Goal: Information Seeking & Learning: Learn about a topic

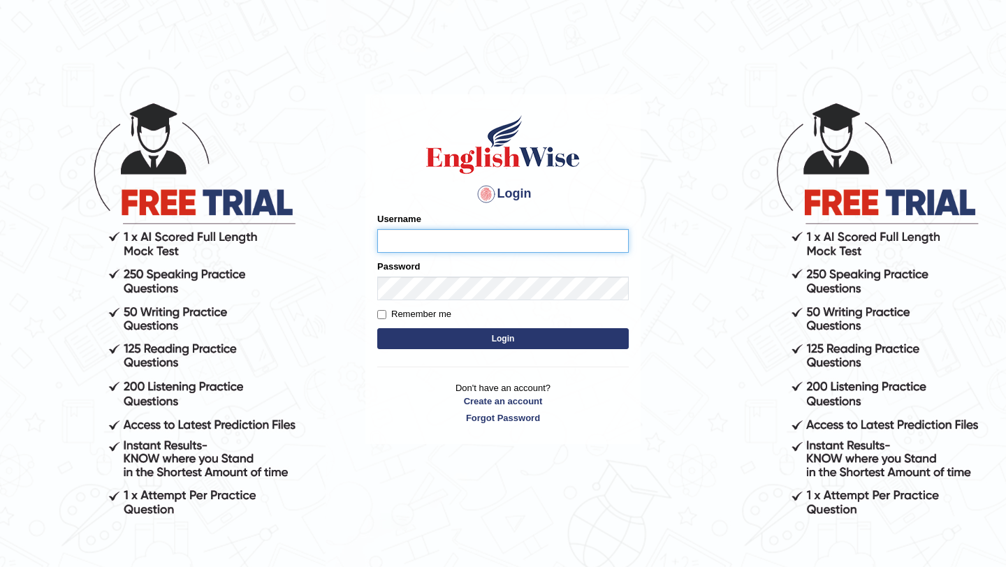
type input "TTobgay"
click at [478, 340] on button "Login" at bounding box center [503, 338] width 252 height 21
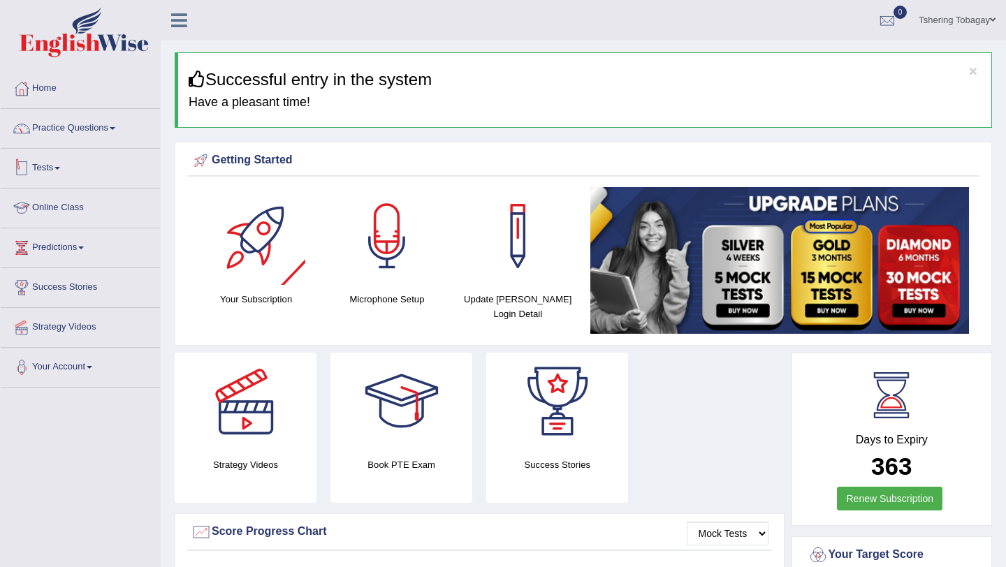
click at [59, 203] on link "Online Class" at bounding box center [80, 206] width 159 height 35
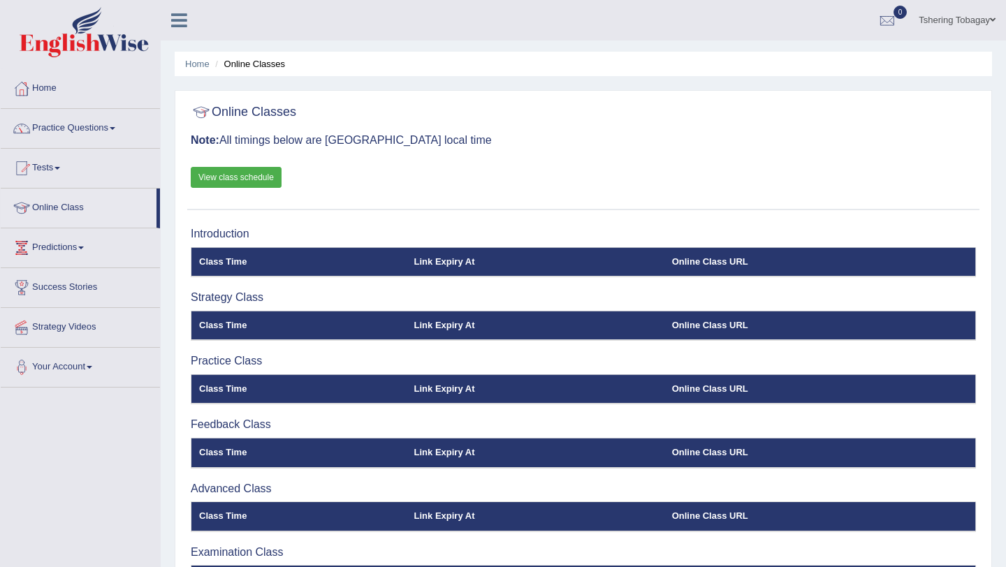
click at [249, 172] on link "View class schedule" at bounding box center [236, 177] width 91 height 21
click at [219, 182] on link "View class schedule" at bounding box center [236, 177] width 91 height 21
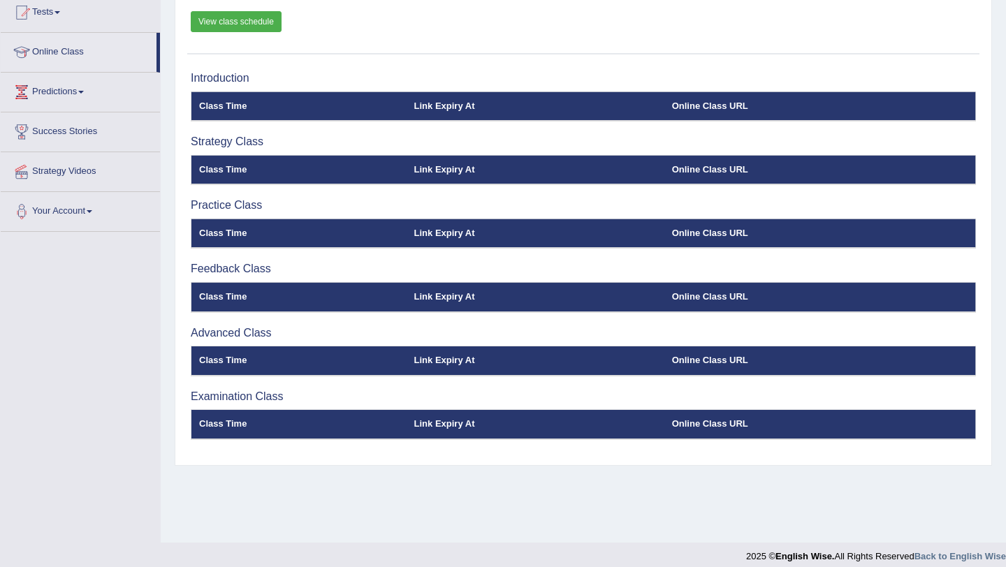
scroll to position [154, 0]
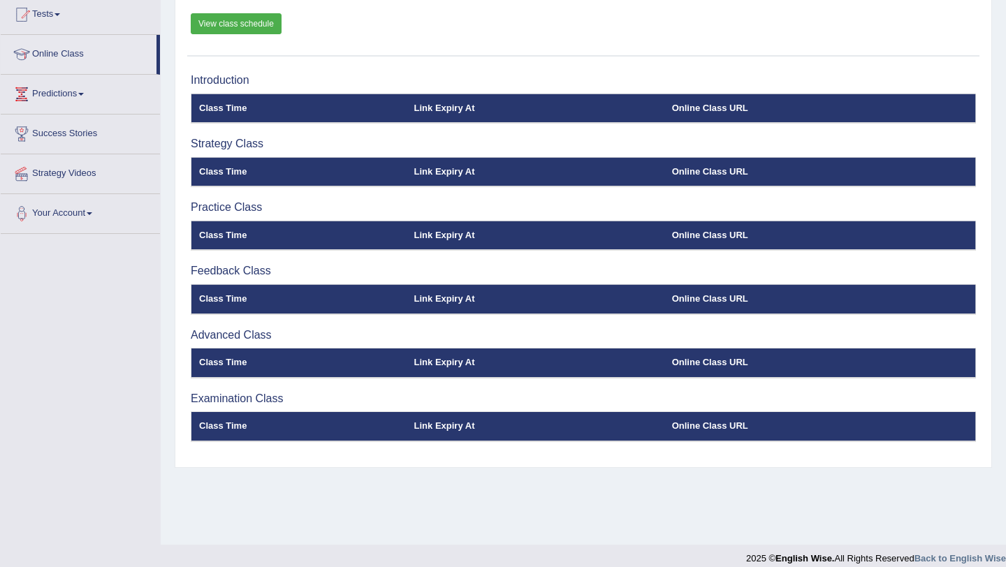
click at [708, 300] on th "Online Class URL" at bounding box center [820, 298] width 312 height 29
click at [687, 241] on th "Online Class URL" at bounding box center [820, 235] width 312 height 29
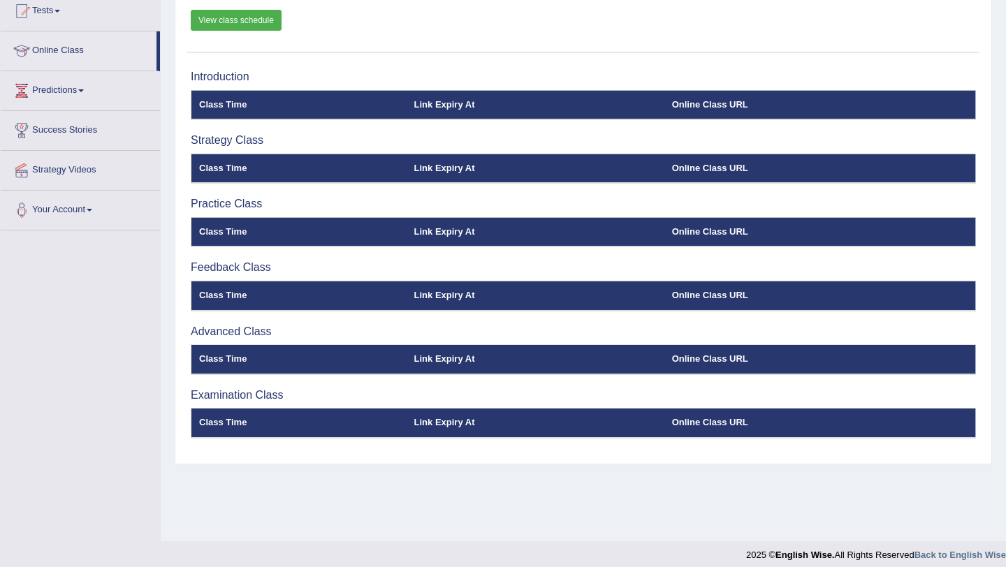
click at [685, 185] on div "Introduction Class Time Link Expiry At Online Class URL Strategy Class Class Ti…" at bounding box center [583, 260] width 792 height 393
click at [684, 112] on th "Online Class URL" at bounding box center [820, 104] width 312 height 29
click at [73, 55] on link "Online Class" at bounding box center [79, 48] width 156 height 35
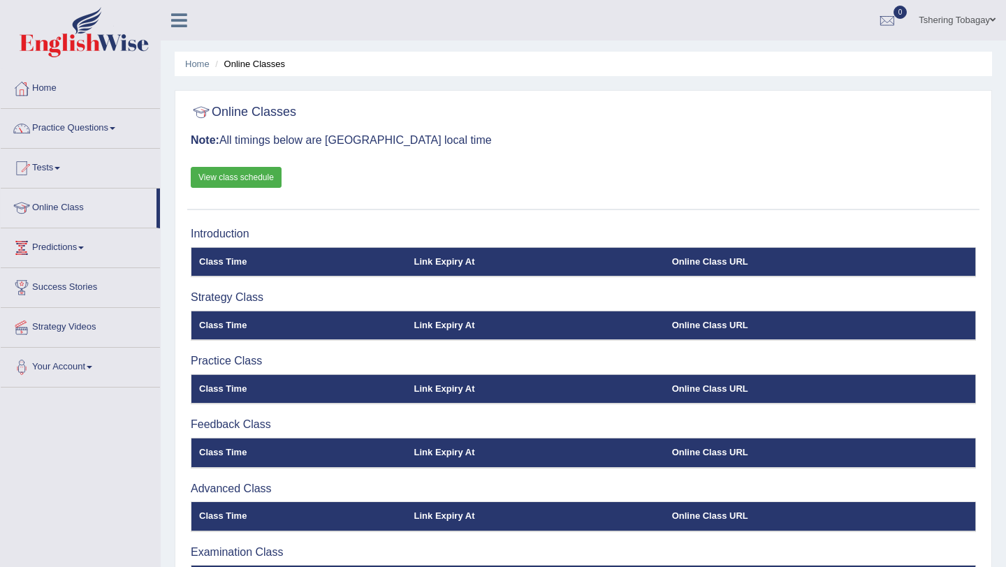
click at [250, 187] on link "View class schedule" at bounding box center [236, 177] width 91 height 21
click at [52, 164] on link "Tests" at bounding box center [80, 166] width 159 height 35
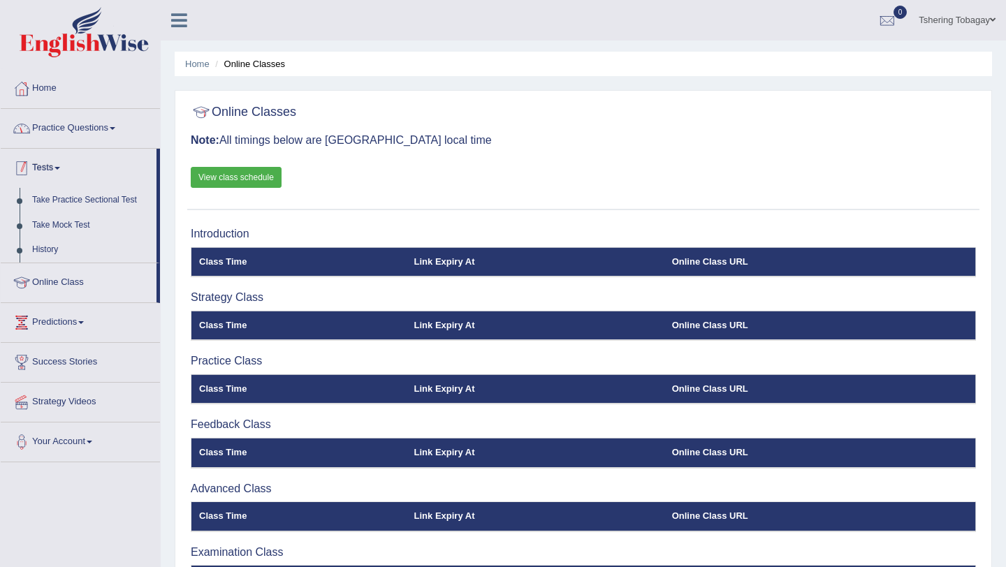
click at [68, 126] on link "Practice Questions" at bounding box center [80, 126] width 159 height 35
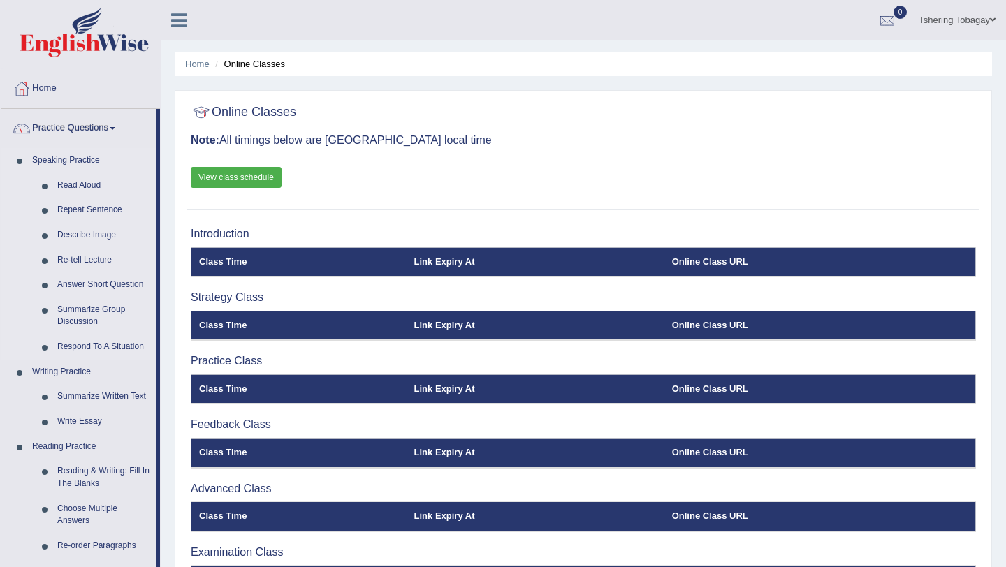
click at [60, 158] on link "Speaking Practice" at bounding box center [91, 160] width 131 height 25
click at [57, 124] on link "Practice Questions" at bounding box center [79, 126] width 156 height 35
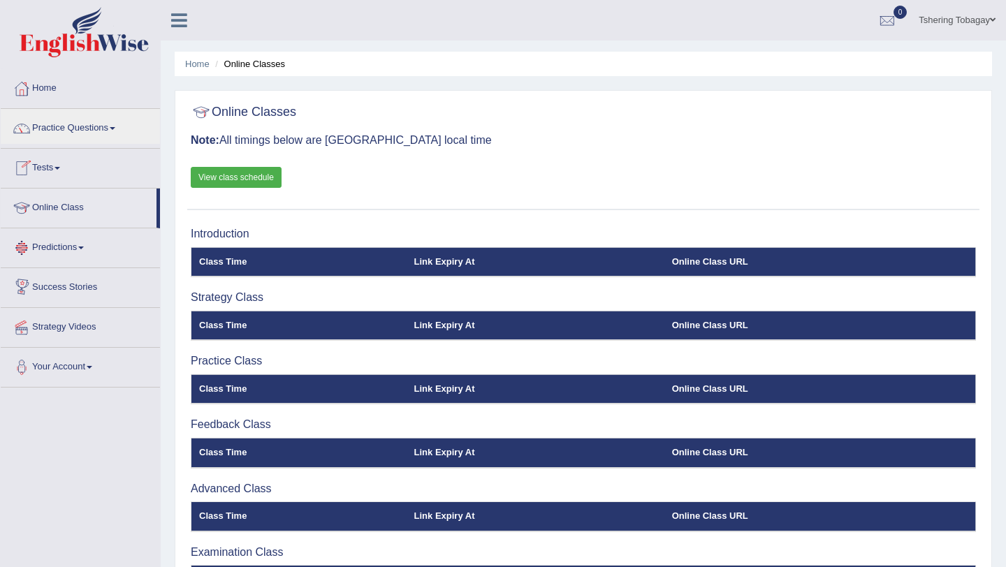
click at [83, 250] on link "Predictions" at bounding box center [80, 245] width 159 height 35
click at [73, 319] on link "Success Stories" at bounding box center [80, 310] width 159 height 35
click at [73, 330] on link "Strategy Videos" at bounding box center [80, 325] width 159 height 35
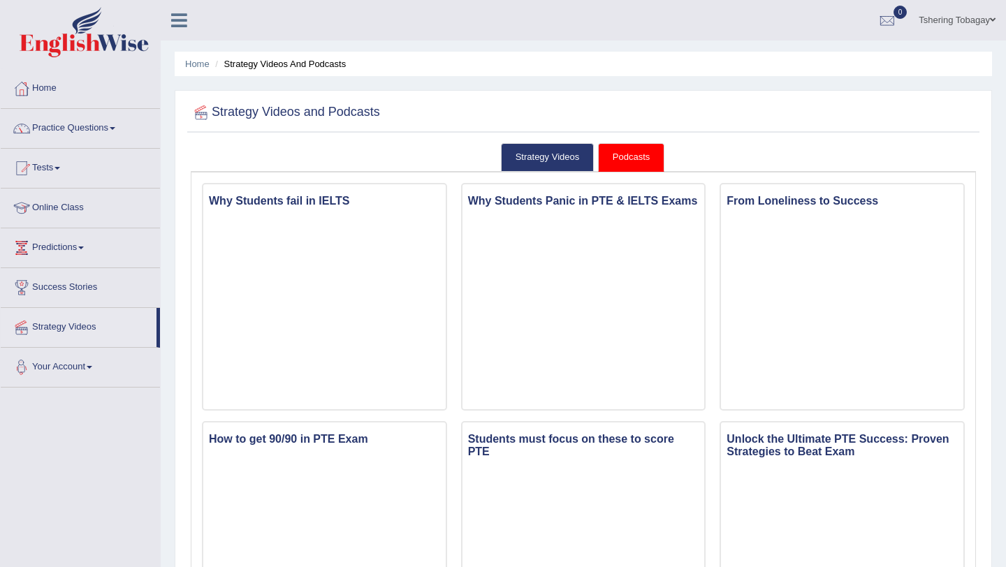
click at [92, 368] on span at bounding box center [90, 367] width 6 height 3
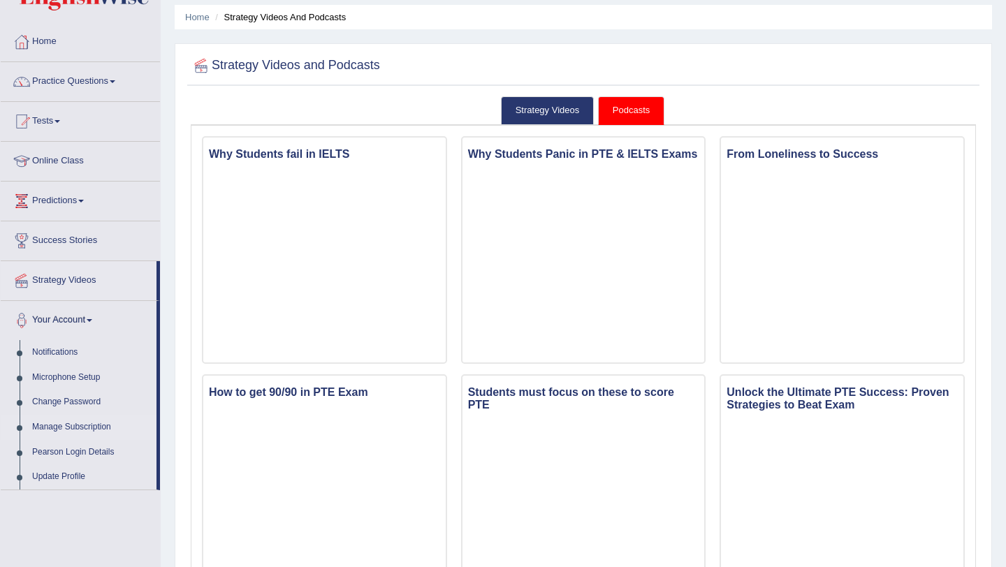
scroll to position [48, 0]
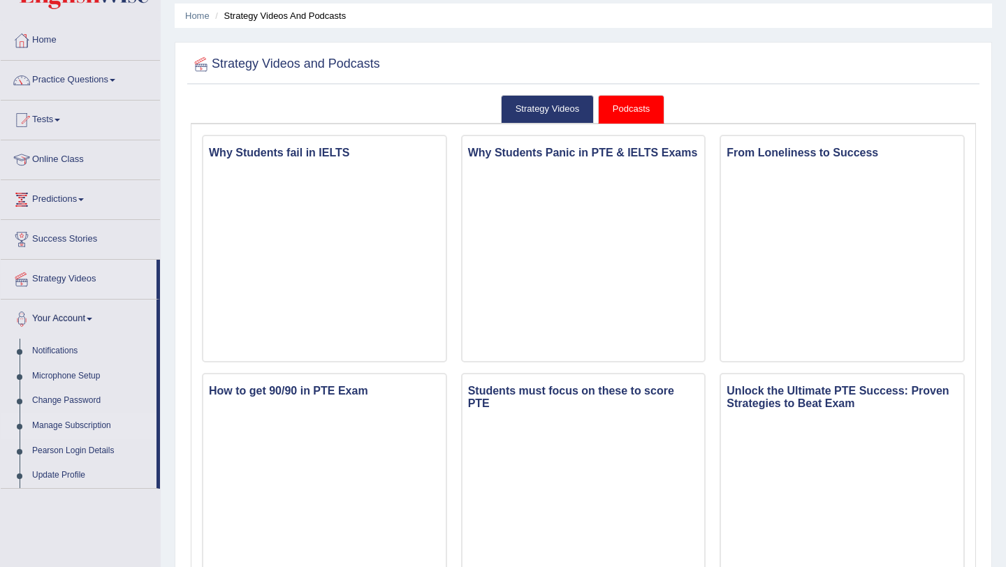
click at [82, 422] on link "Manage Subscription" at bounding box center [91, 426] width 131 height 25
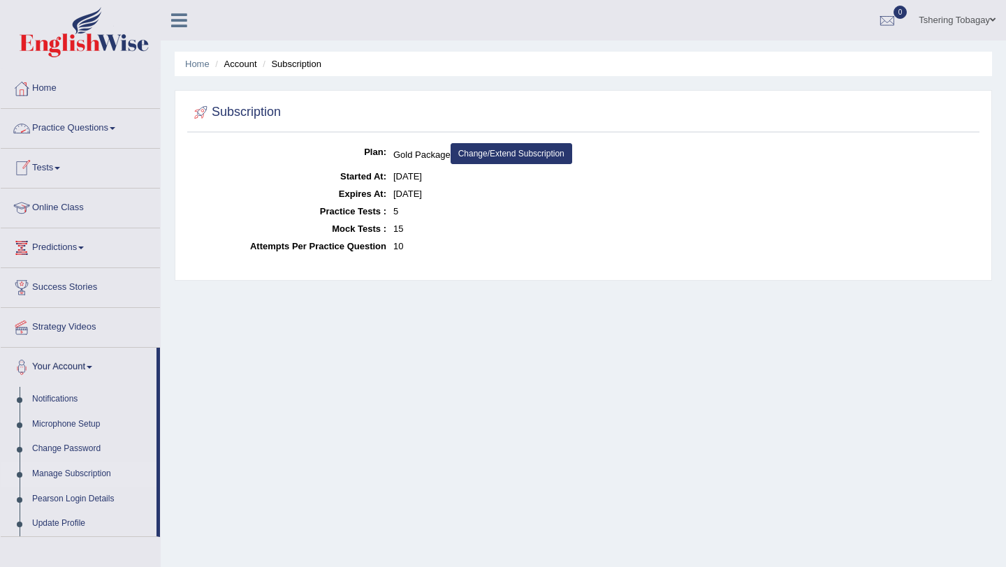
click at [81, 138] on link "Practice Questions" at bounding box center [80, 126] width 159 height 35
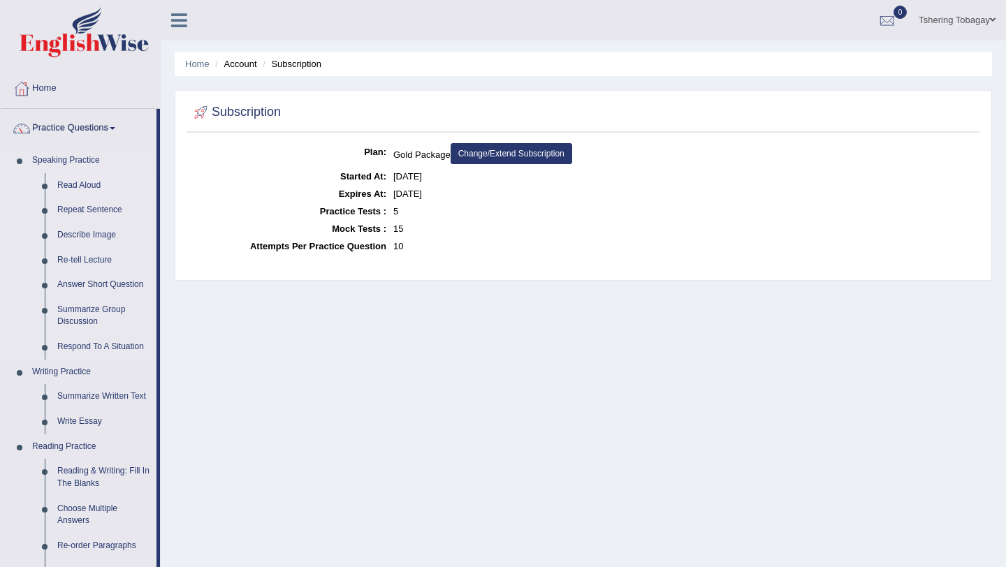
click at [85, 187] on link "Read Aloud" at bounding box center [103, 185] width 105 height 25
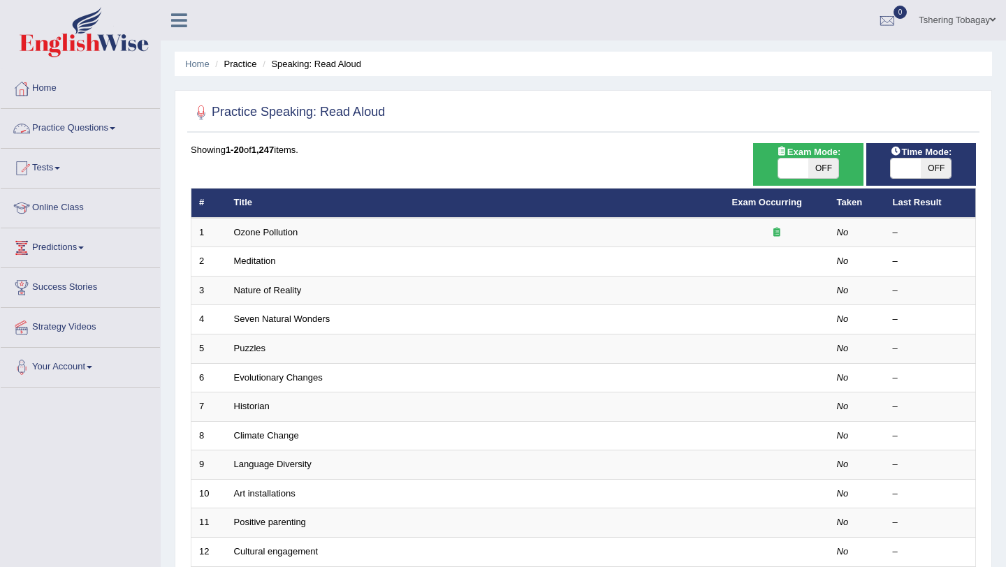
click at [105, 133] on link "Practice Questions" at bounding box center [80, 126] width 159 height 35
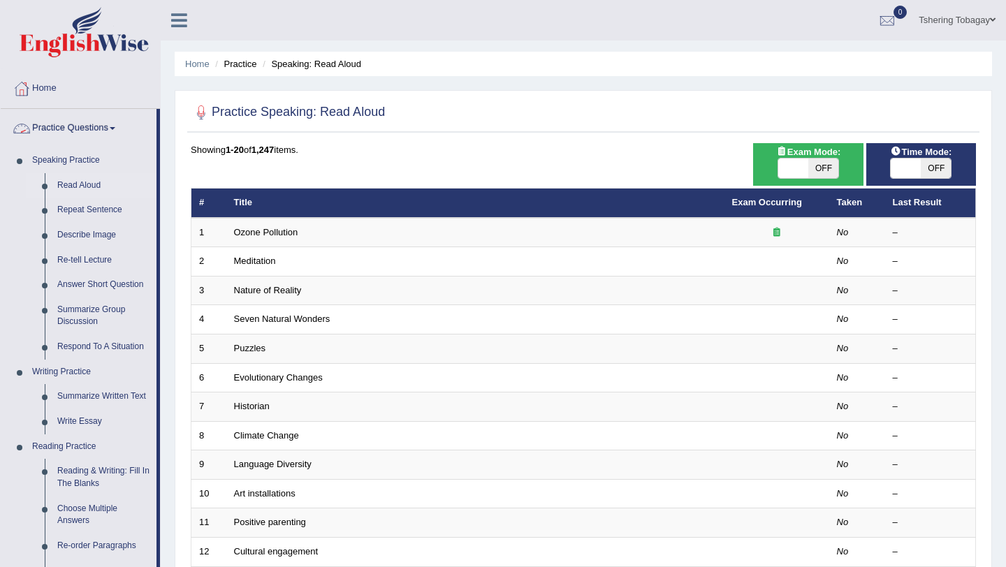
click at [88, 130] on link "Practice Questions" at bounding box center [79, 126] width 156 height 35
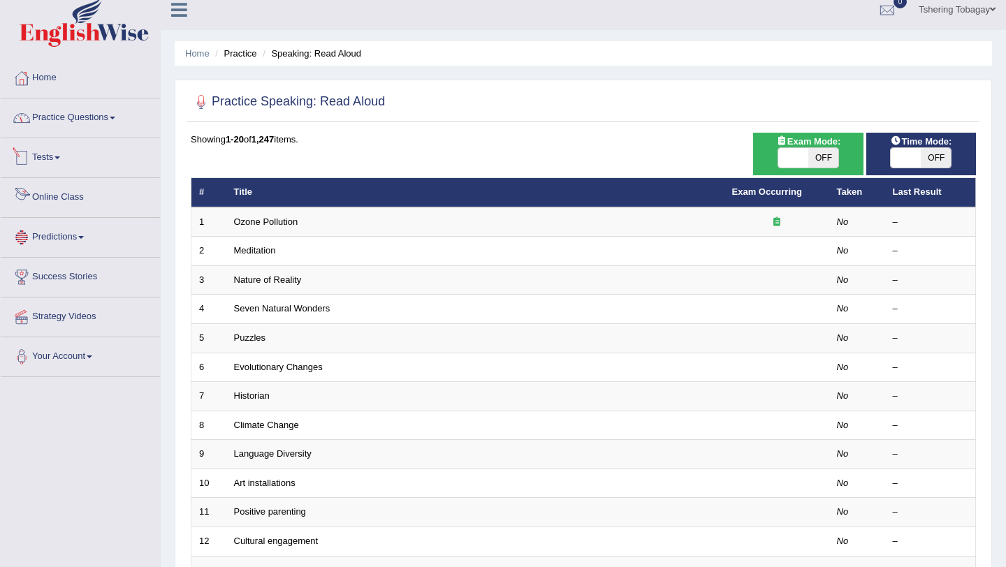
scroll to position [11, 0]
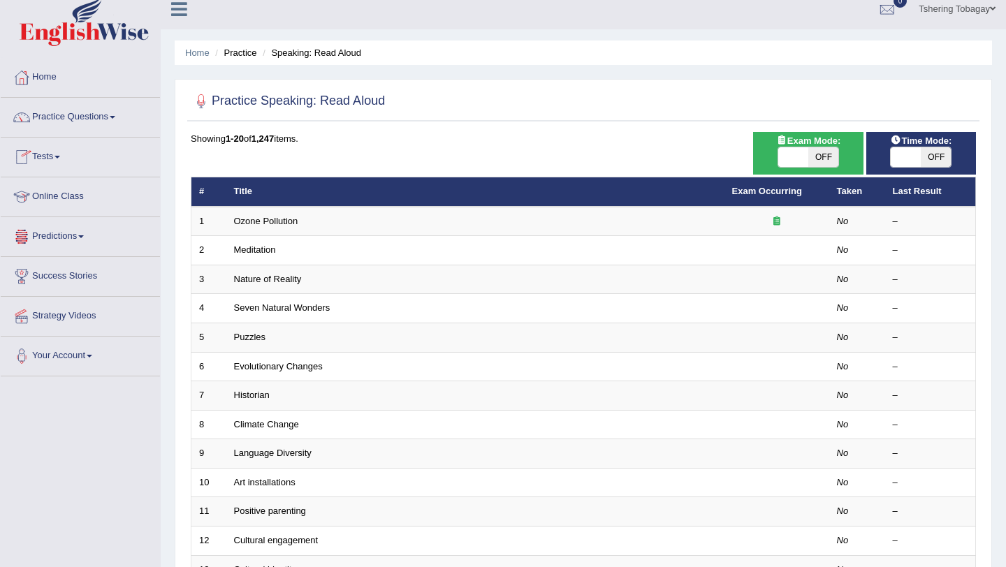
click at [86, 245] on link "Predictions" at bounding box center [80, 234] width 159 height 35
click at [84, 237] on span at bounding box center [81, 236] width 6 height 3
click at [87, 281] on link "Success Stories" at bounding box center [80, 274] width 159 height 35
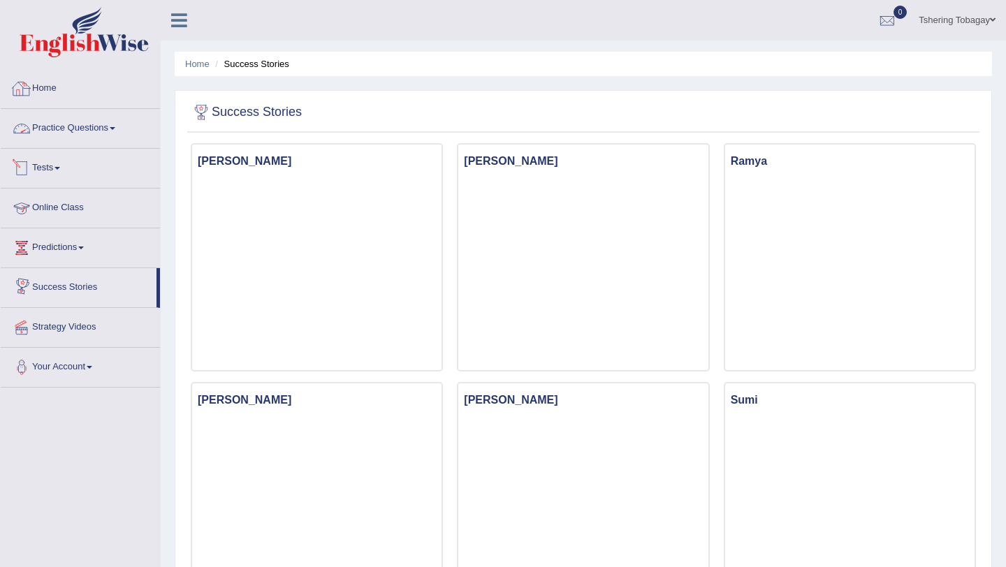
click at [45, 89] on link "Home" at bounding box center [80, 86] width 159 height 35
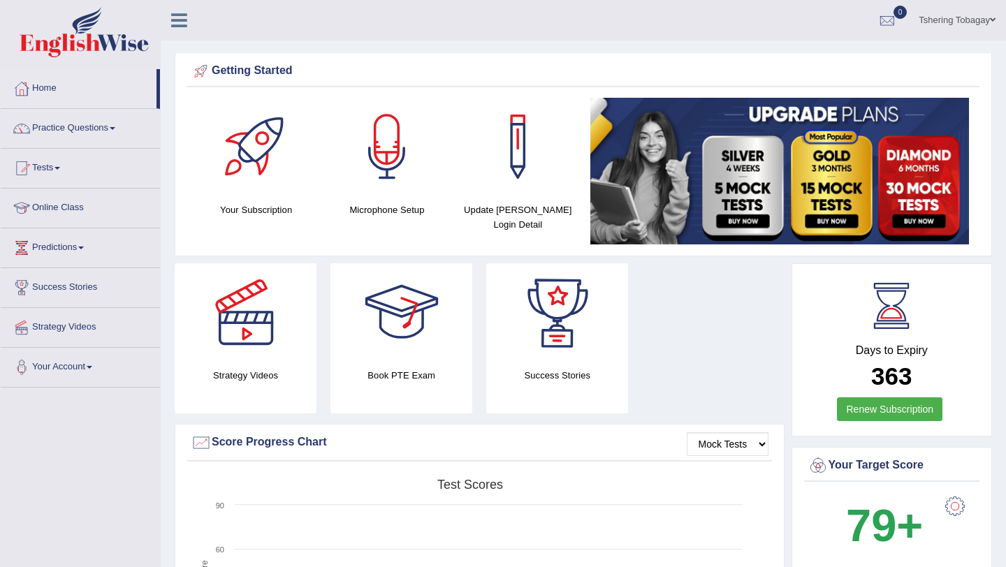
click at [395, 321] on div at bounding box center [402, 312] width 98 height 98
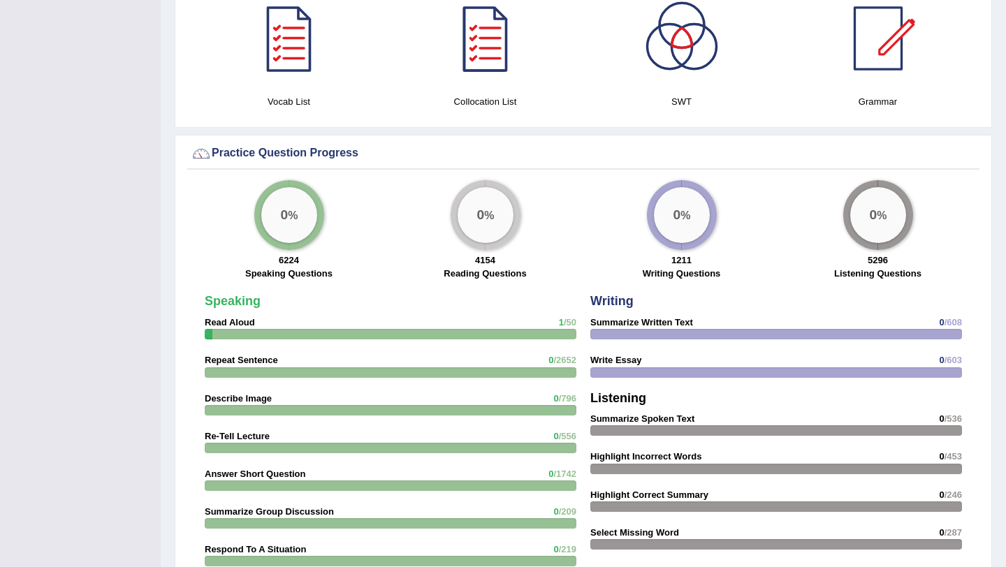
scroll to position [890, 0]
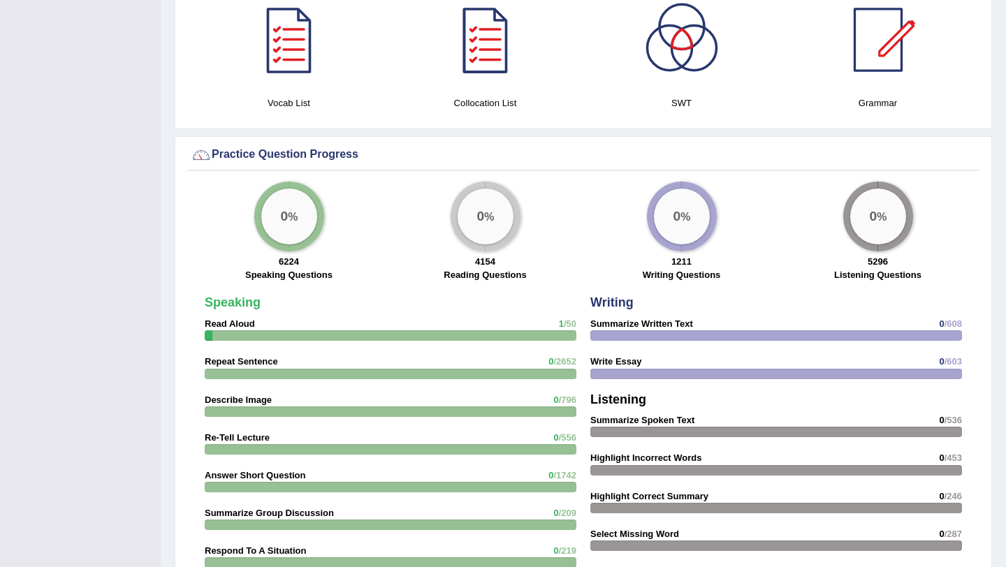
click at [291, 328] on div "Speaking Read Aloud 1 /50 Repeat Sentence 0 /2652 Describe Image 0 /796 Re-Tell…" at bounding box center [391, 540] width 386 height 502
click at [240, 305] on strong "Speaking" at bounding box center [233, 303] width 56 height 14
click at [280, 223] on big "0" at bounding box center [284, 216] width 8 height 15
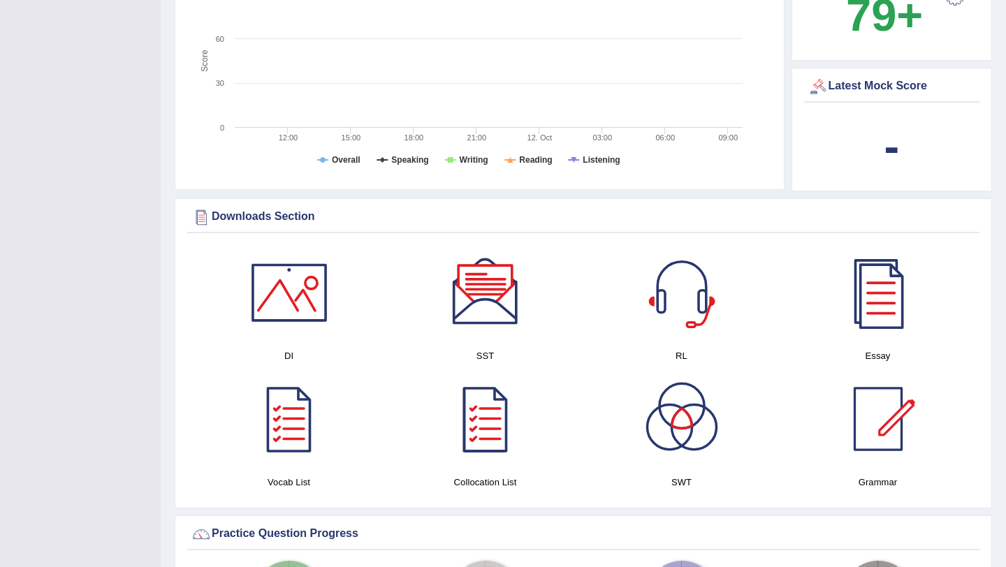
scroll to position [491, 0]
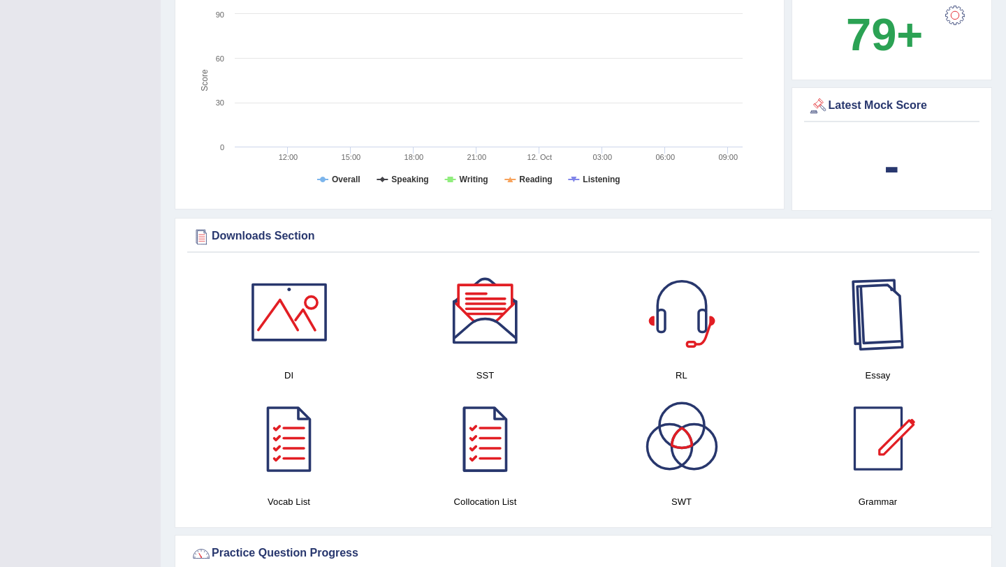
click at [868, 324] on div at bounding box center [878, 312] width 98 height 98
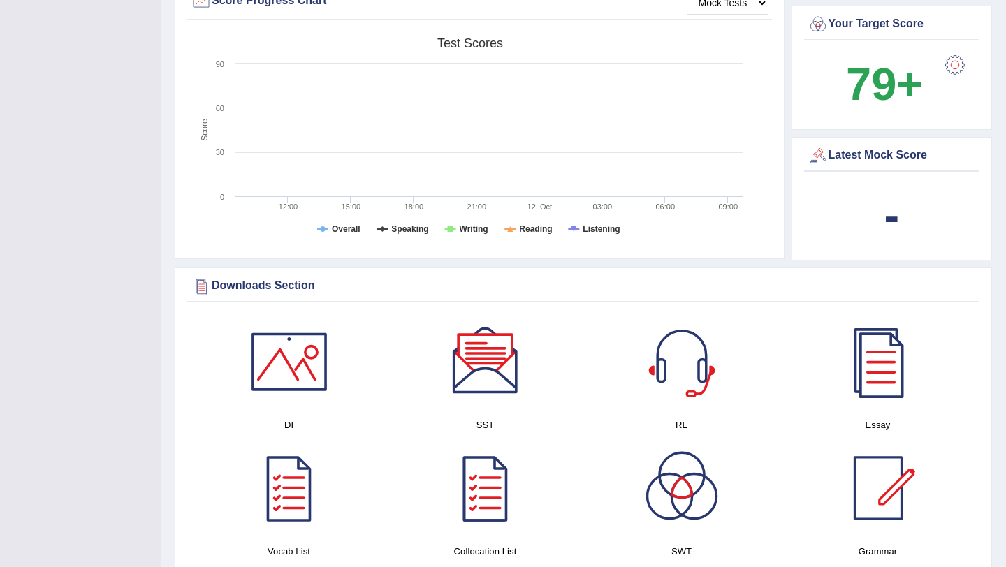
scroll to position [439, 0]
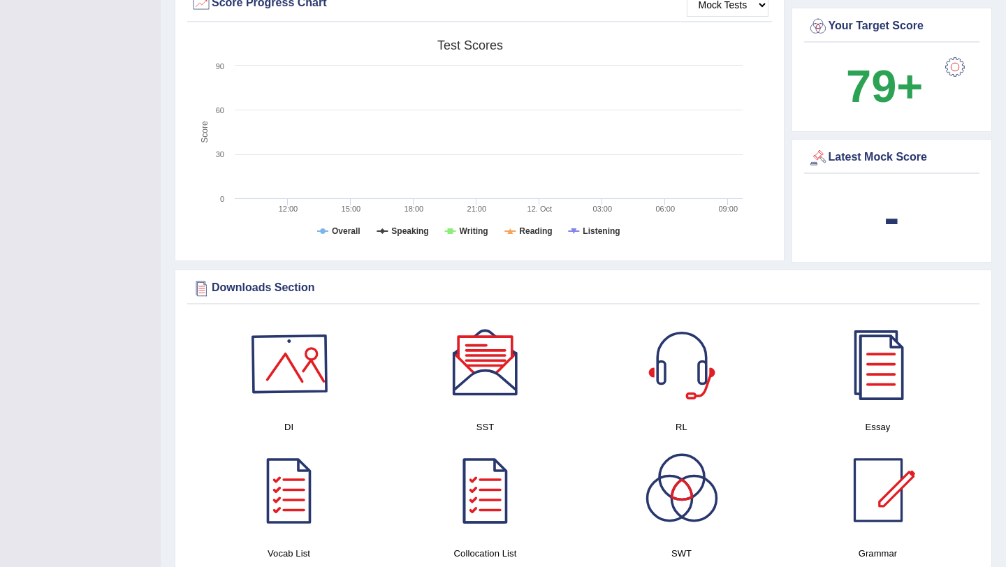
click at [268, 388] on div at bounding box center [289, 364] width 98 height 98
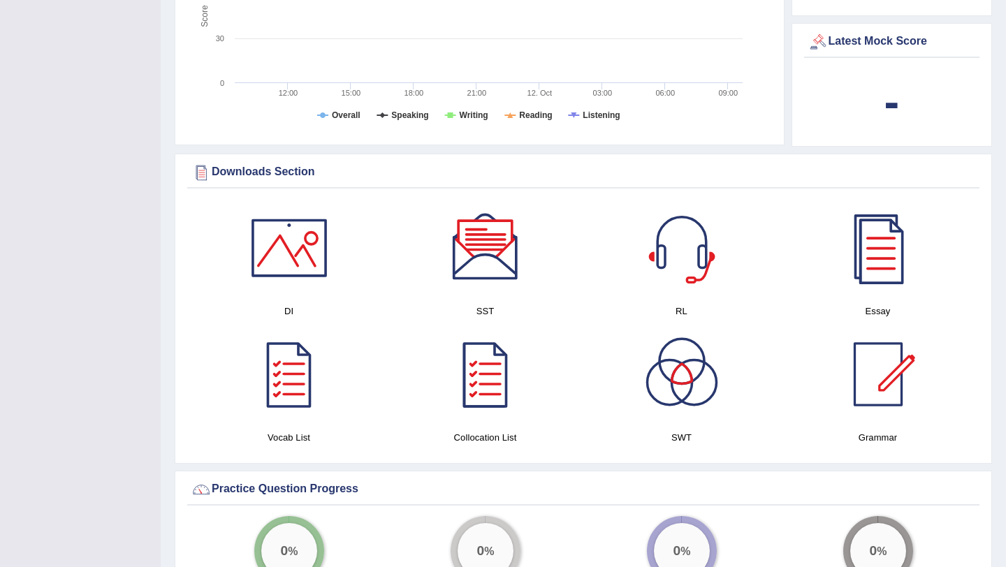
scroll to position [765, 0]
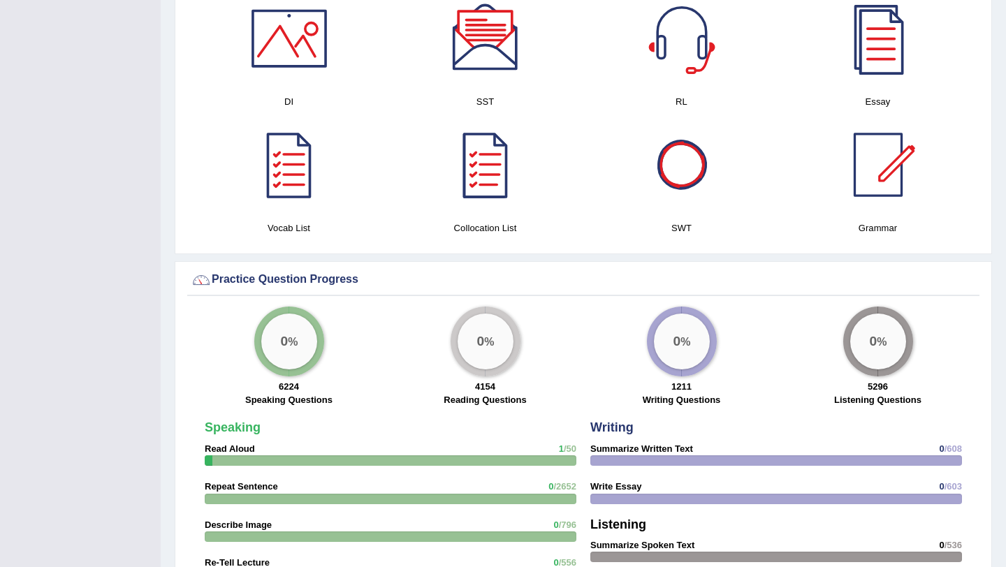
click at [685, 166] on div at bounding box center [682, 165] width 98 height 98
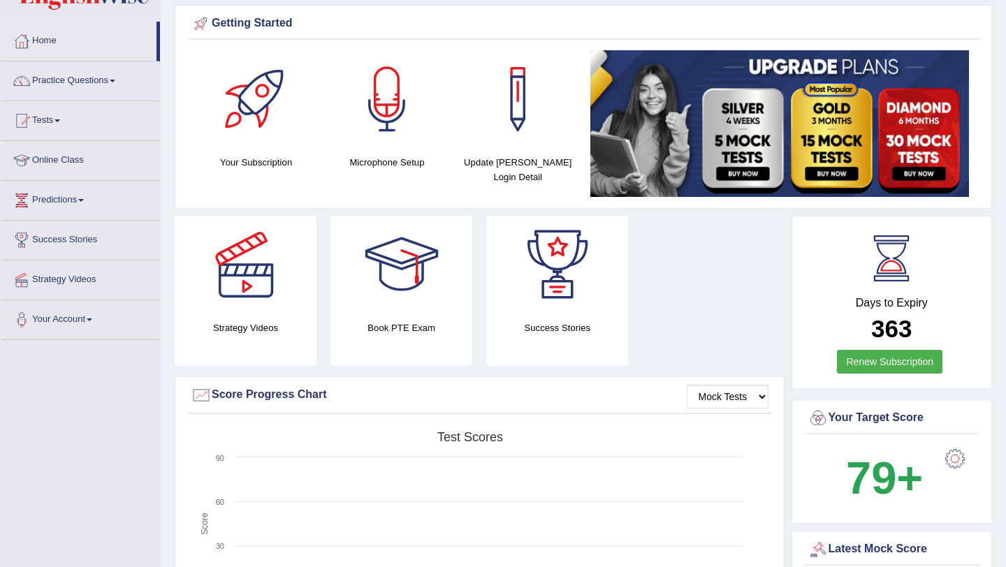
scroll to position [0, 0]
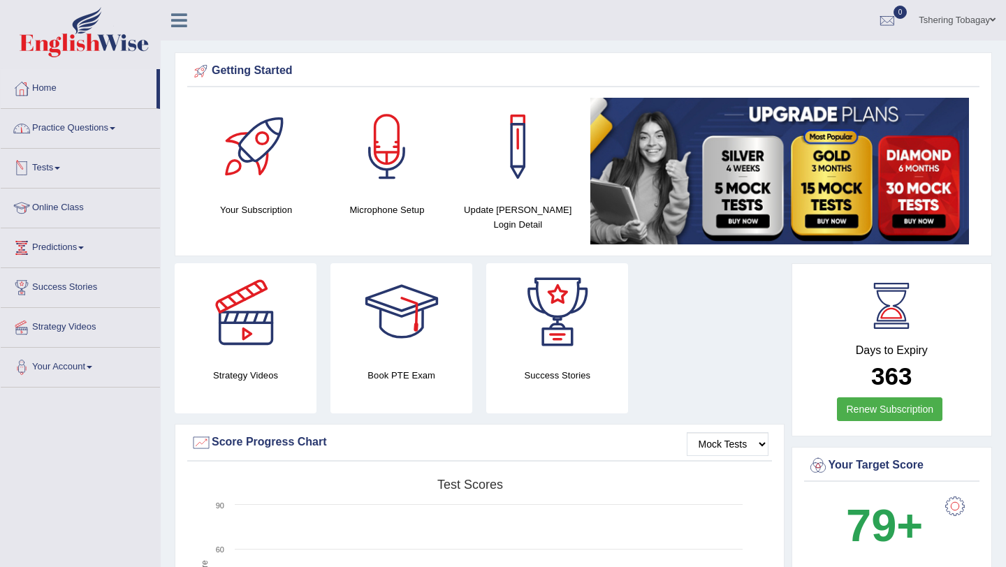
click at [71, 143] on link "Practice Questions" at bounding box center [80, 126] width 159 height 35
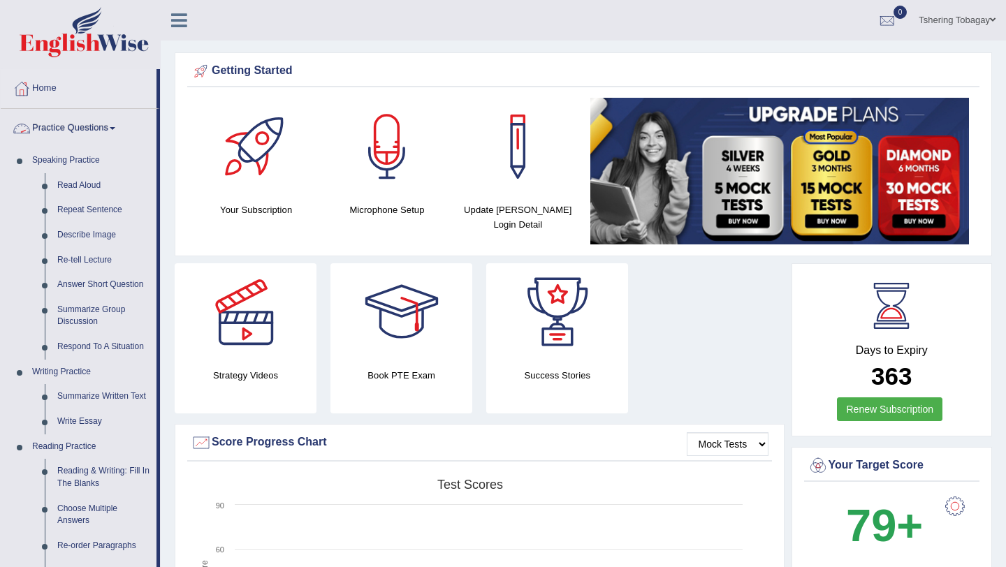
click at [84, 133] on link "Practice Questions" at bounding box center [79, 126] width 156 height 35
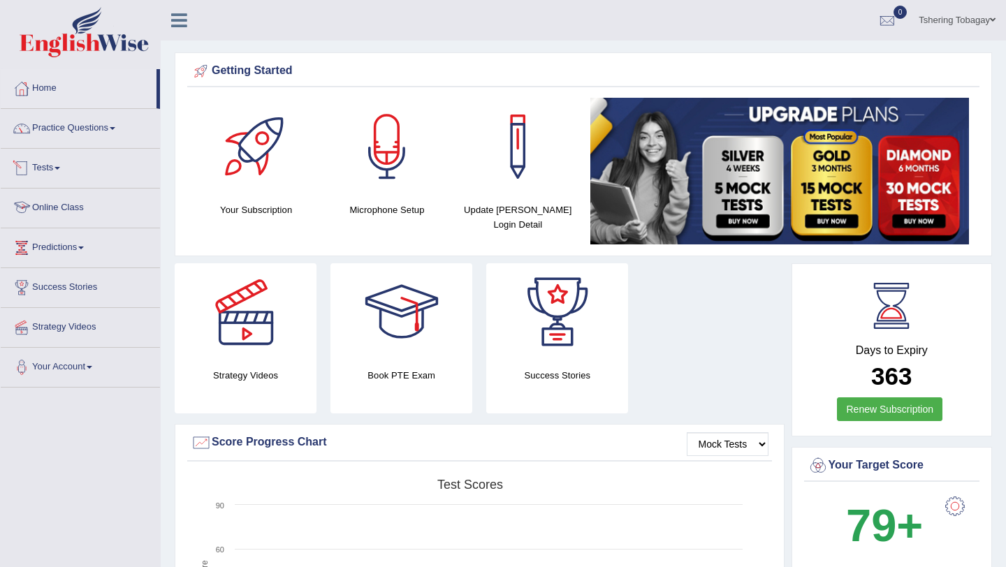
click at [66, 213] on link "Online Class" at bounding box center [80, 206] width 159 height 35
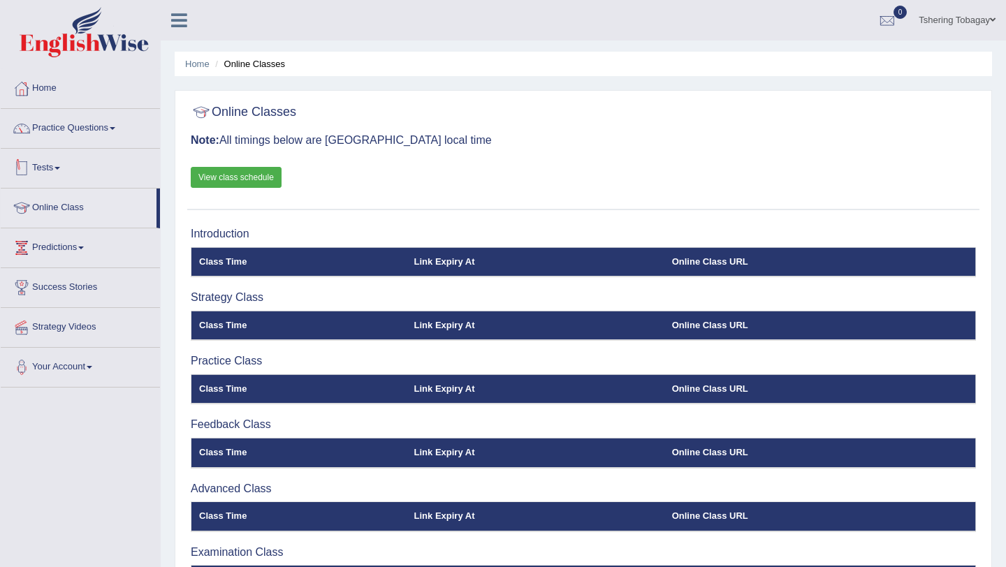
click at [99, 164] on link "Tests" at bounding box center [80, 166] width 159 height 35
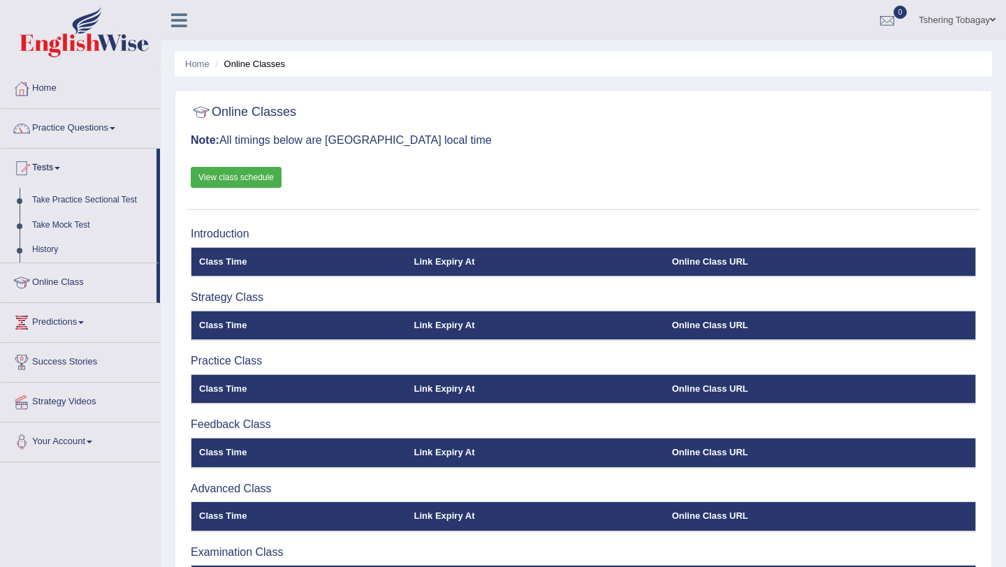
click at [84, 203] on link "Take Practice Sectional Test" at bounding box center [91, 200] width 131 height 25
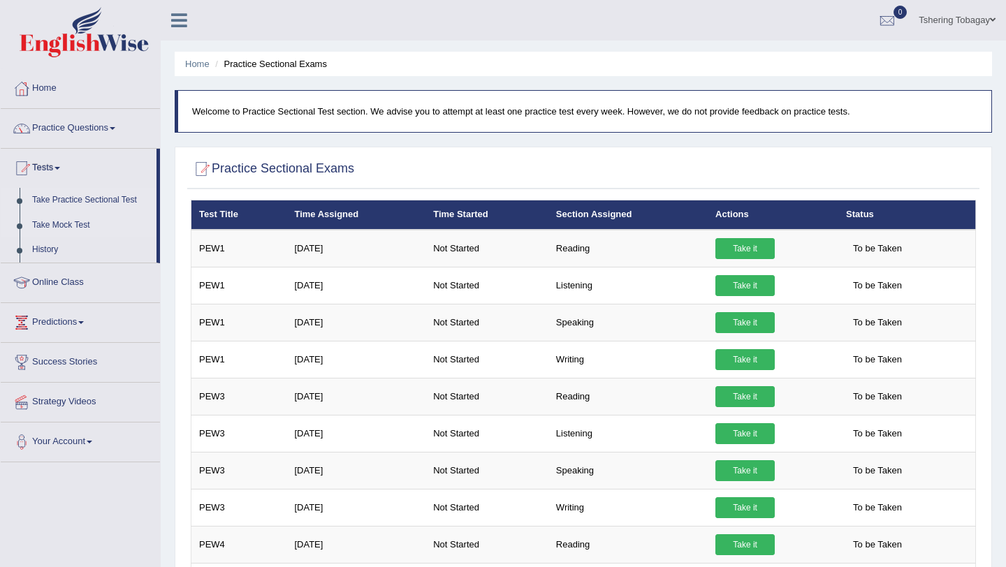
click at [77, 231] on link "Take Mock Test" at bounding box center [91, 225] width 131 height 25
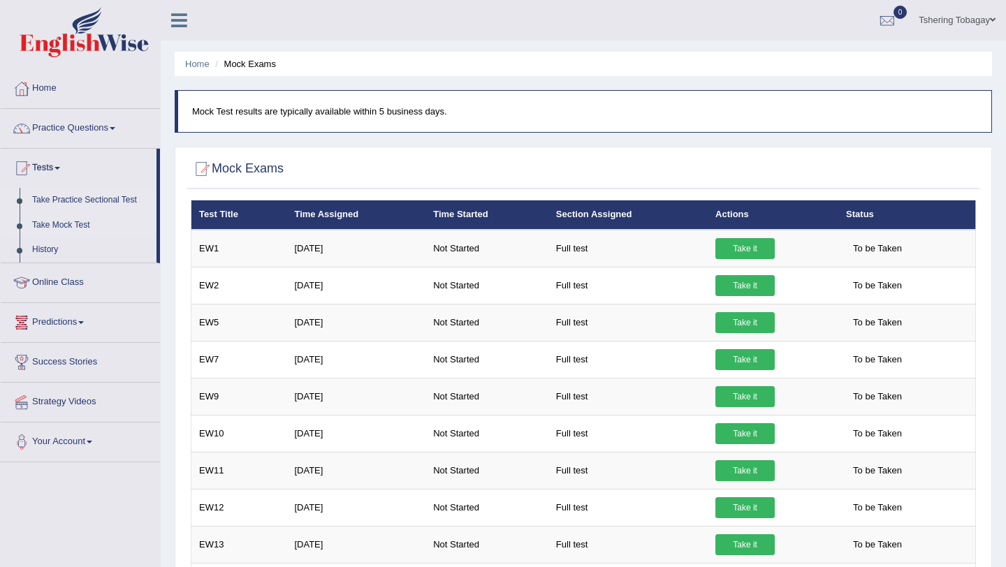
click at [94, 198] on link "Take Practice Sectional Test" at bounding box center [91, 200] width 131 height 25
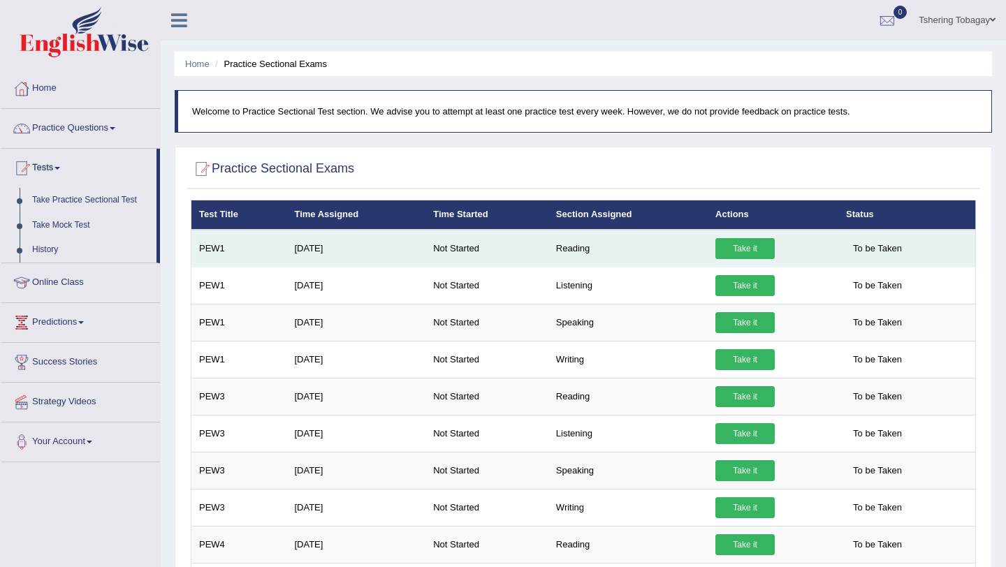
click at [744, 247] on link "Take it" at bounding box center [744, 248] width 59 height 21
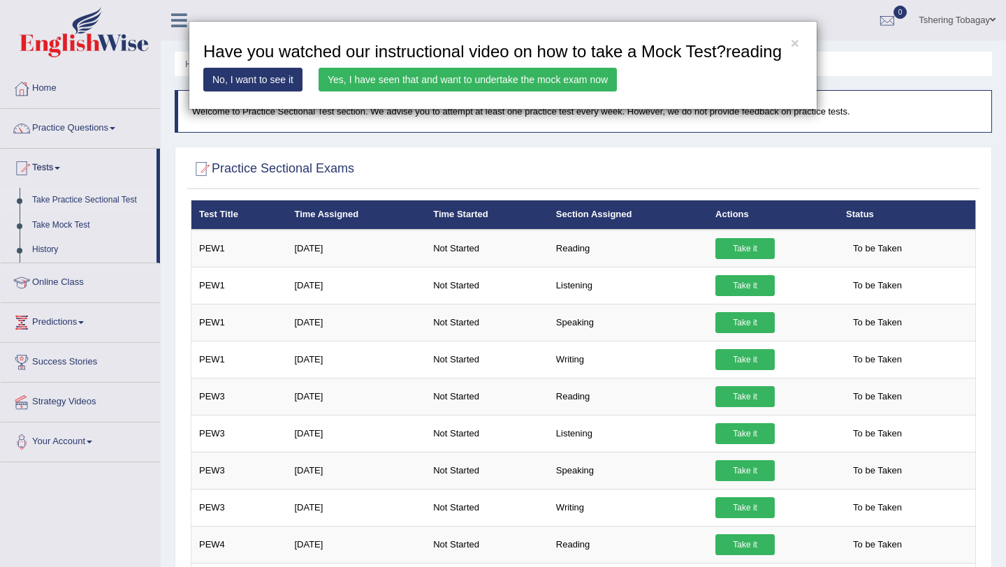
click at [268, 92] on link "No, I want to see it" at bounding box center [252, 80] width 99 height 24
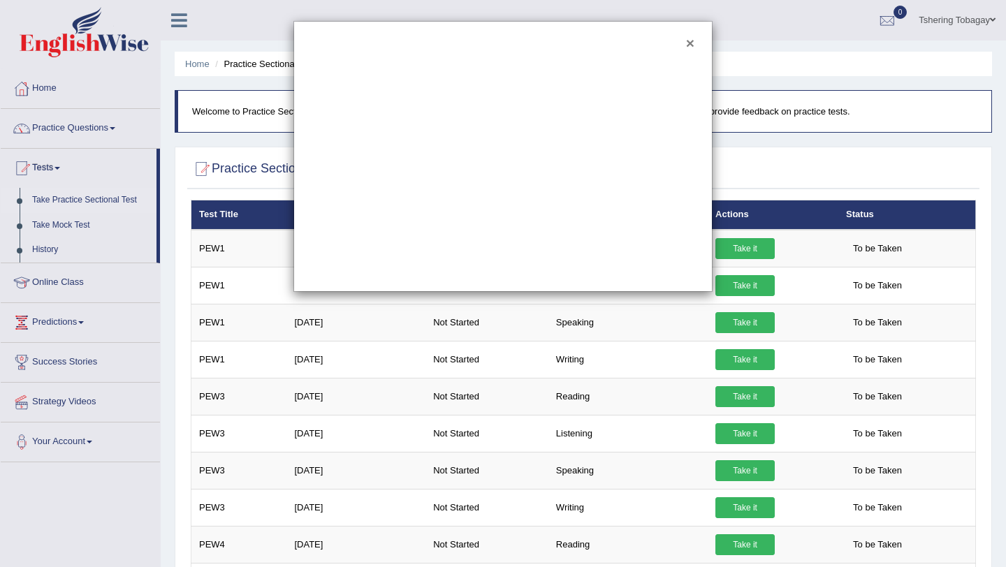
click at [690, 50] on button "×" at bounding box center [690, 43] width 8 height 15
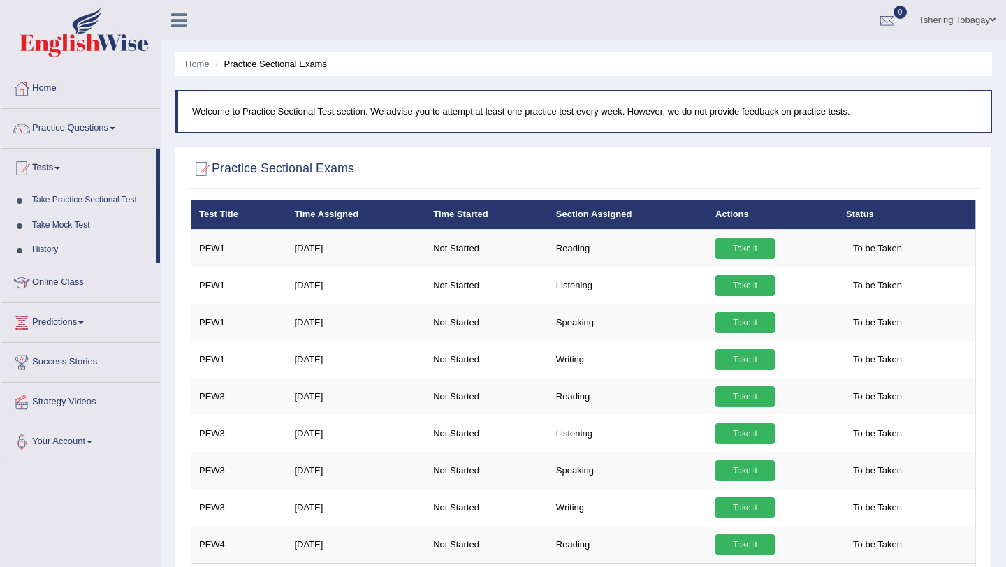
click at [690, 33] on ul "Tshering Tobagay Toggle navigation Username: TTobgay Access Type: Online Subscr…" at bounding box center [710, 20] width 592 height 40
click at [48, 442] on link "Your Account" at bounding box center [80, 440] width 159 height 35
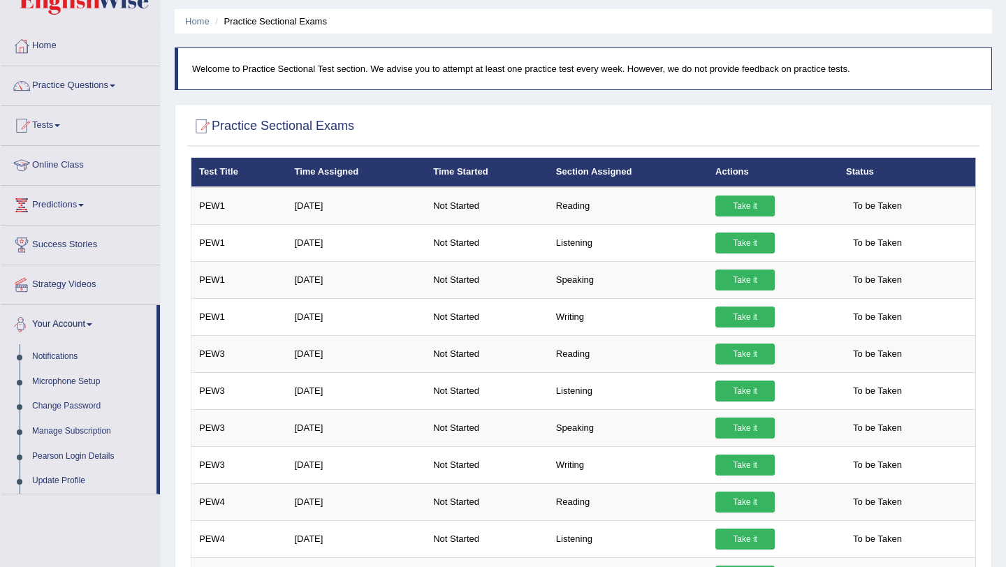
scroll to position [55, 0]
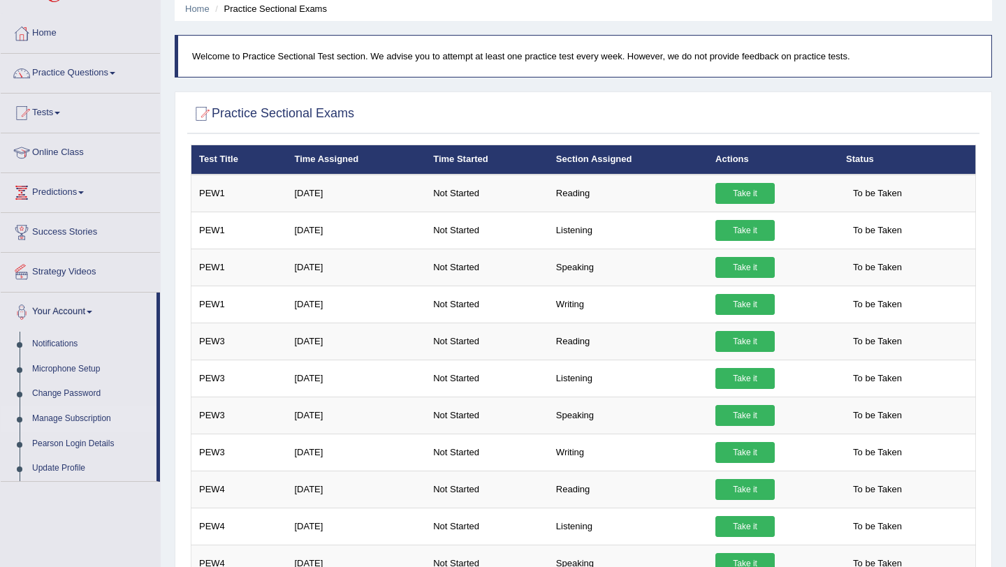
click at [77, 424] on link "Manage Subscription" at bounding box center [91, 419] width 131 height 25
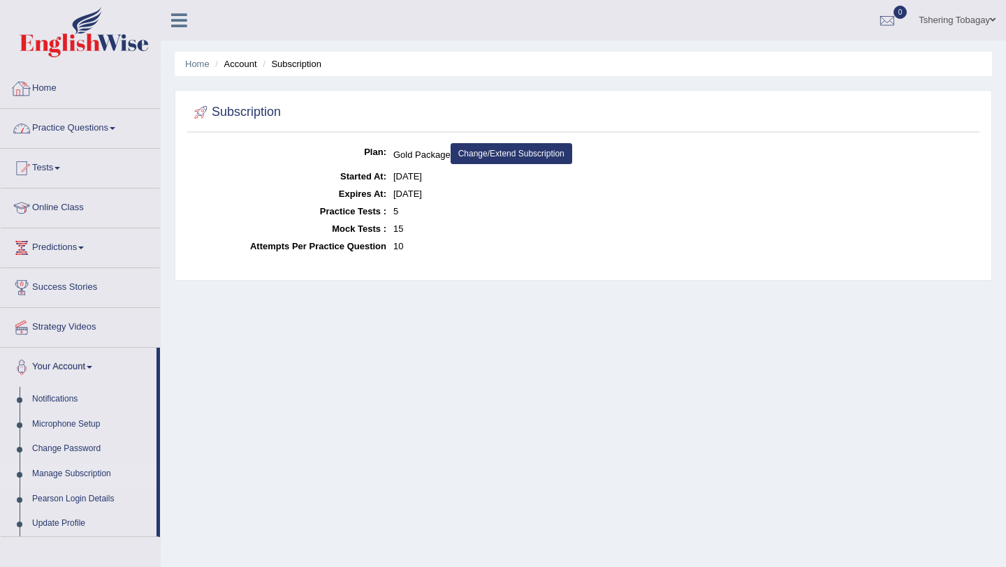
click at [85, 112] on link "Practice Questions" at bounding box center [80, 126] width 159 height 35
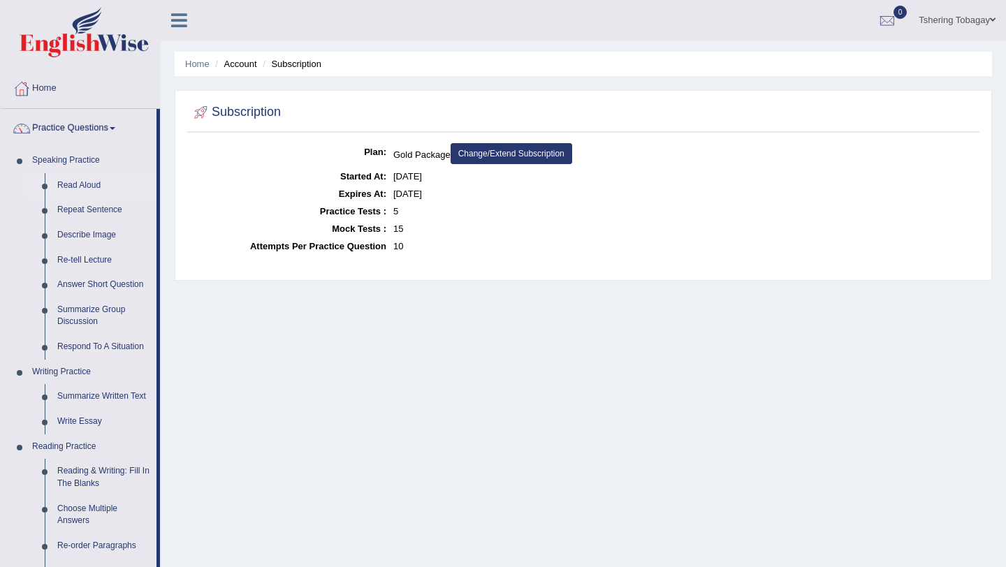
click at [85, 189] on link "Read Aloud" at bounding box center [103, 185] width 105 height 25
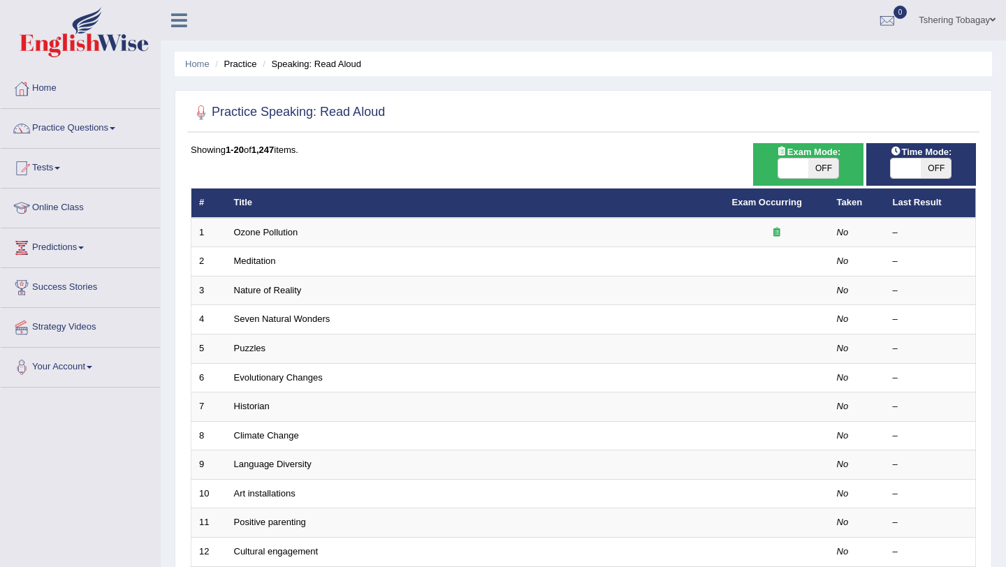
click at [928, 165] on span "OFF" at bounding box center [936, 169] width 30 height 20
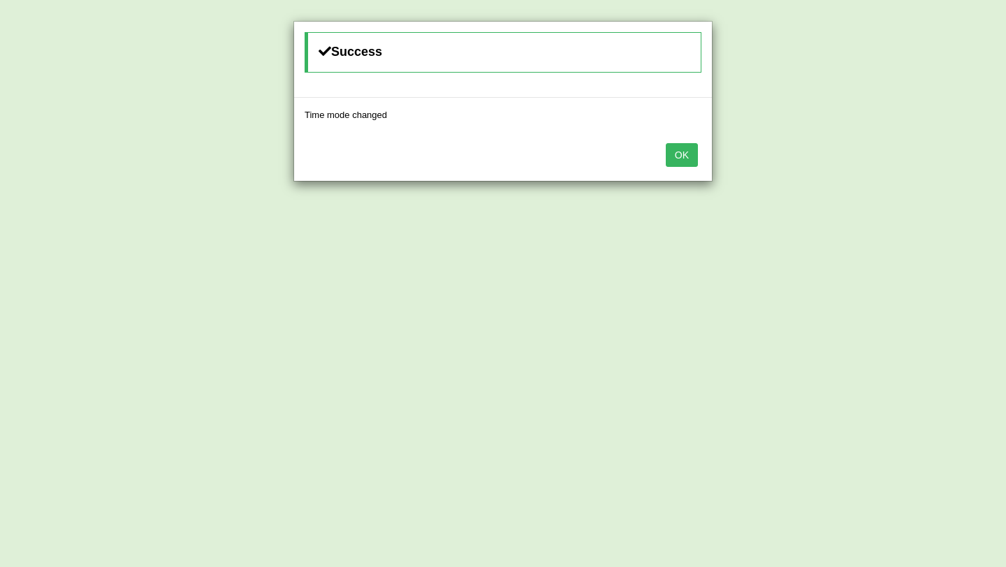
click at [919, 165] on div "Success Time mode changed OK" at bounding box center [503, 283] width 1006 height 567
click at [692, 147] on button "OK" at bounding box center [682, 155] width 32 height 24
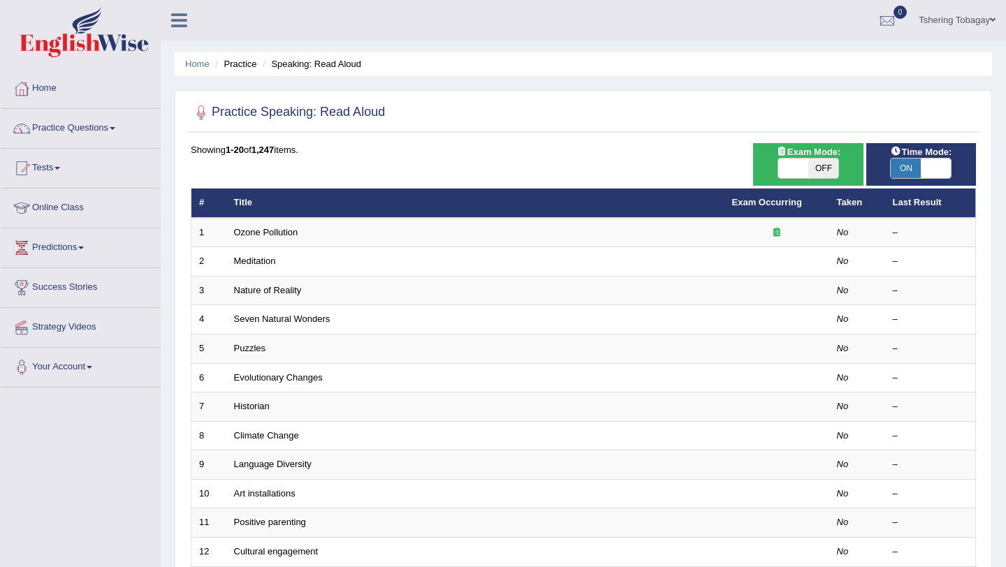
click at [914, 175] on span "ON" at bounding box center [906, 169] width 30 height 20
checkbox input "false"
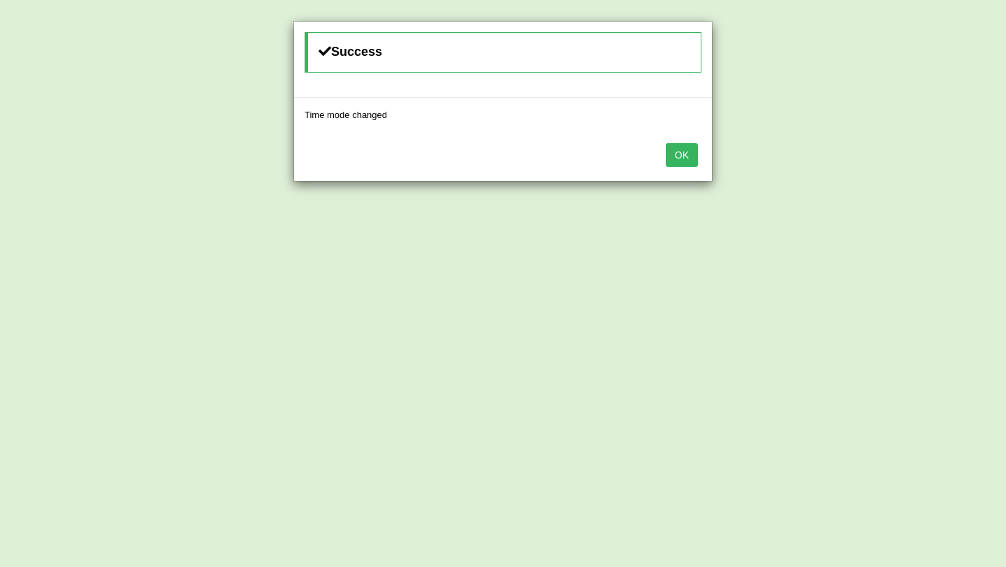
click at [653, 146] on div "OK" at bounding box center [503, 156] width 418 height 49
click at [667, 146] on button "OK" at bounding box center [682, 155] width 32 height 24
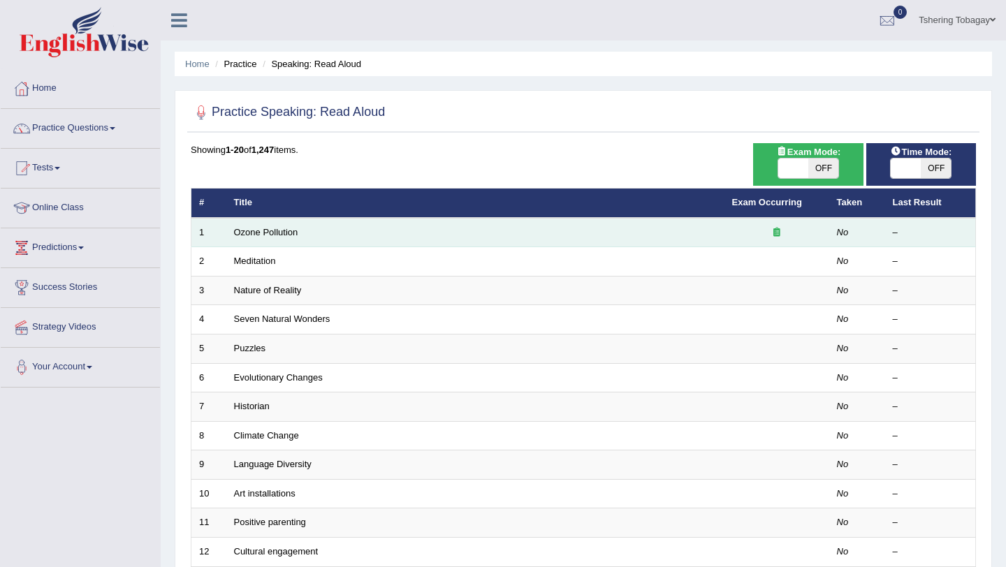
click at [643, 233] on td "Ozone Pollution" at bounding box center [475, 232] width 498 height 29
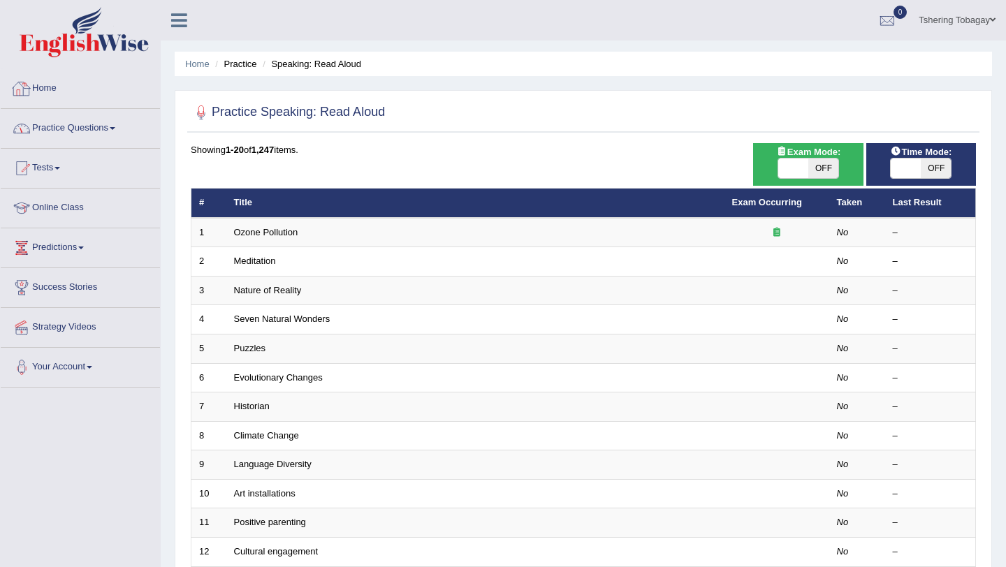
click at [122, 134] on link "Practice Questions" at bounding box center [80, 126] width 159 height 35
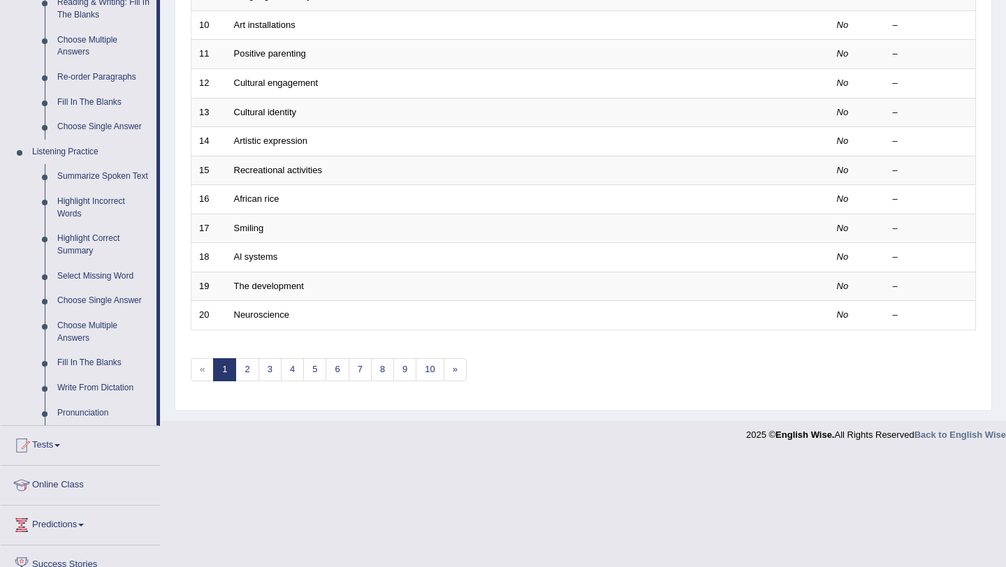
scroll to position [469, 0]
click at [462, 365] on link "»" at bounding box center [455, 369] width 23 height 23
click at [432, 372] on link "10" at bounding box center [430, 369] width 28 height 23
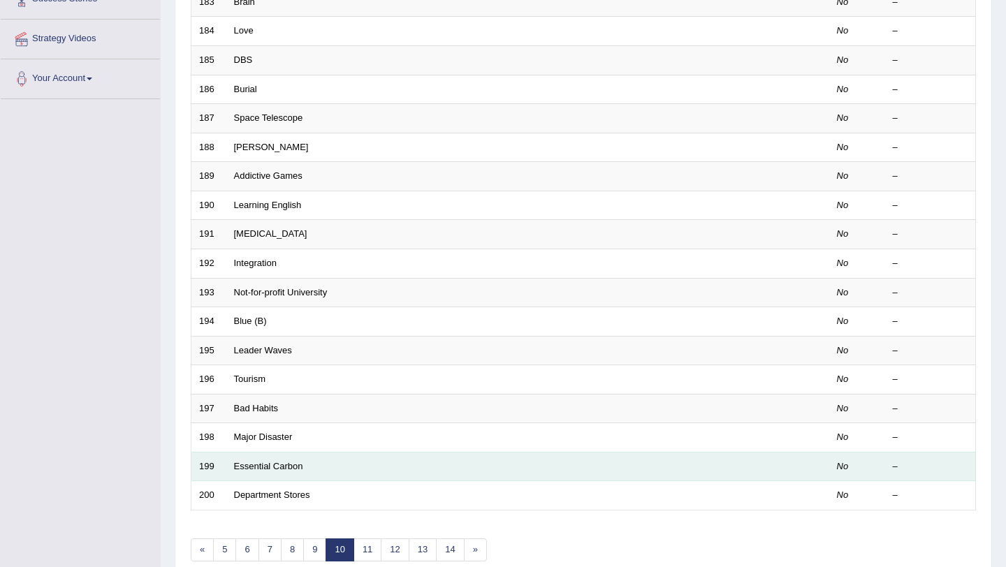
scroll to position [358, 0]
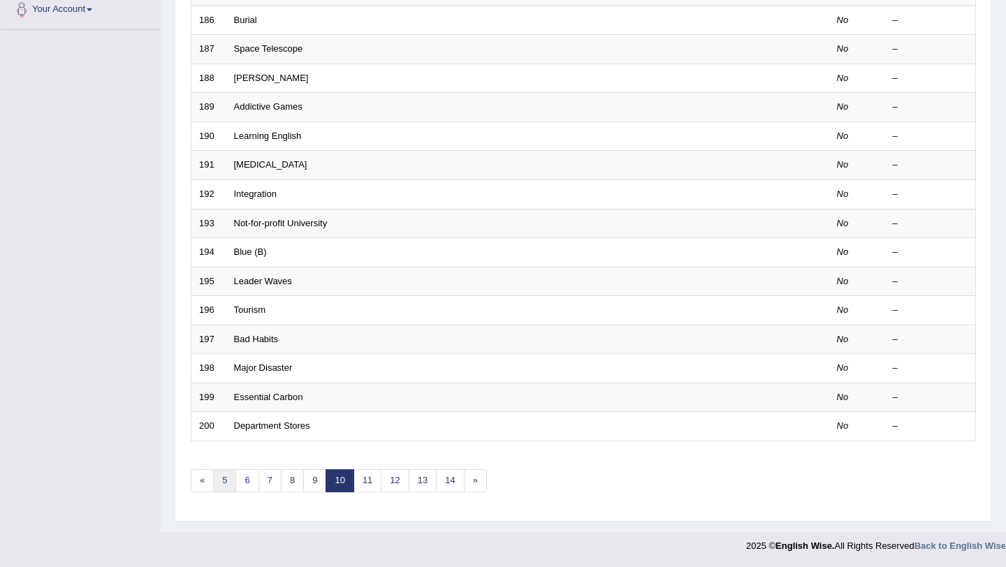
click at [231, 474] on link "5" at bounding box center [224, 480] width 23 height 23
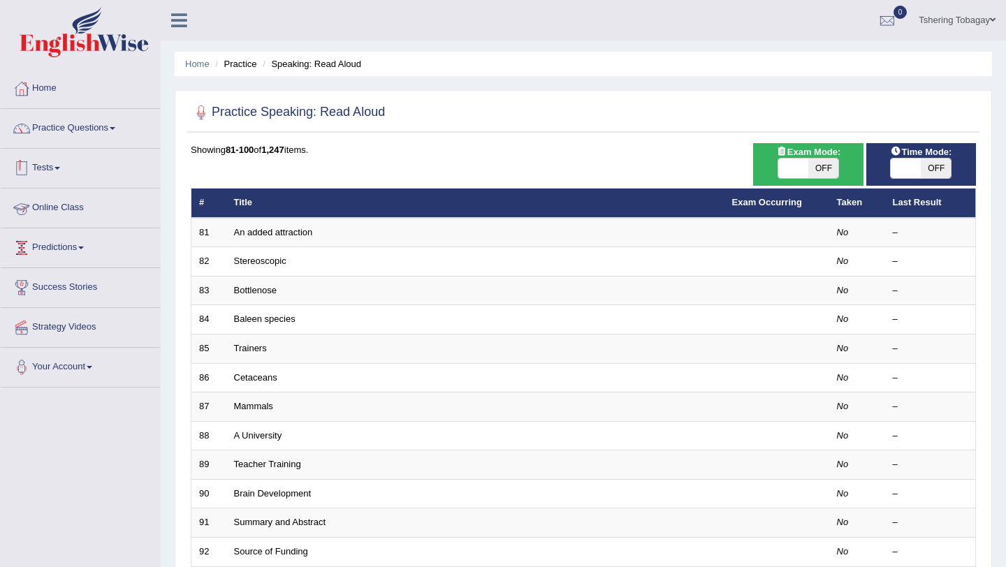
click at [64, 177] on link "Tests" at bounding box center [80, 166] width 159 height 35
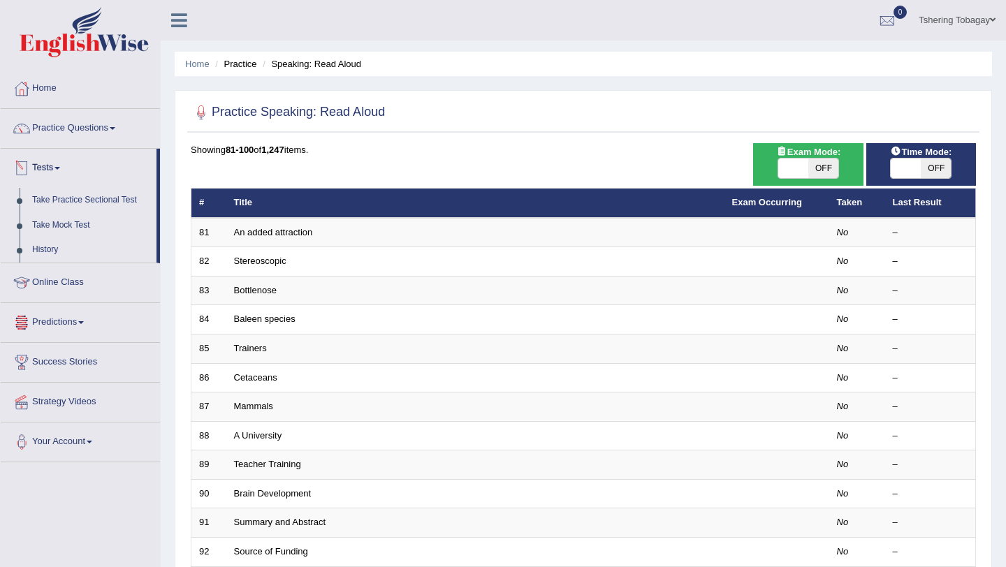
click at [64, 177] on link "Tests" at bounding box center [79, 166] width 156 height 35
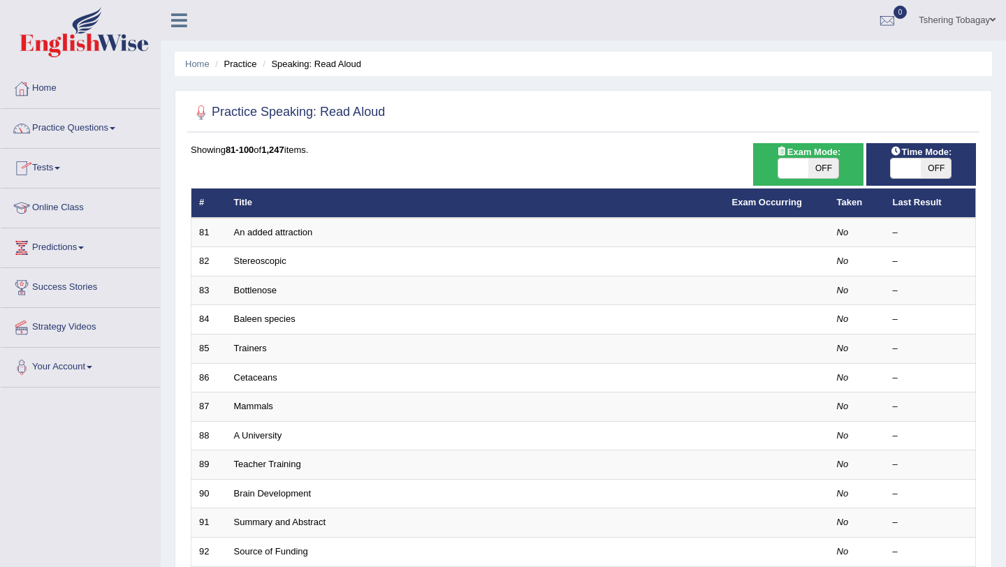
click at [101, 136] on link "Practice Questions" at bounding box center [80, 126] width 159 height 35
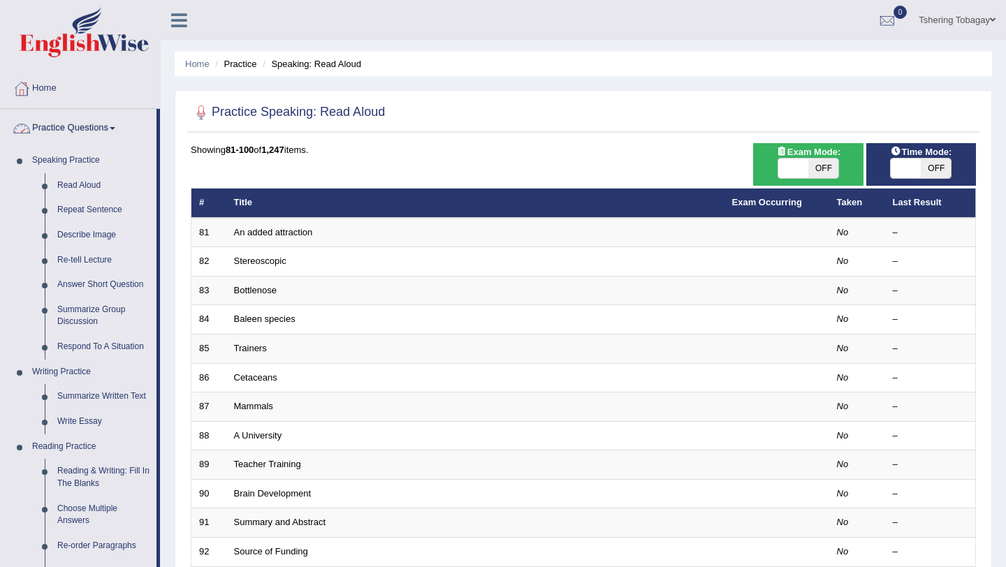
click at [74, 164] on link "Speaking Practice" at bounding box center [91, 160] width 131 height 25
click at [45, 76] on link "Home" at bounding box center [80, 86] width 159 height 35
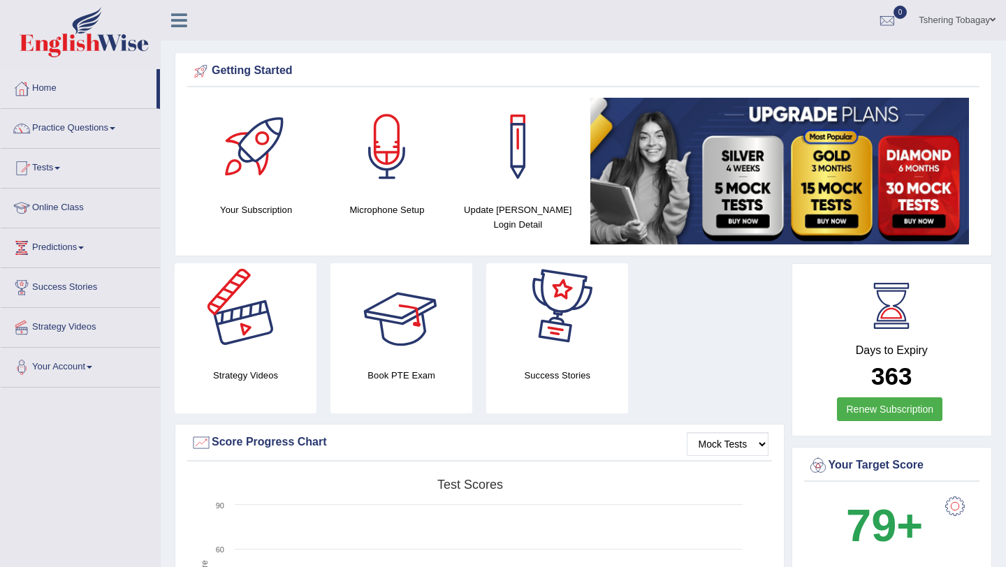
click at [246, 293] on div at bounding box center [246, 312] width 98 height 98
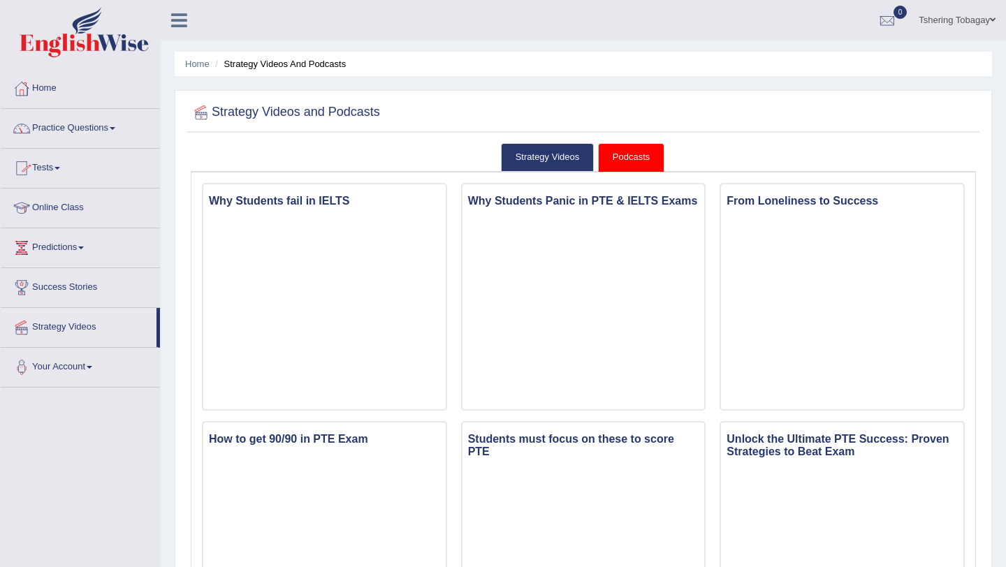
click at [81, 252] on link "Predictions" at bounding box center [80, 245] width 159 height 35
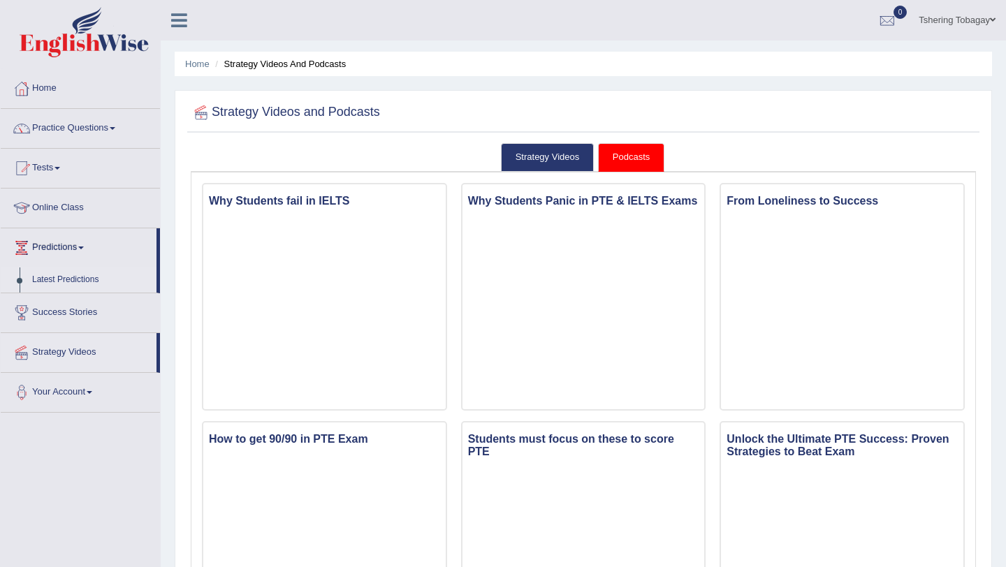
click at [73, 285] on link "Latest Predictions" at bounding box center [91, 280] width 131 height 25
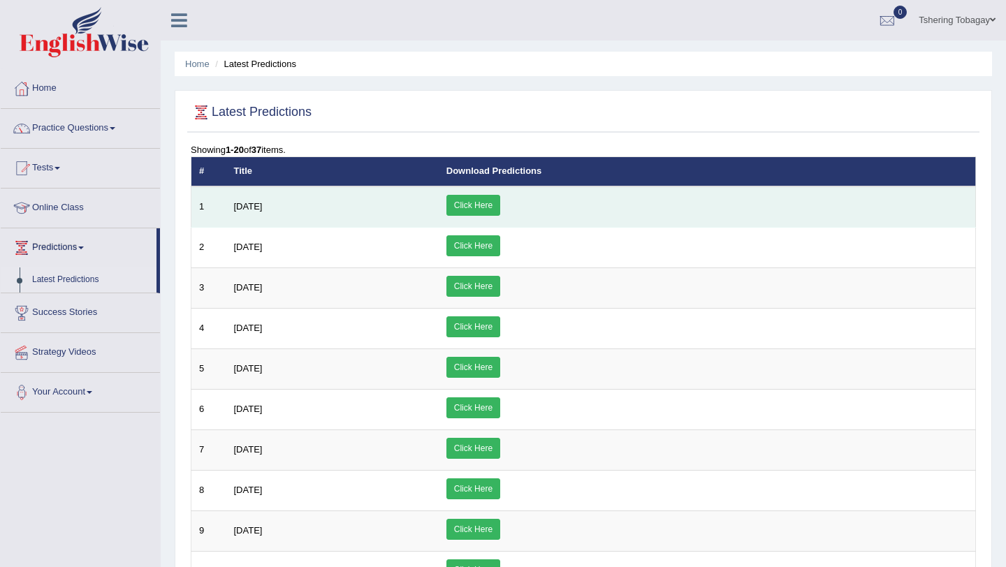
click at [593, 193] on td "Click Here" at bounding box center [707, 207] width 537 height 41
click at [500, 202] on link "Click Here" at bounding box center [473, 205] width 54 height 21
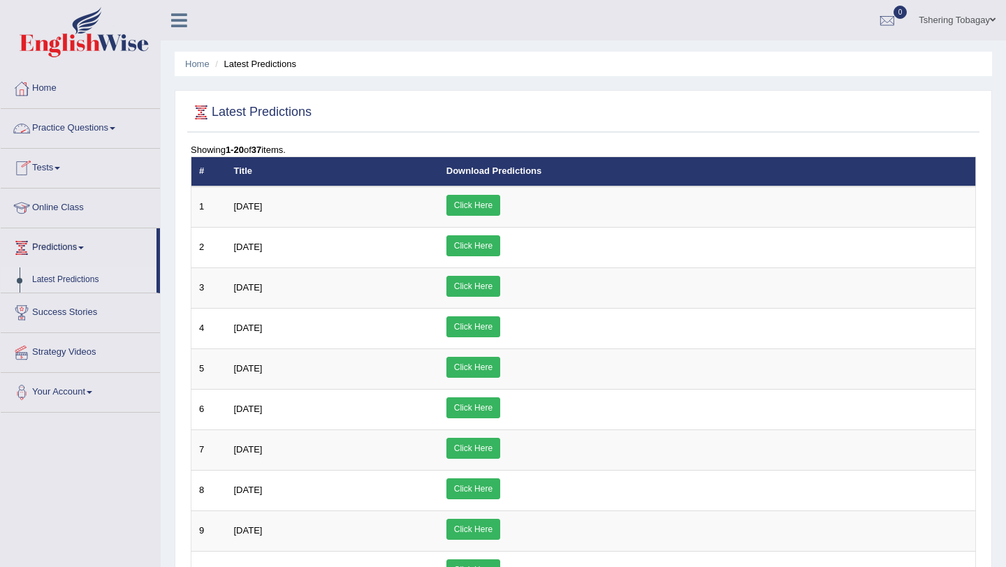
click at [92, 131] on link "Practice Questions" at bounding box center [80, 126] width 159 height 35
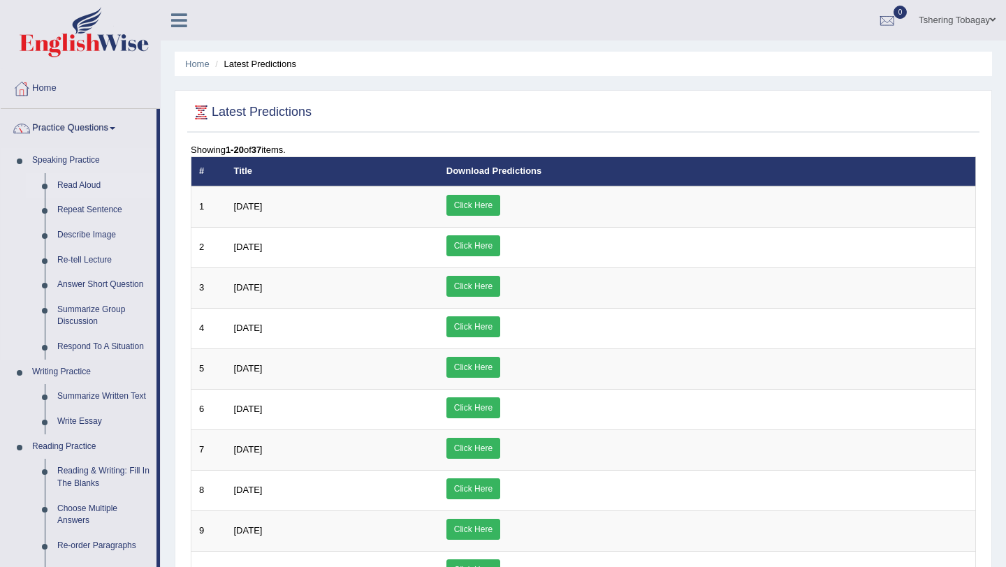
click at [81, 185] on link "Read Aloud" at bounding box center [103, 185] width 105 height 25
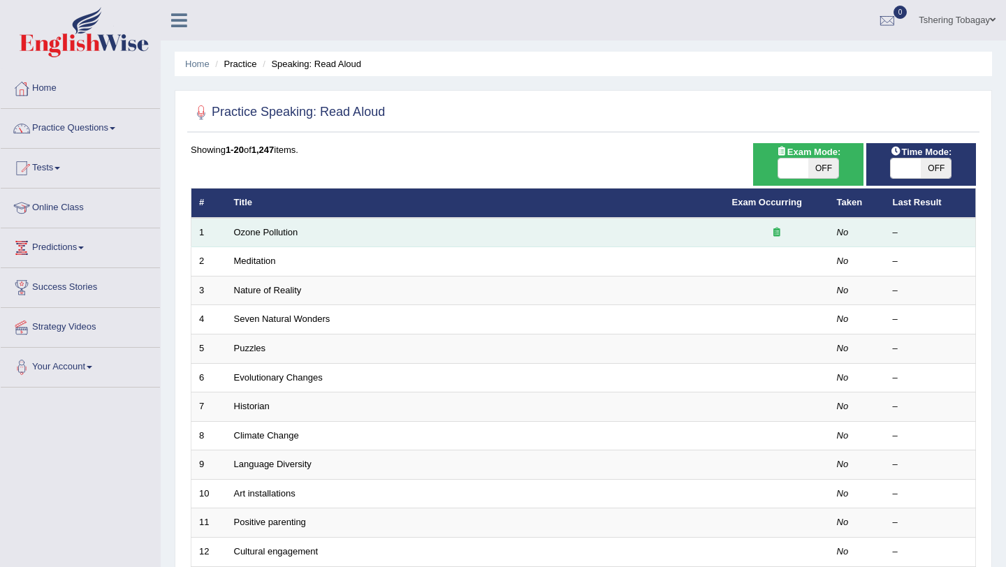
click at [831, 228] on td "No" at bounding box center [857, 232] width 56 height 29
click at [252, 224] on td "Ozone Pollution" at bounding box center [475, 232] width 498 height 29
click at [254, 228] on link "Ozone Pollution" at bounding box center [266, 232] width 64 height 10
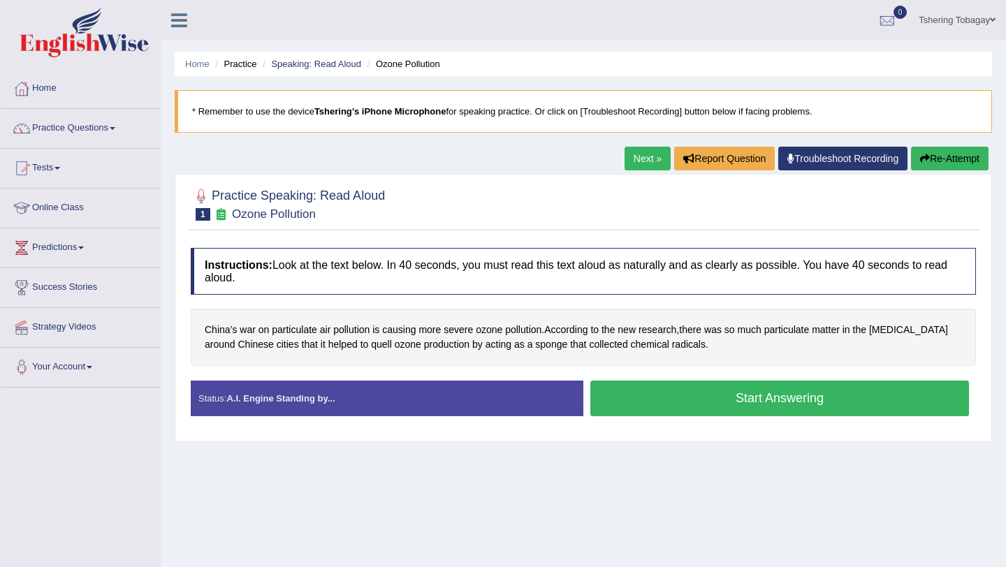
click at [709, 397] on button "Start Answering" at bounding box center [779, 399] width 379 height 36
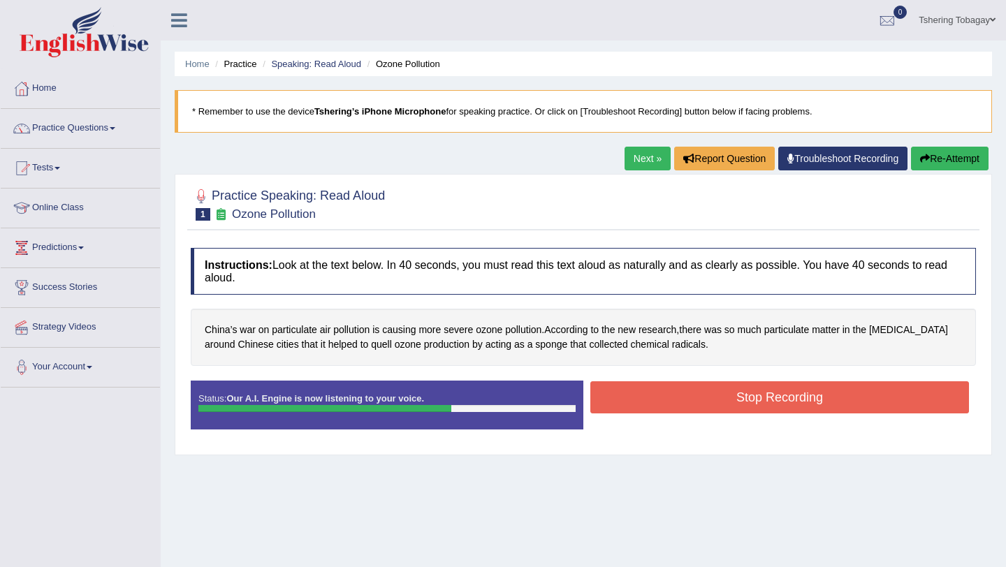
click at [685, 394] on button "Stop Recording" at bounding box center [779, 397] width 379 height 32
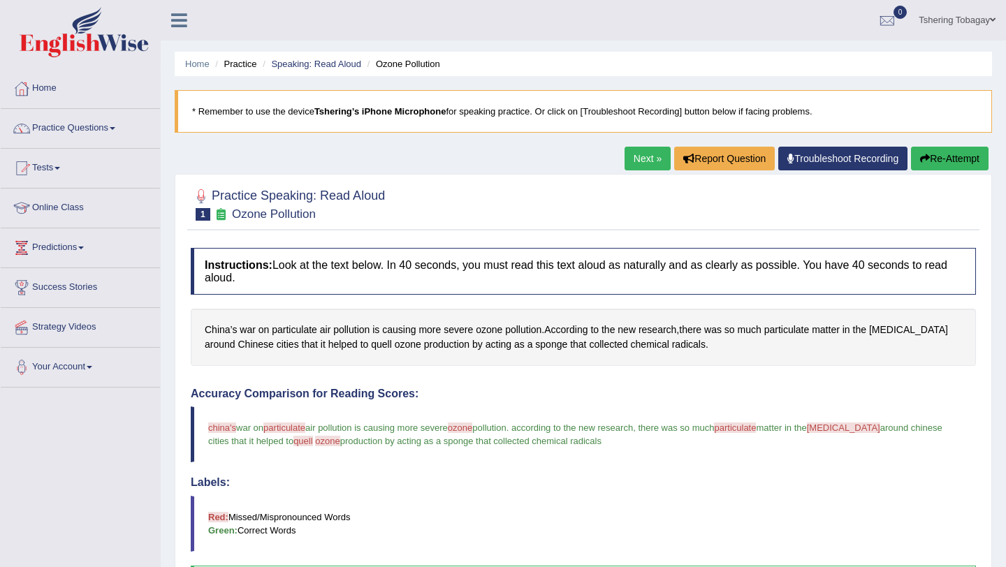
click at [934, 164] on button "Re-Attempt" at bounding box center [950, 159] width 78 height 24
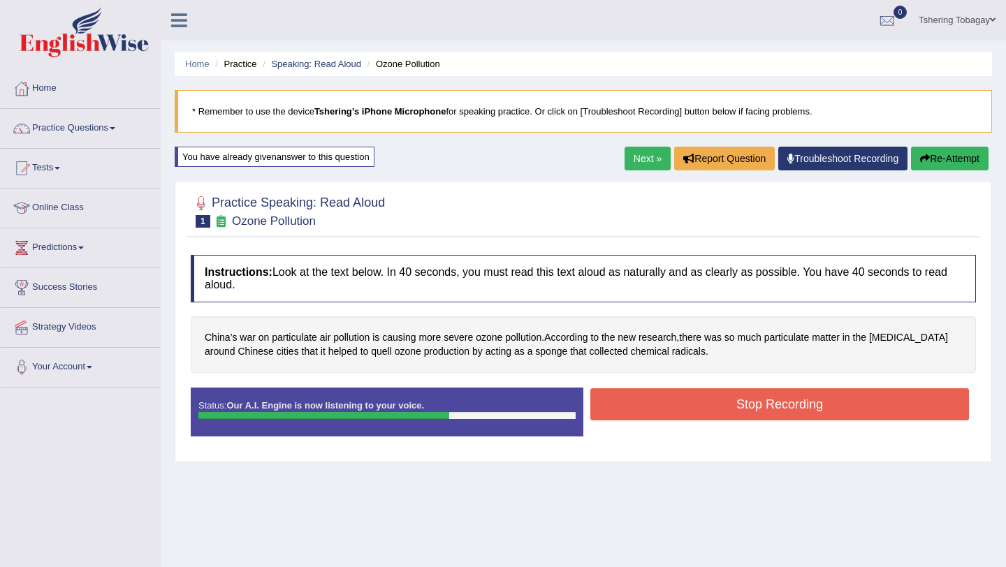
click at [795, 395] on button "Stop Recording" at bounding box center [779, 404] width 379 height 32
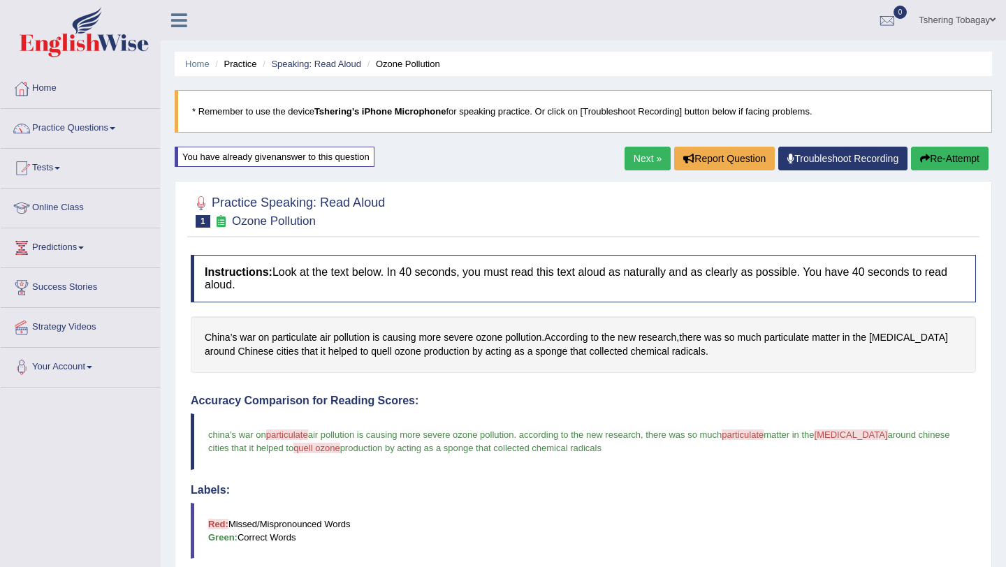
click at [937, 156] on button "Re-Attempt" at bounding box center [950, 159] width 78 height 24
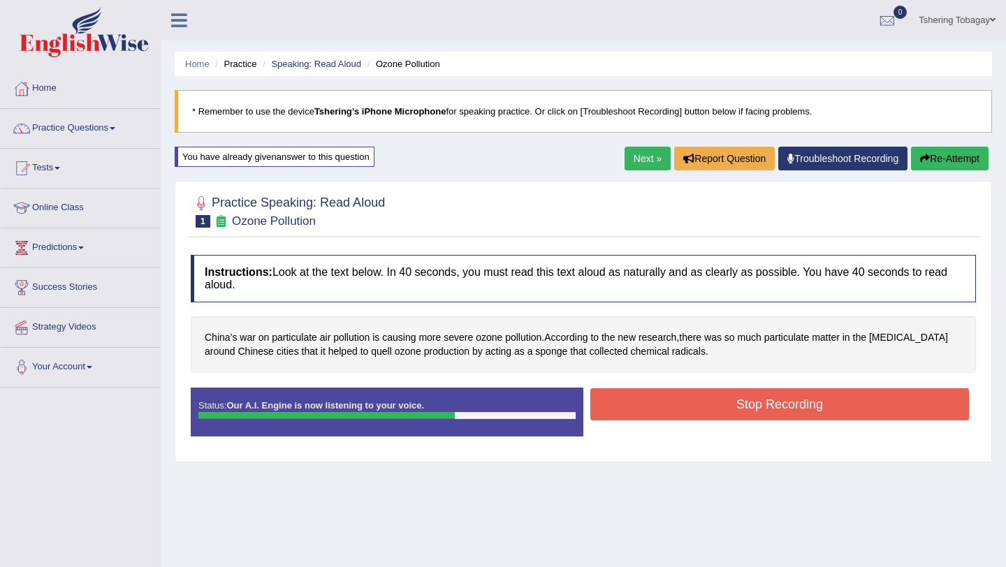
click at [737, 406] on button "Stop Recording" at bounding box center [779, 404] width 379 height 32
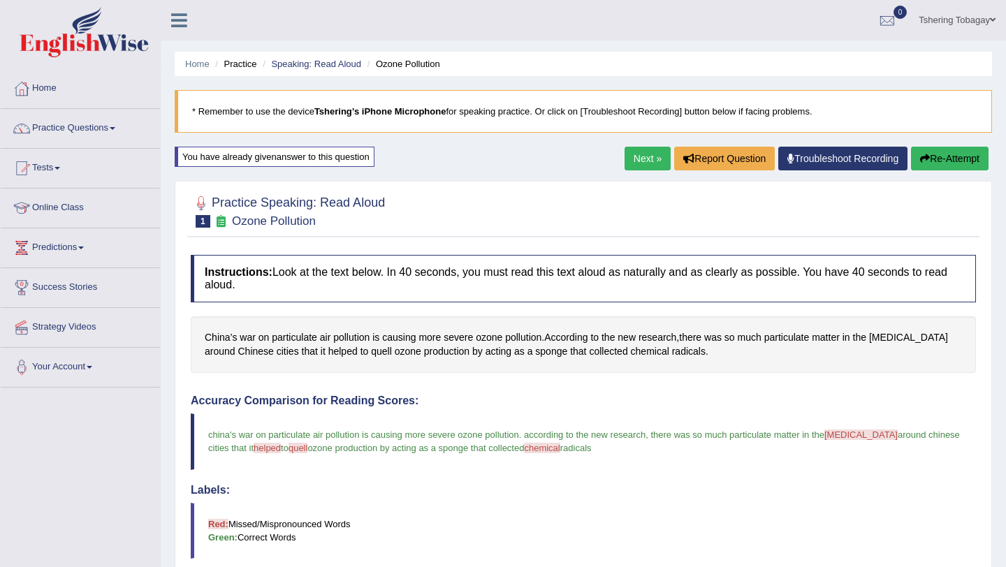
scroll to position [1, 0]
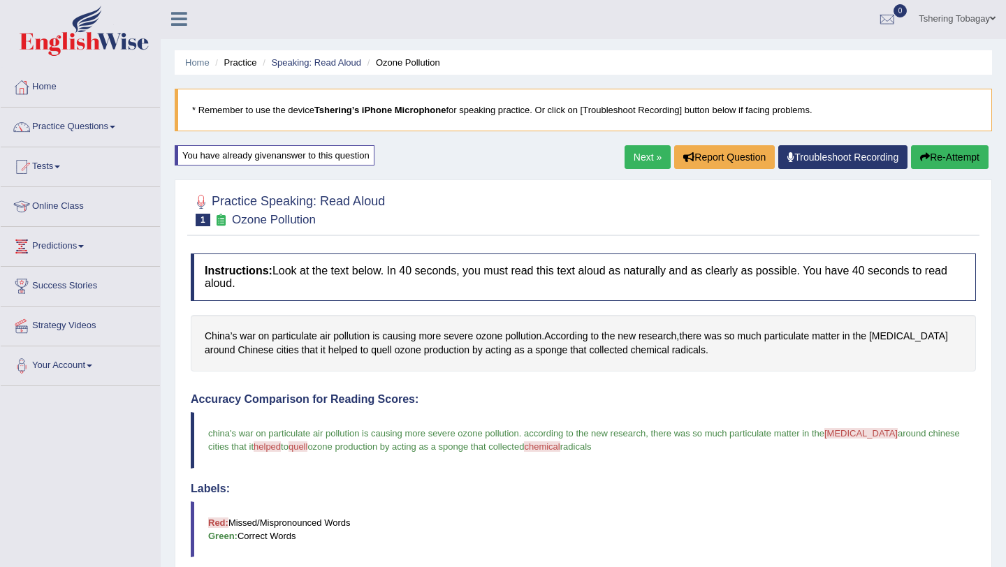
click at [943, 157] on button "Re-Attempt" at bounding box center [950, 157] width 78 height 24
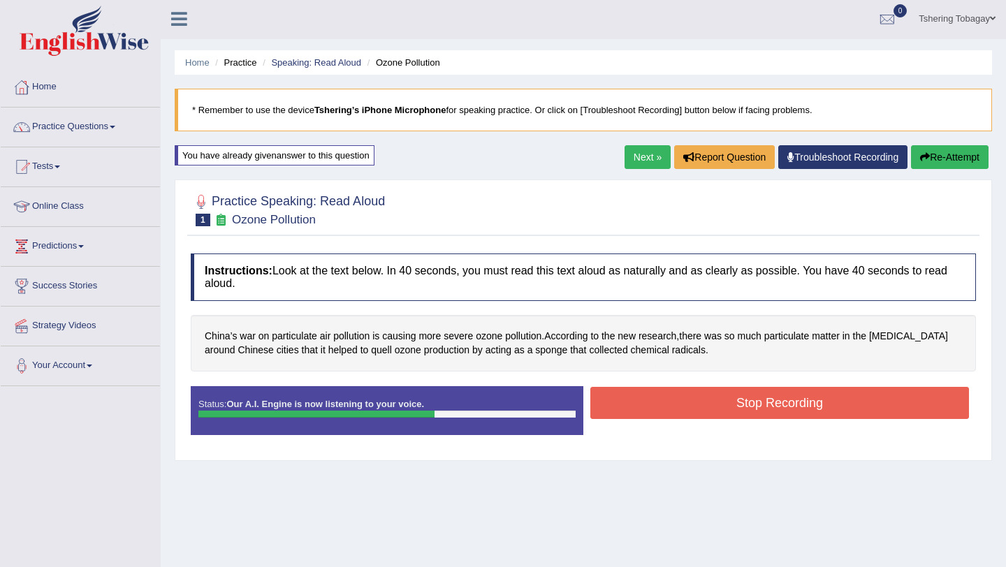
click at [750, 399] on button "Stop Recording" at bounding box center [779, 403] width 379 height 32
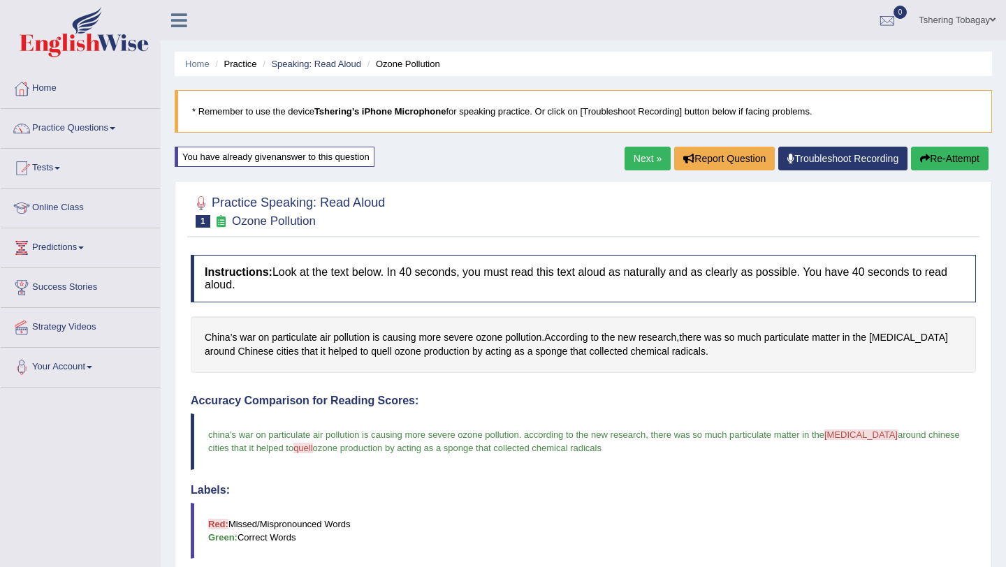
click at [631, 162] on link "Next »" at bounding box center [648, 159] width 46 height 24
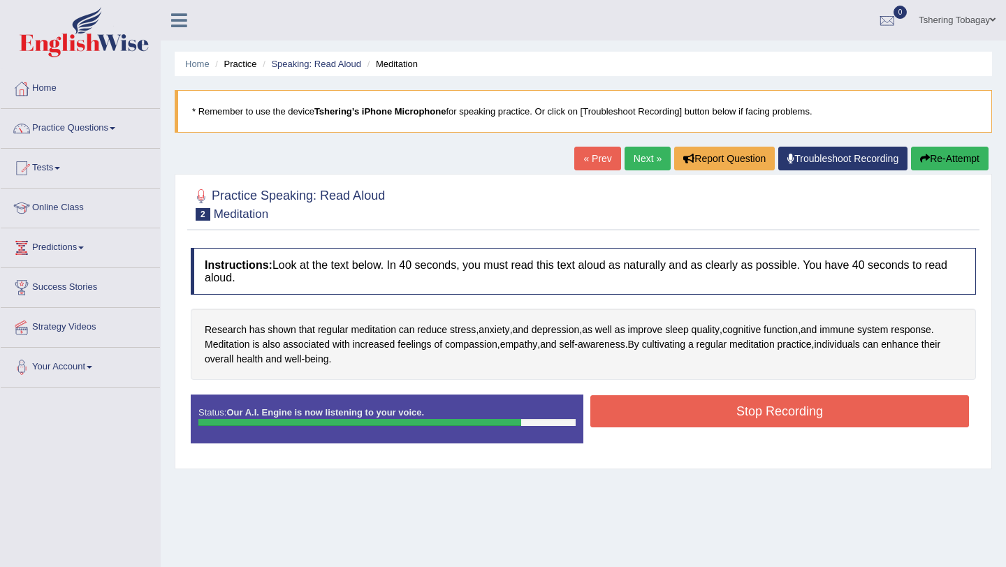
click at [721, 424] on button "Stop Recording" at bounding box center [779, 411] width 379 height 32
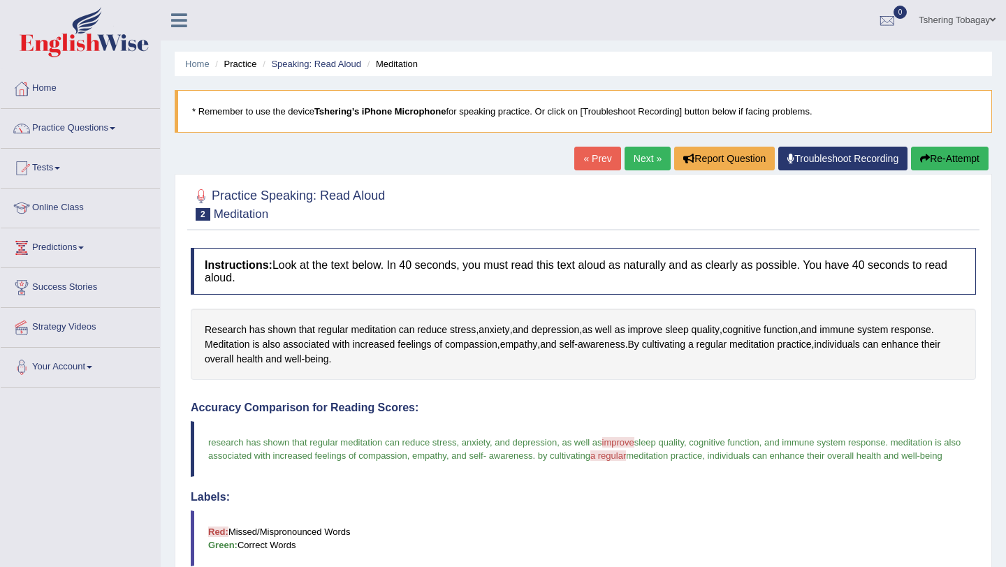
click at [935, 152] on button "Re-Attempt" at bounding box center [950, 159] width 78 height 24
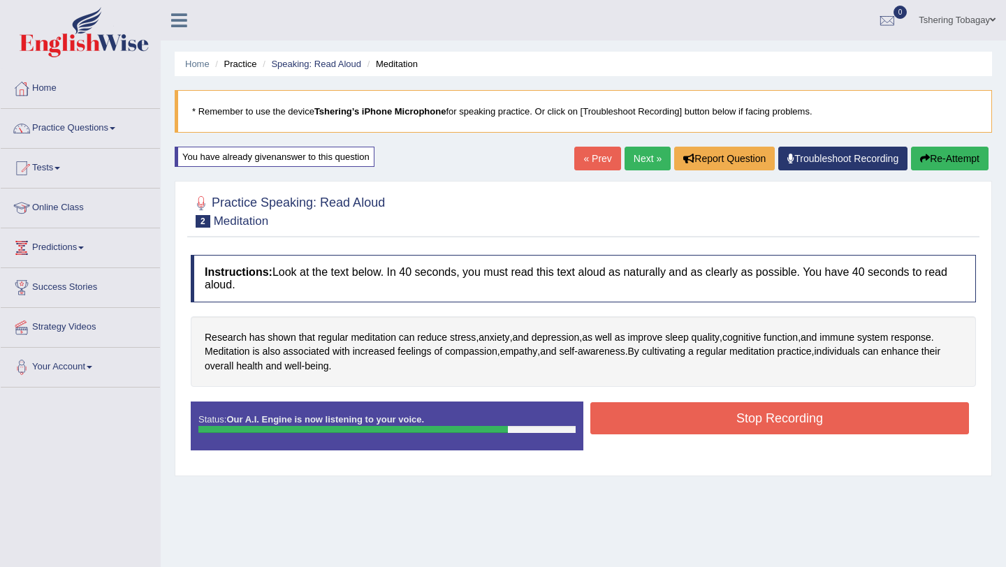
click at [689, 410] on button "Stop Recording" at bounding box center [779, 418] width 379 height 32
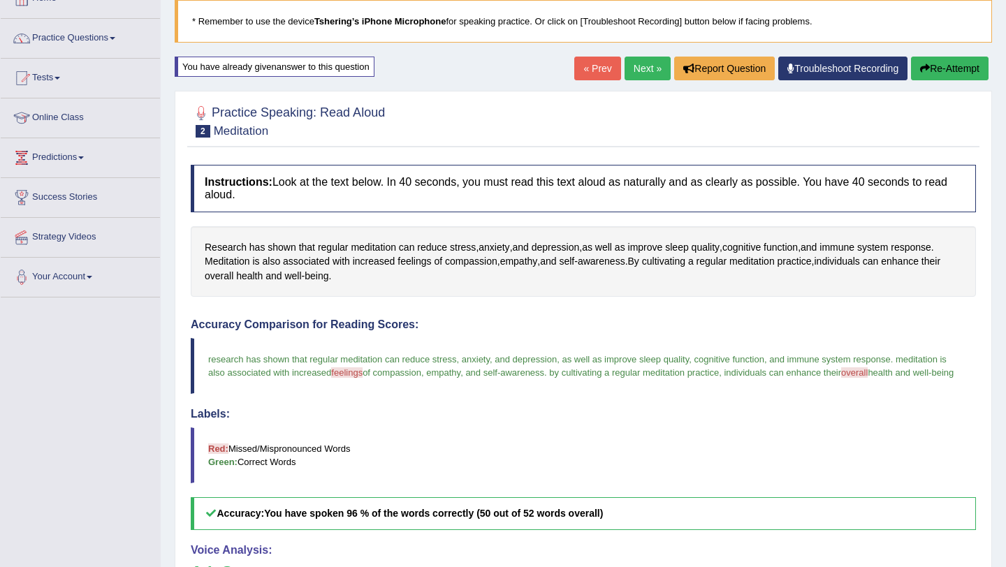
scroll to position [80, 0]
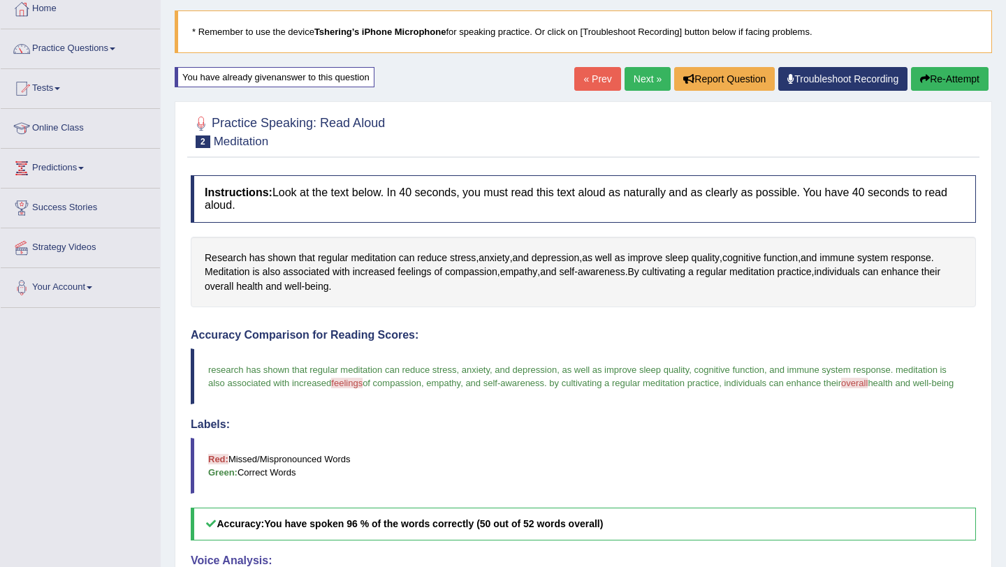
click at [928, 85] on button "Re-Attempt" at bounding box center [950, 79] width 78 height 24
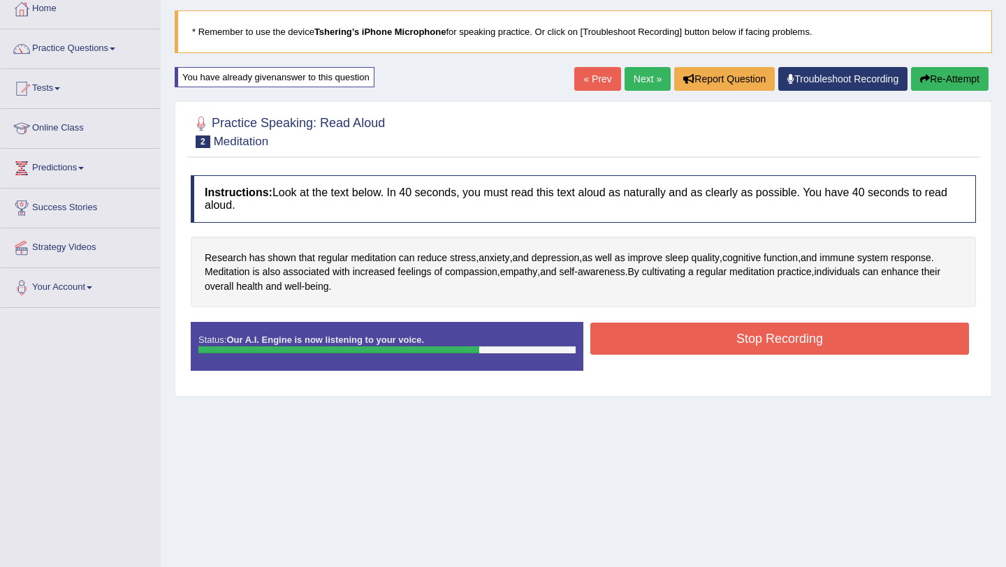
click at [789, 344] on button "Stop Recording" at bounding box center [779, 339] width 379 height 32
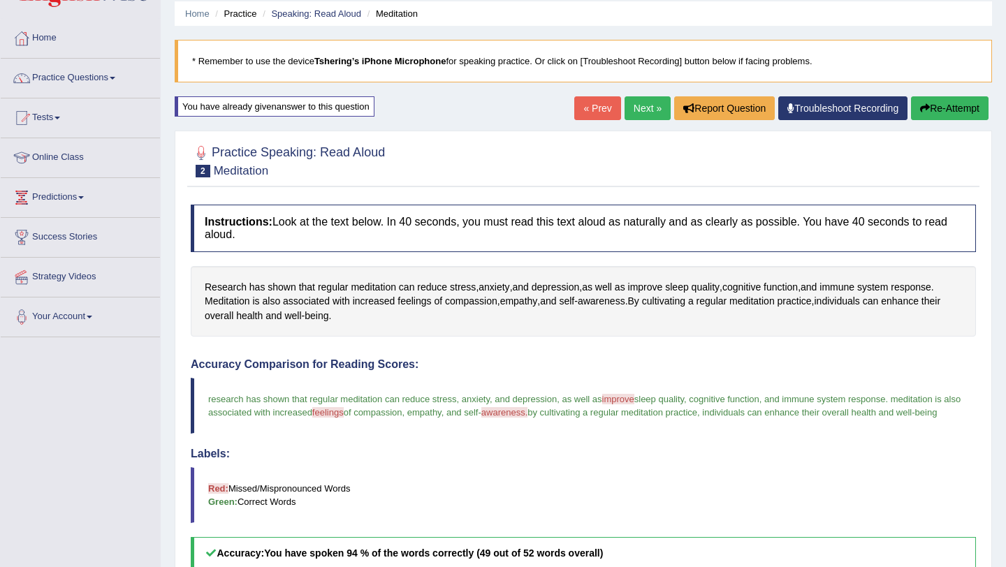
scroll to position [28, 0]
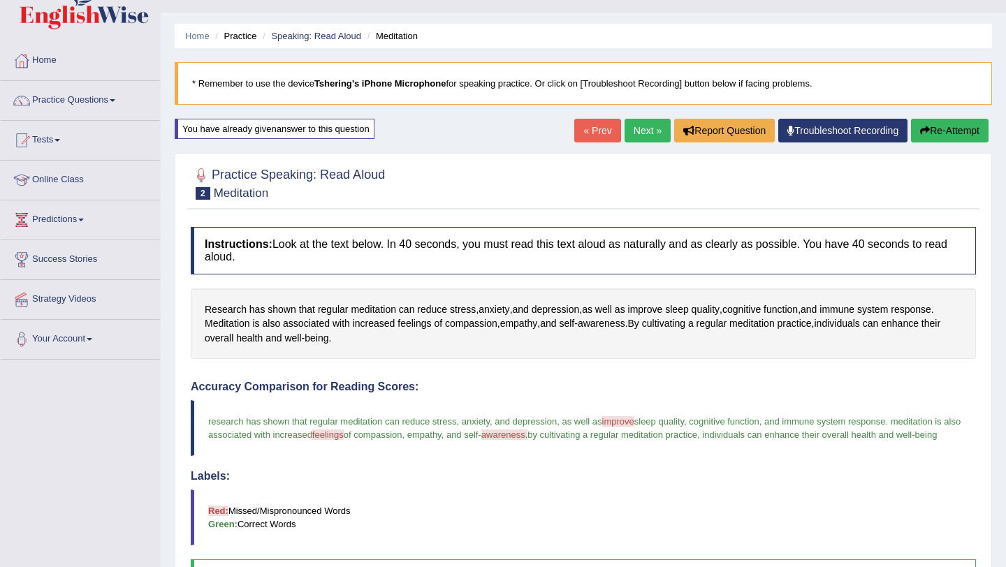
click at [633, 133] on link "Next »" at bounding box center [648, 131] width 46 height 24
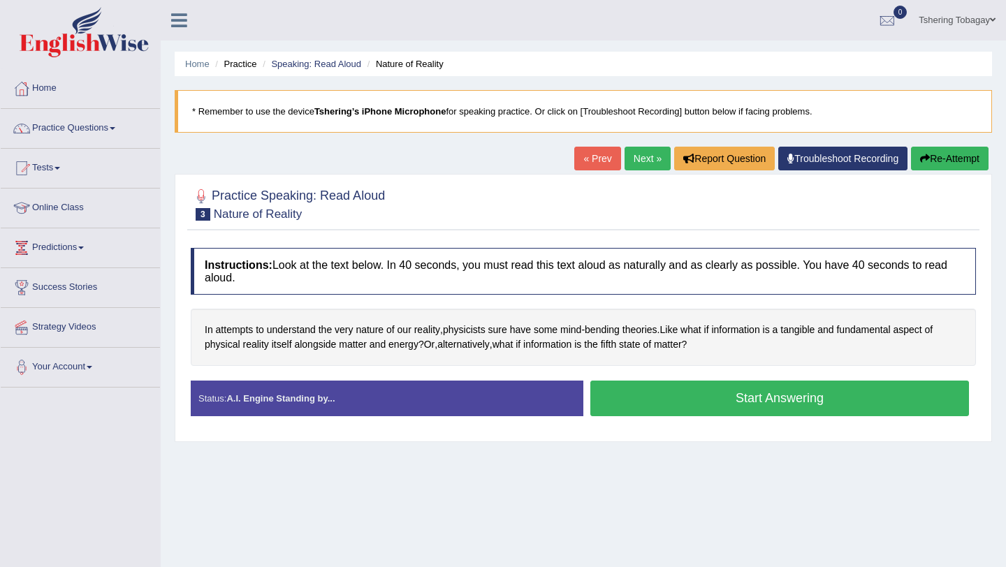
click at [680, 395] on button "Start Answering" at bounding box center [779, 399] width 379 height 36
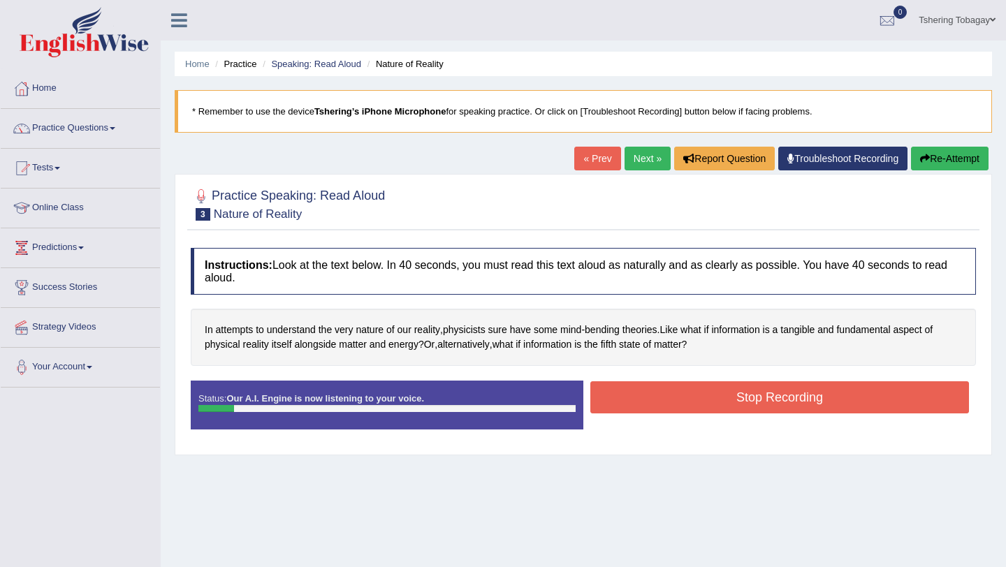
click at [931, 166] on button "Re-Attempt" at bounding box center [950, 159] width 78 height 24
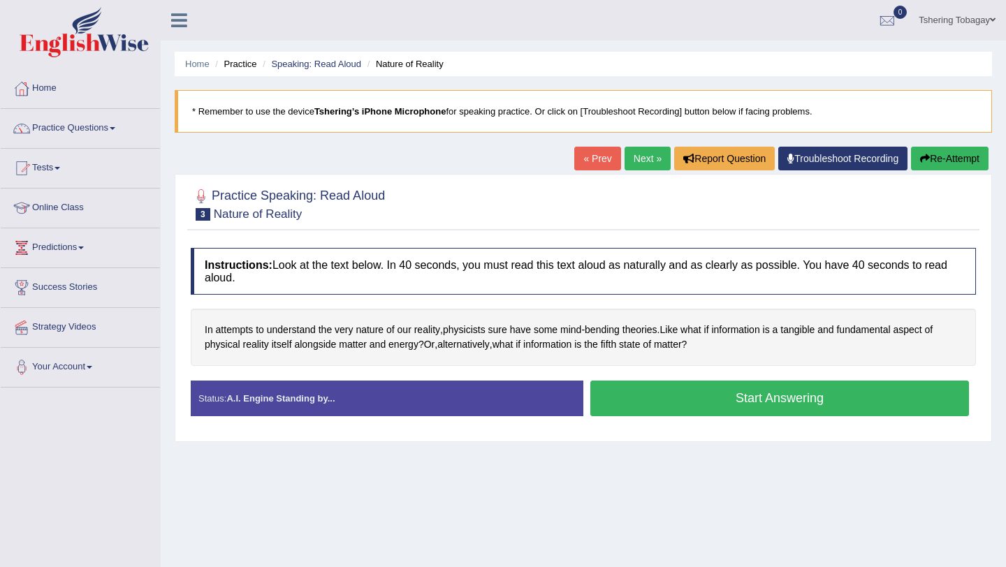
click at [663, 402] on button "Start Answering" at bounding box center [779, 399] width 379 height 36
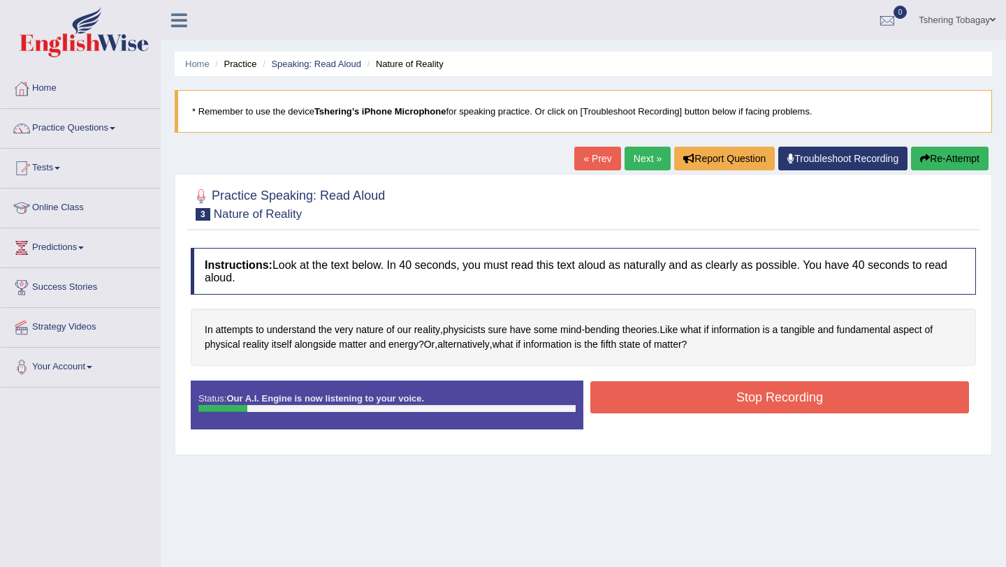
click at [663, 402] on button "Stop Recording" at bounding box center [779, 397] width 379 height 32
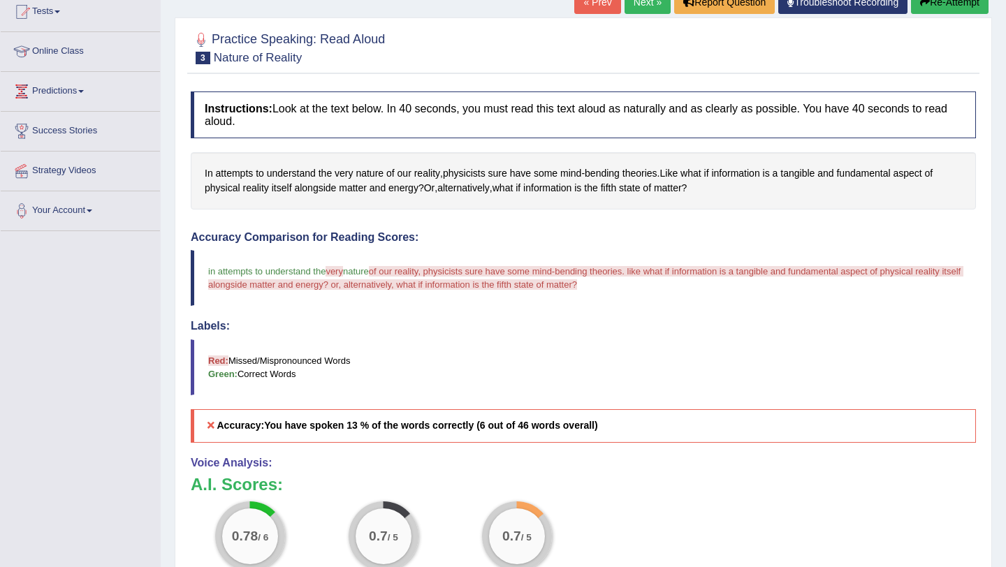
scroll to position [144, 0]
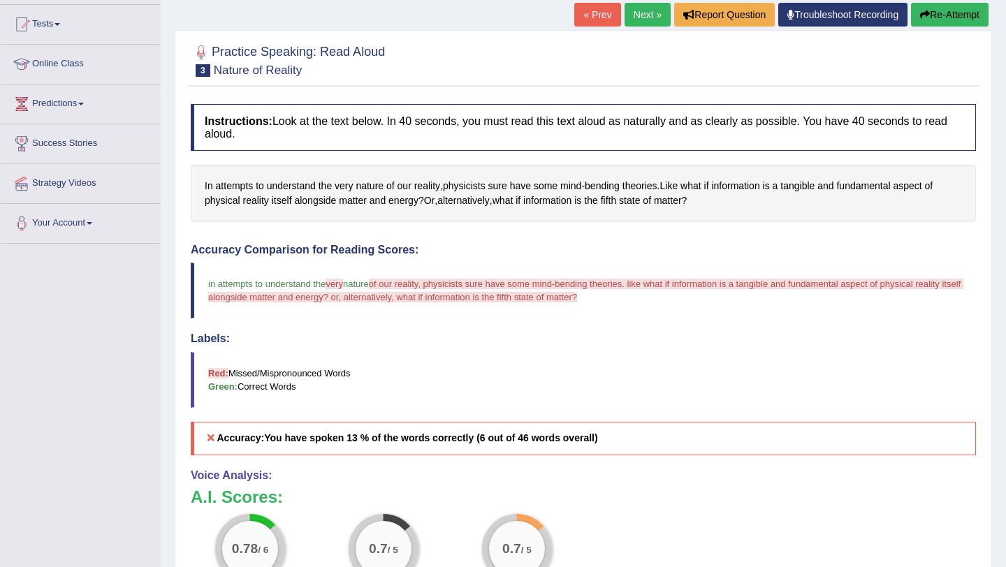
click at [933, 17] on button "Re-Attempt" at bounding box center [950, 15] width 78 height 24
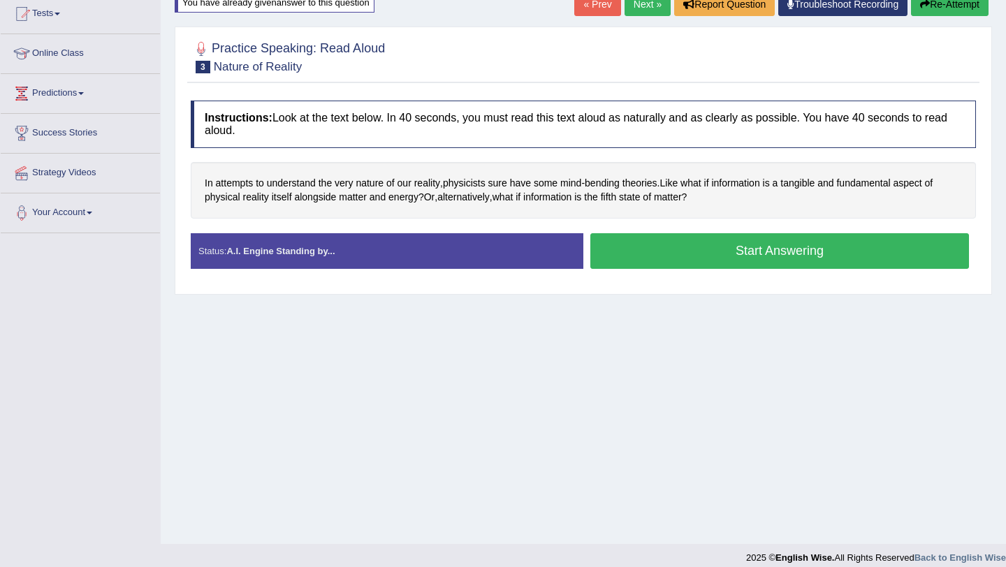
scroll to position [144, 0]
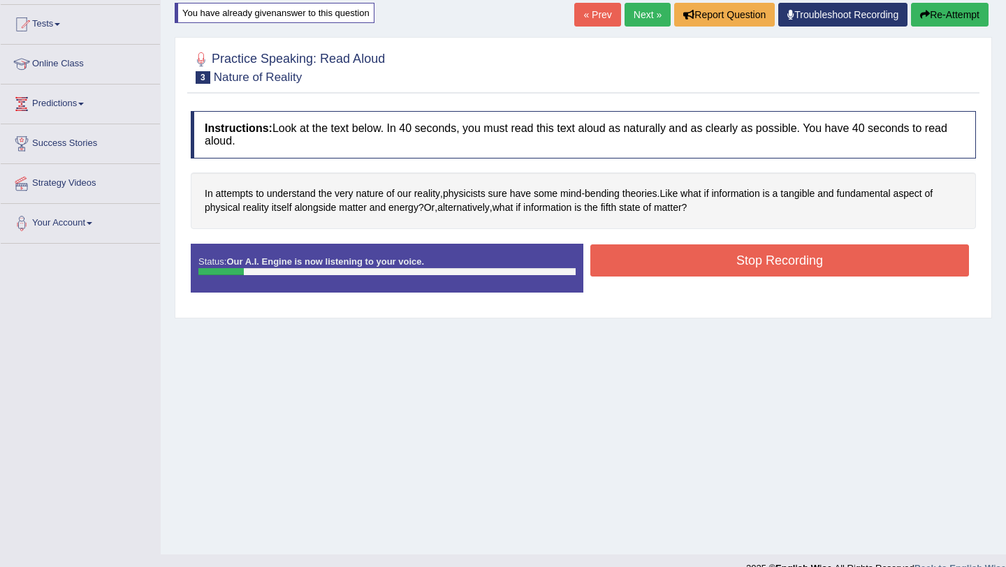
click at [676, 267] on button "Stop Recording" at bounding box center [779, 261] width 379 height 32
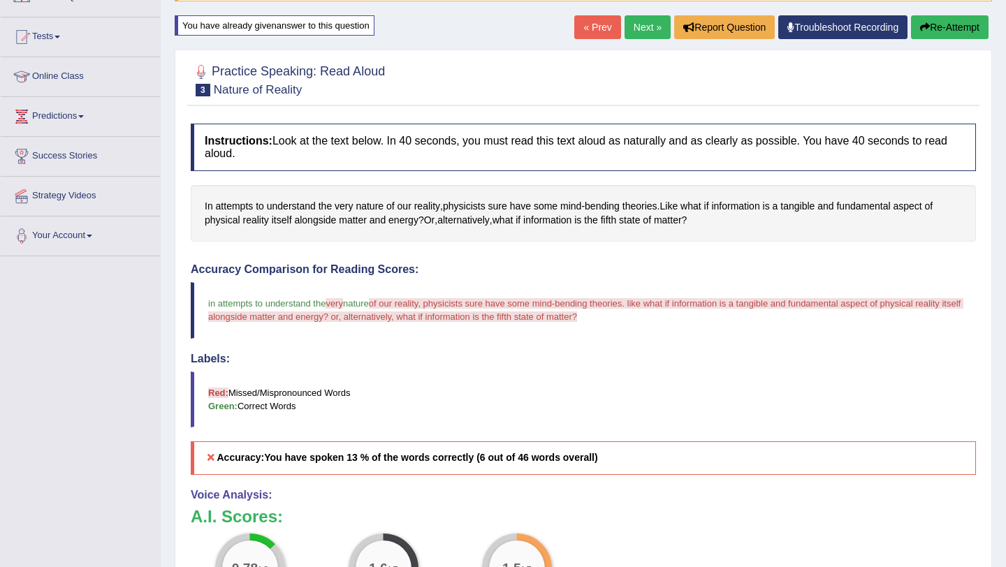
scroll to position [126, 0]
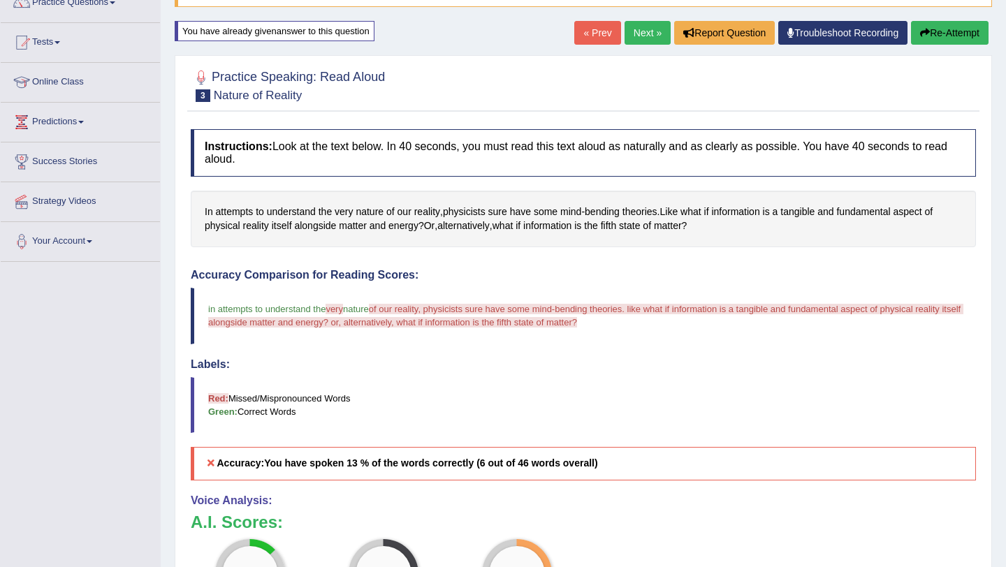
click at [946, 39] on button "Re-Attempt" at bounding box center [950, 33] width 78 height 24
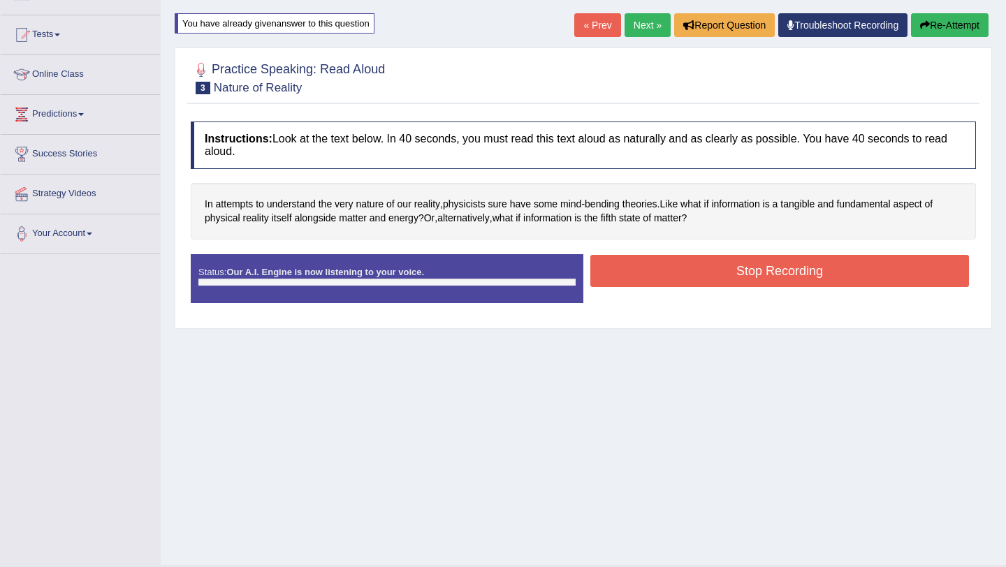
scroll to position [126, 0]
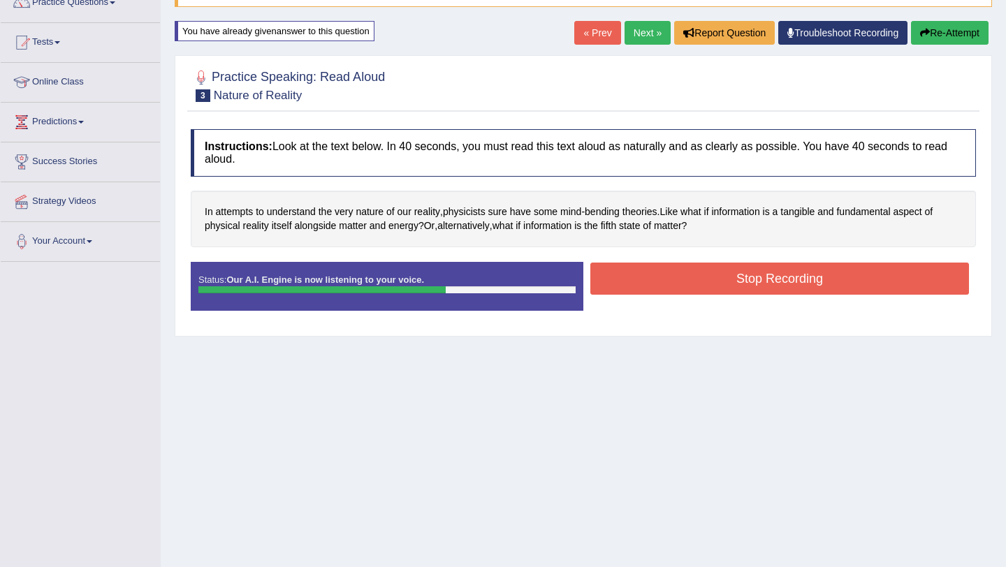
click at [769, 280] on button "Stop Recording" at bounding box center [779, 279] width 379 height 32
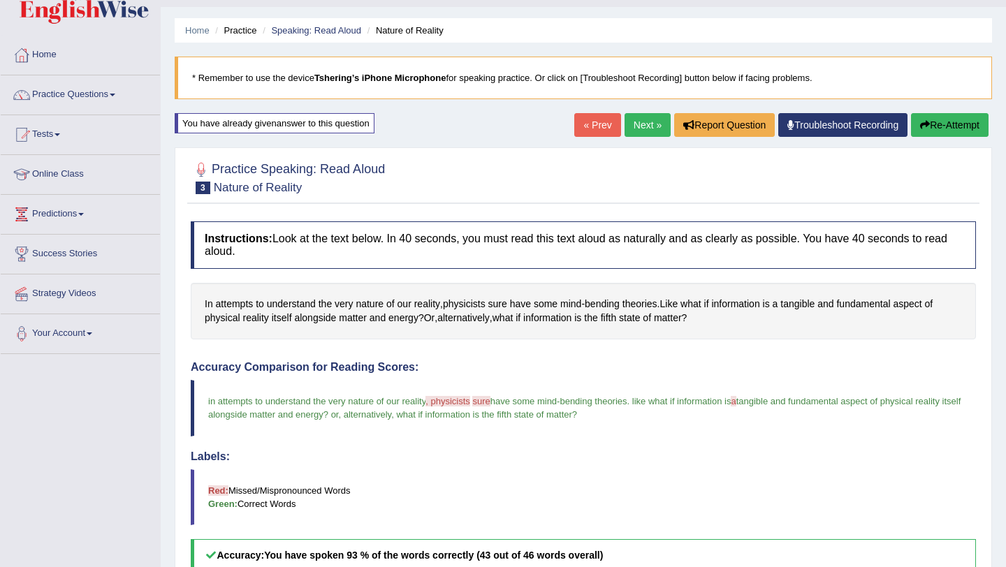
scroll to position [0, 0]
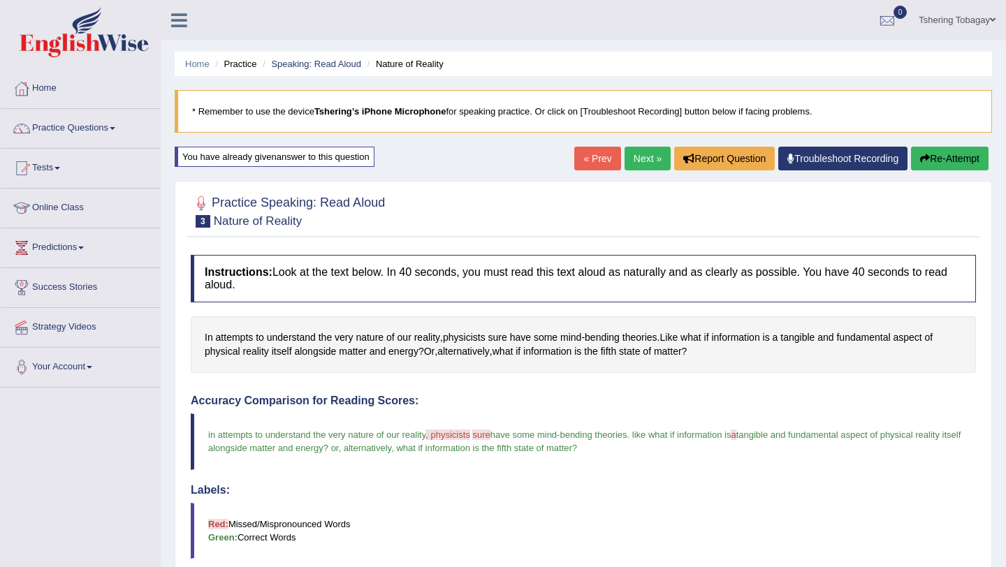
click at [634, 163] on link "Next »" at bounding box center [648, 159] width 46 height 24
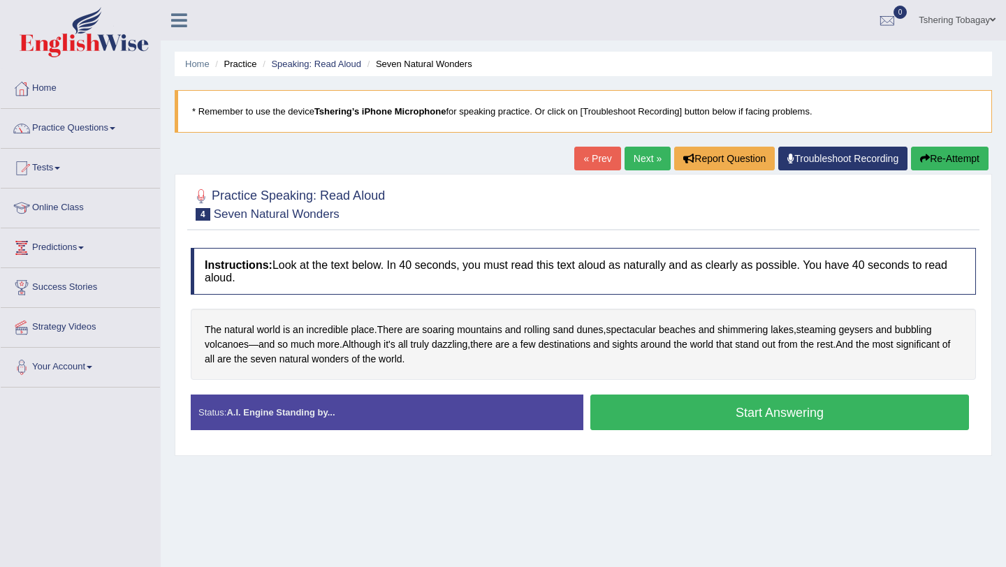
click at [717, 419] on button "Start Answering" at bounding box center [779, 413] width 379 height 36
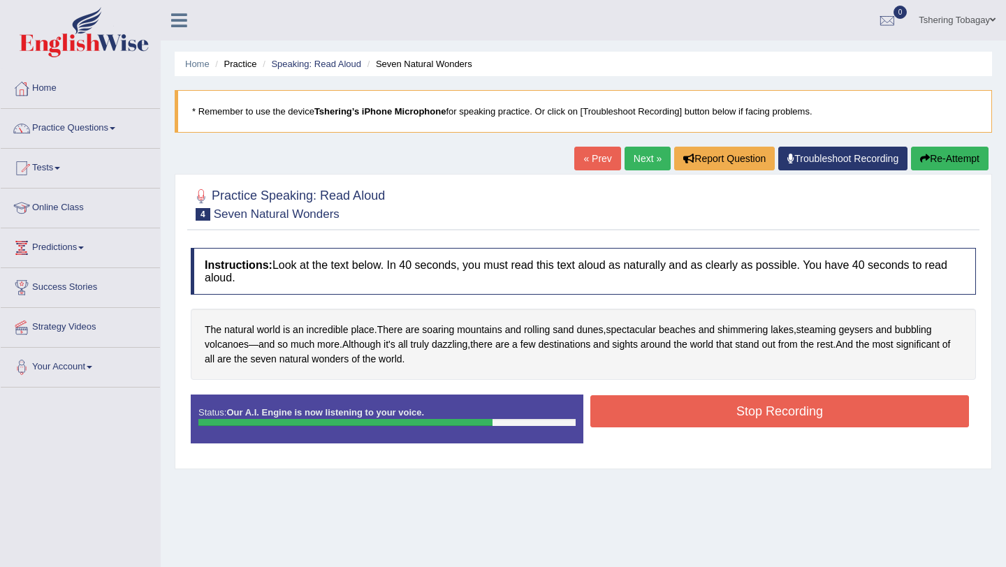
click at [693, 418] on button "Stop Recording" at bounding box center [779, 411] width 379 height 32
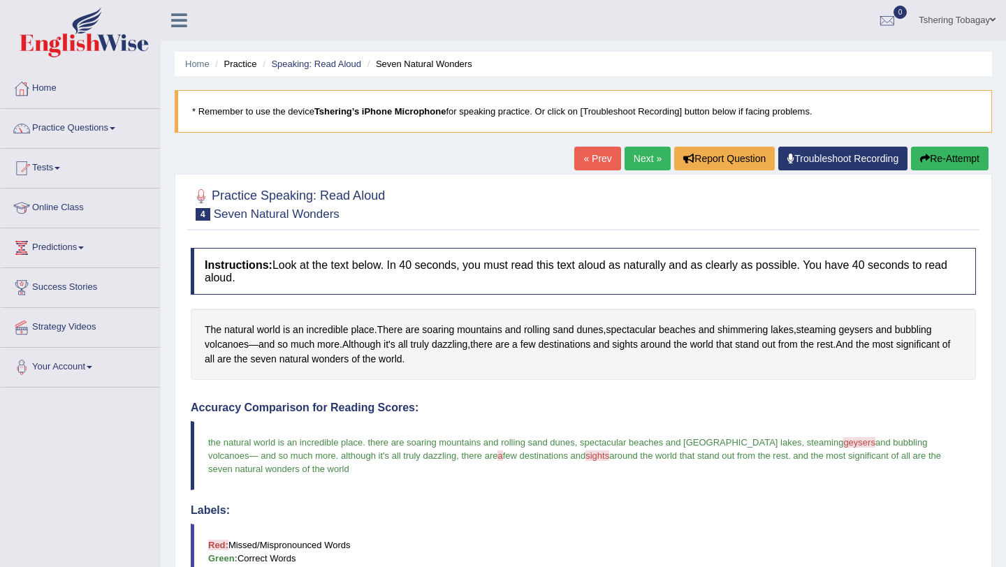
drag, startPoint x: 935, startPoint y: 157, endPoint x: 664, endPoint y: 182, distance: 272.2
click at [664, 182] on div "Home Practice Speaking: Read Aloud Seven Natural Wonders * Remember to use the …" at bounding box center [583, 459] width 845 height 919
click at [952, 160] on button "Re-Attempt" at bounding box center [950, 159] width 78 height 24
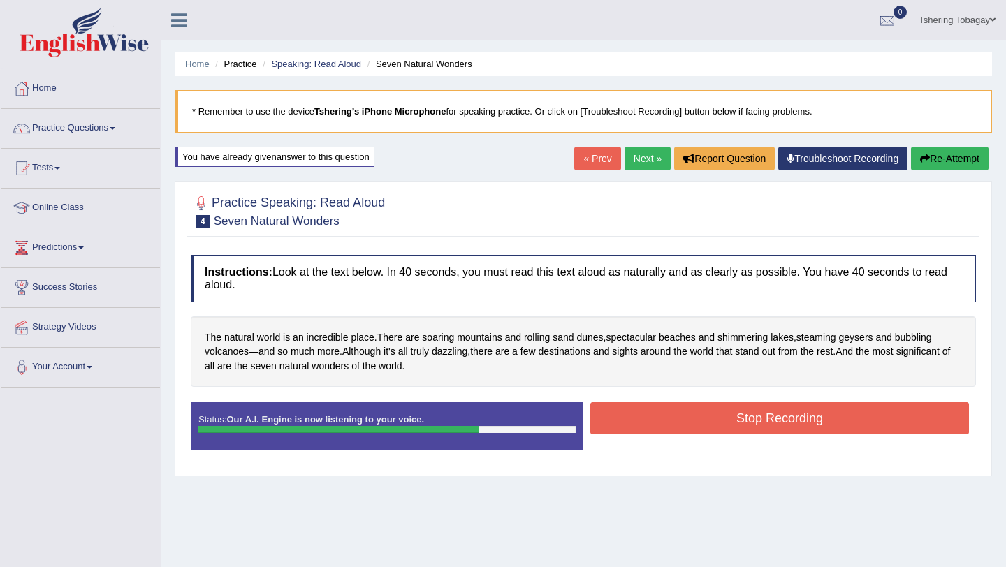
click at [766, 425] on button "Stop Recording" at bounding box center [779, 418] width 379 height 32
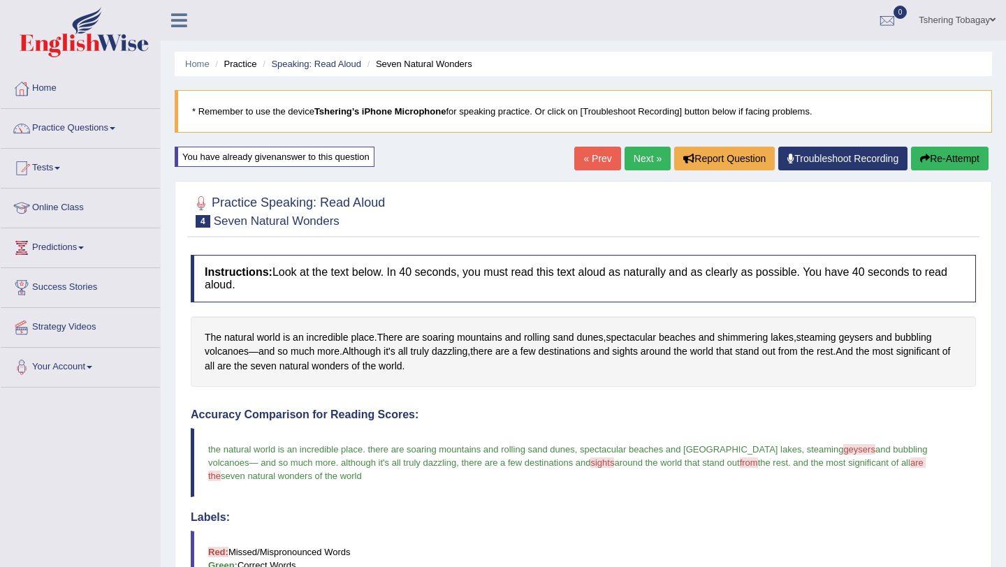
click at [948, 161] on button "Re-Attempt" at bounding box center [950, 159] width 78 height 24
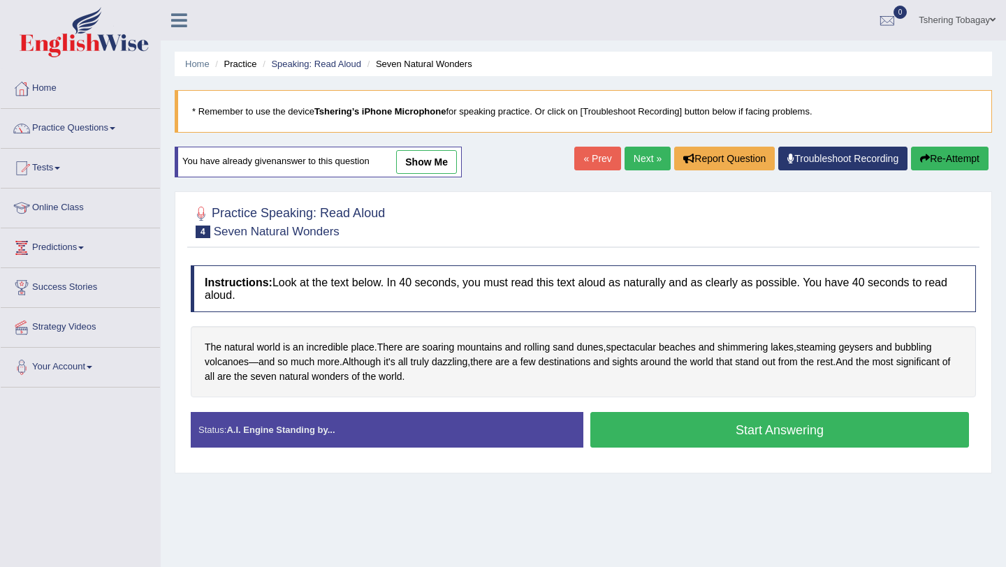
click at [634, 151] on link "Next »" at bounding box center [648, 159] width 46 height 24
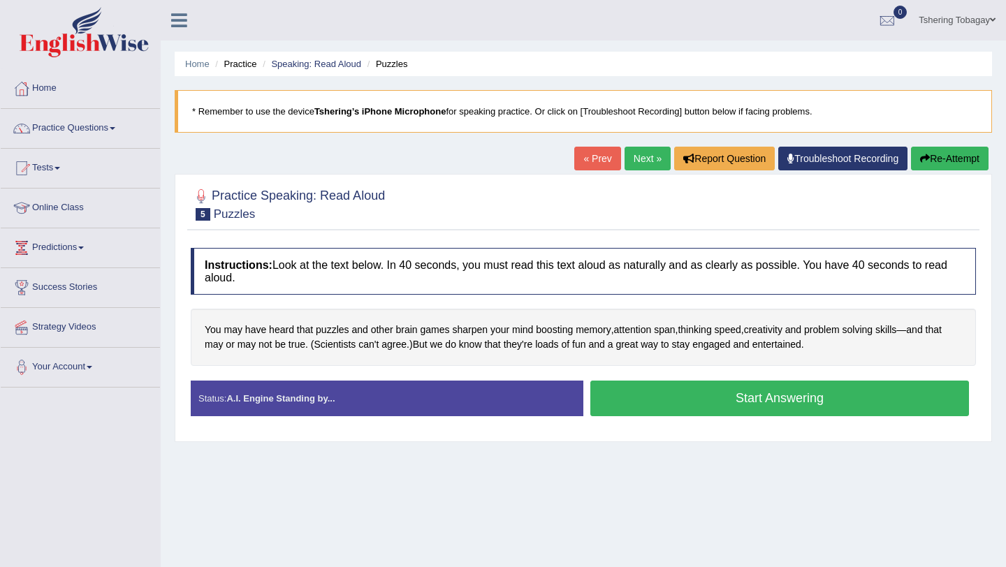
click at [773, 411] on button "Start Answering" at bounding box center [779, 399] width 379 height 36
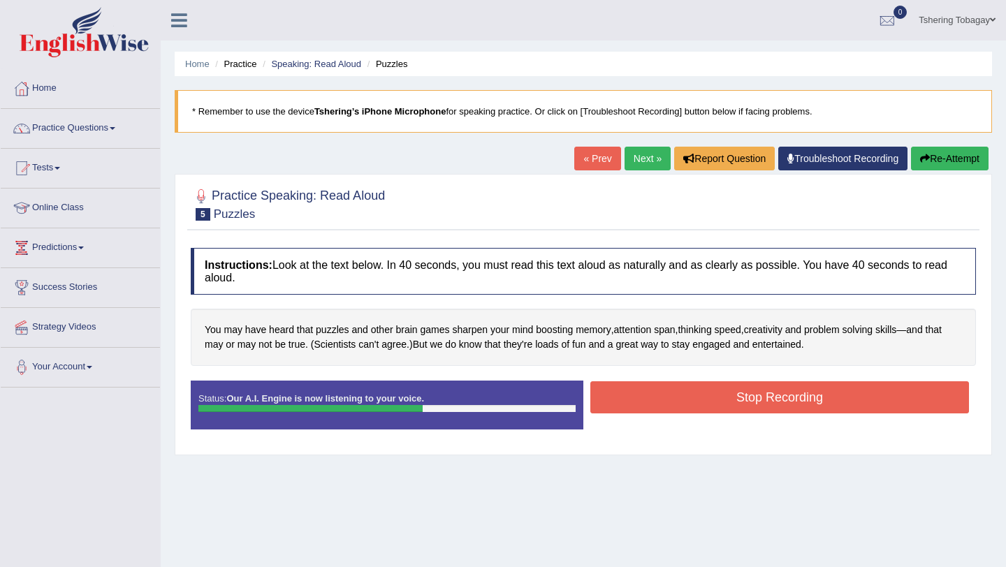
click at [778, 391] on button "Stop Recording" at bounding box center [779, 397] width 379 height 32
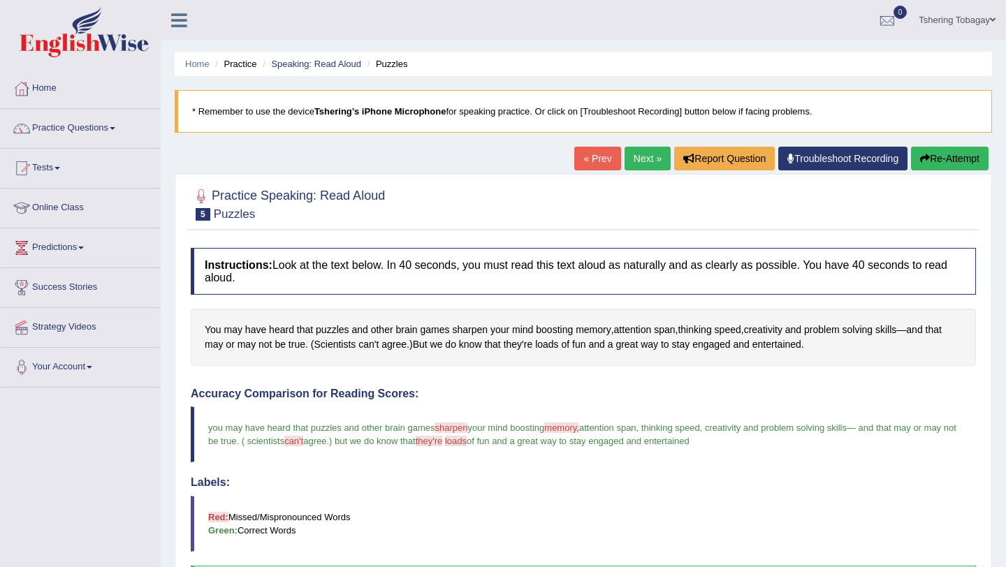
click at [928, 150] on button "Re-Attempt" at bounding box center [950, 159] width 78 height 24
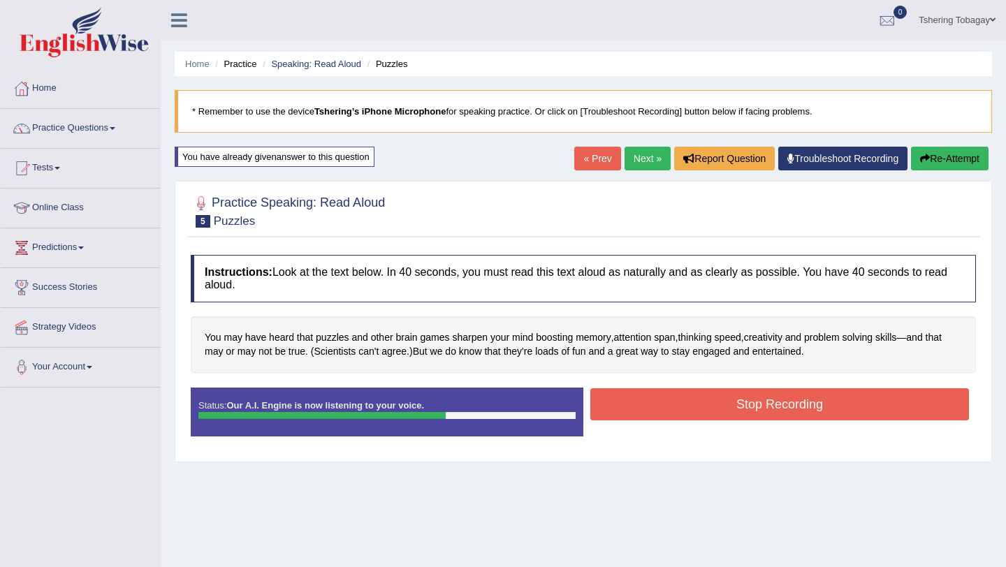
click at [750, 402] on button "Stop Recording" at bounding box center [779, 404] width 379 height 32
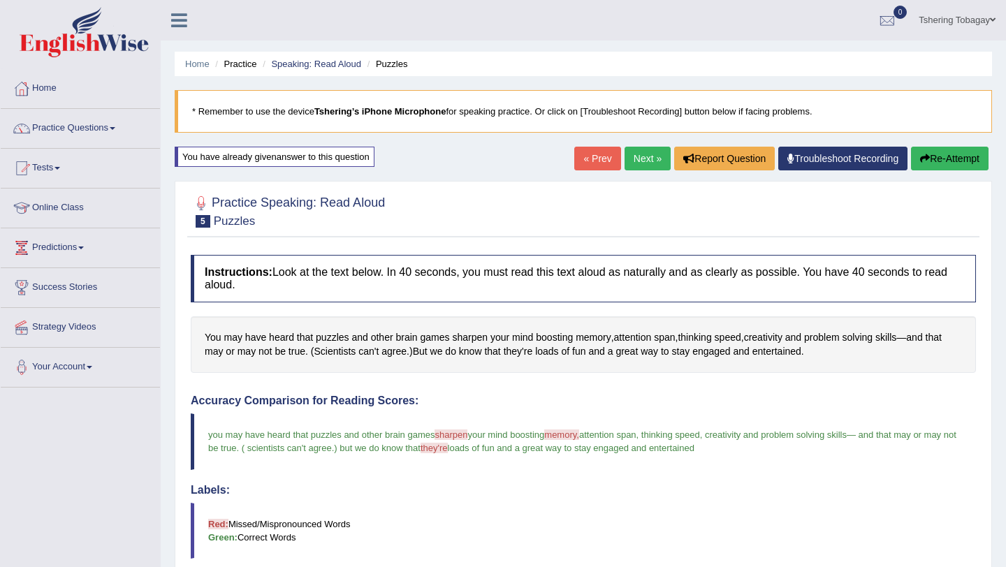
click at [643, 163] on link "Next »" at bounding box center [648, 159] width 46 height 24
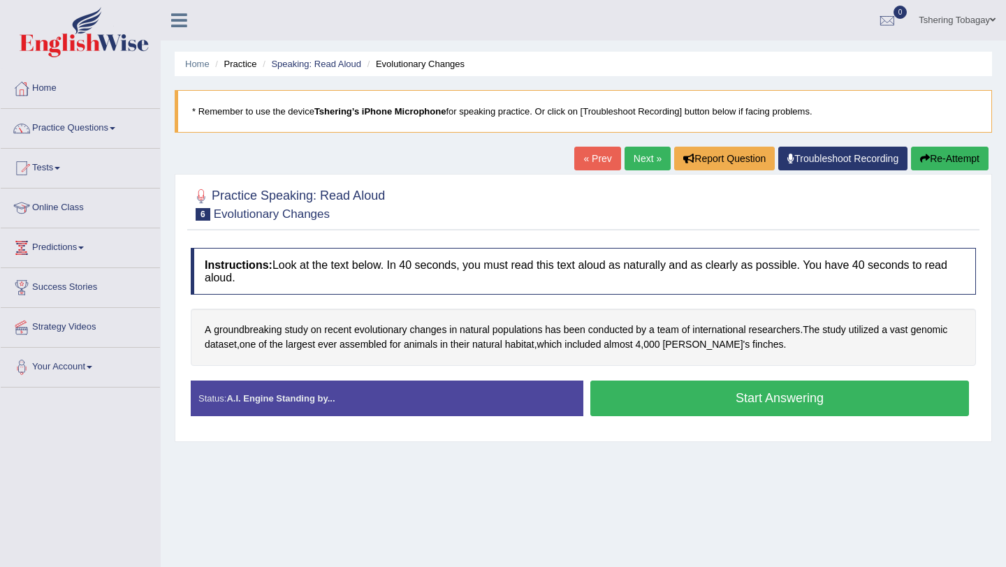
click at [763, 415] on button "Start Answering" at bounding box center [779, 399] width 379 height 36
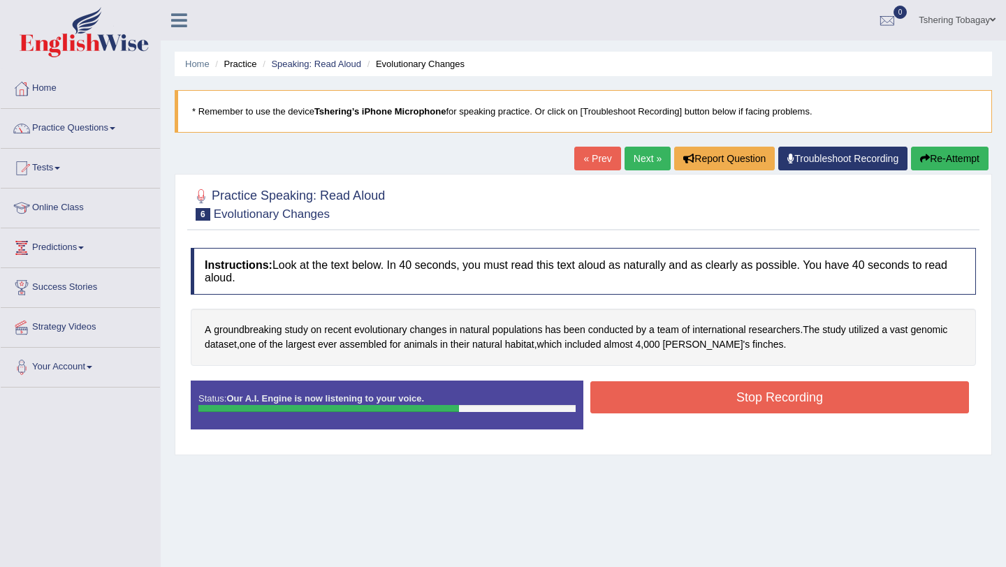
click at [759, 399] on button "Stop Recording" at bounding box center [779, 397] width 379 height 32
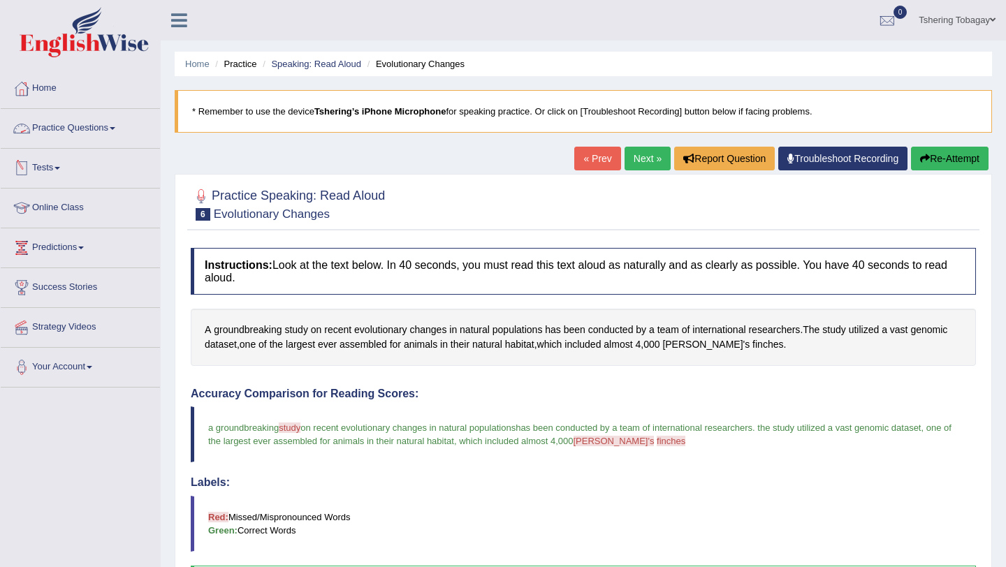
click at [110, 138] on link "Practice Questions" at bounding box center [80, 126] width 159 height 35
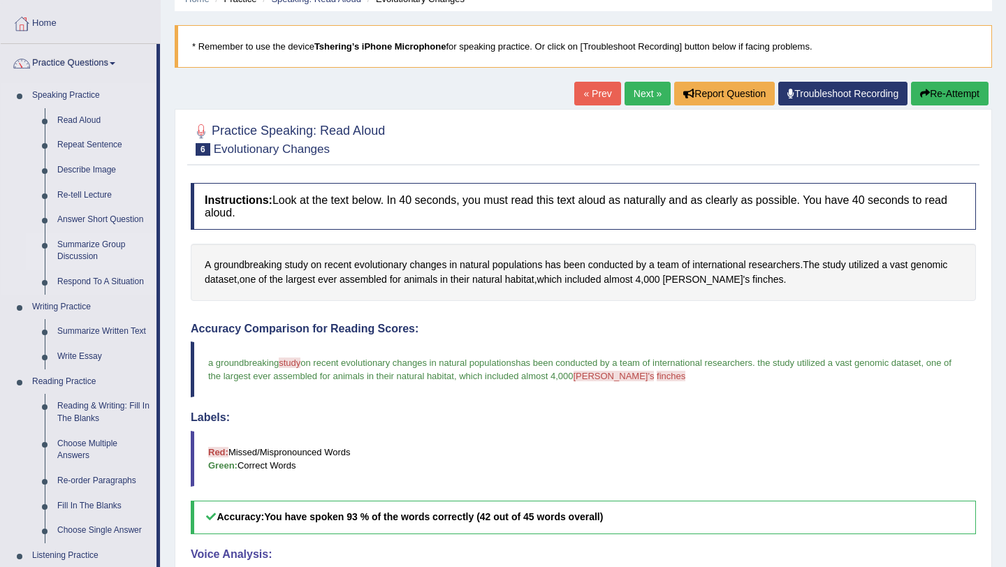
scroll to position [64, 0]
click at [89, 146] on link "Repeat Sentence" at bounding box center [103, 145] width 105 height 25
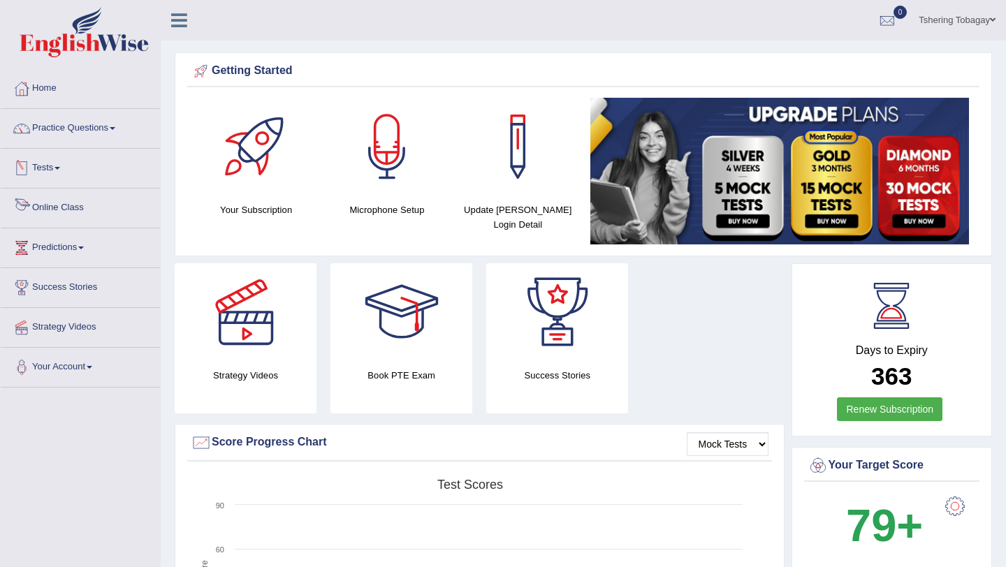
click at [86, 209] on link "Online Class" at bounding box center [80, 206] width 159 height 35
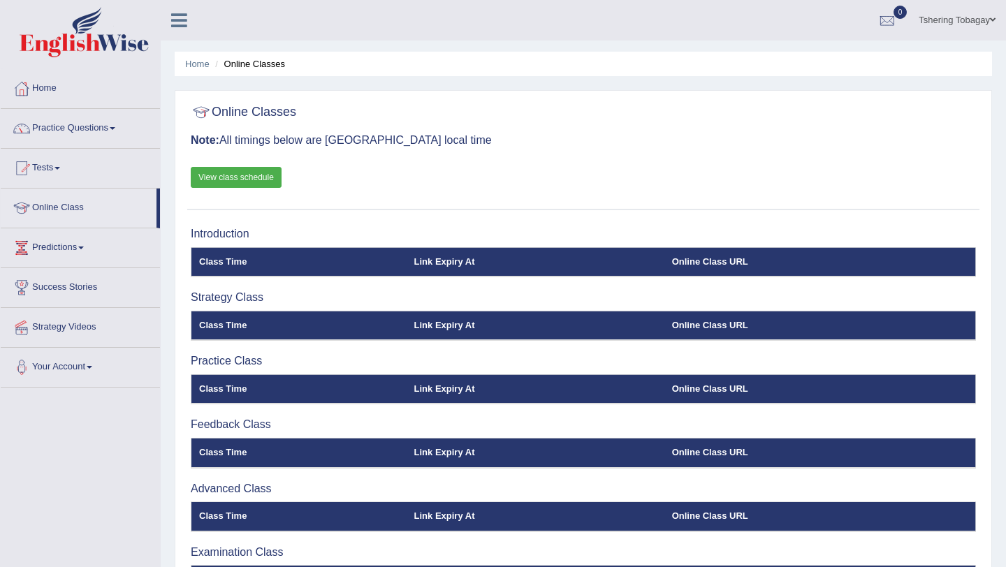
click at [258, 175] on link "View class schedule" at bounding box center [236, 177] width 91 height 21
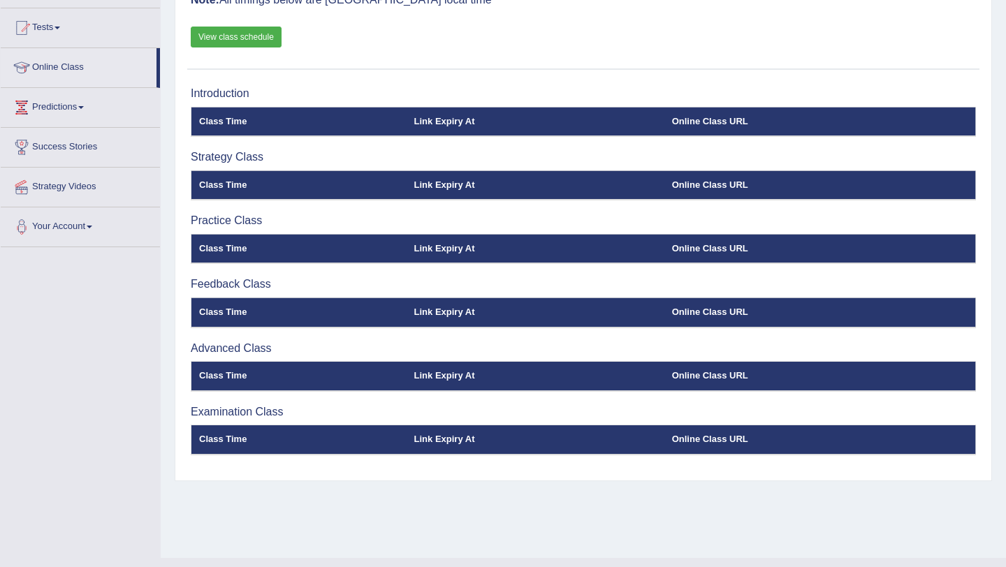
scroll to position [140, 0]
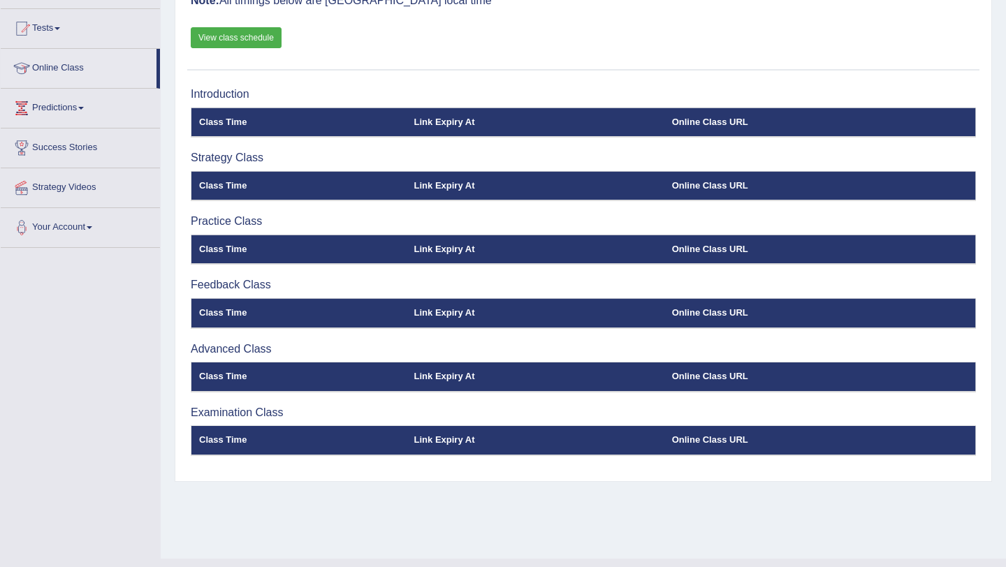
click at [689, 441] on th "Online Class URL" at bounding box center [820, 440] width 312 height 29
click at [704, 374] on th "Online Class URL" at bounding box center [820, 377] width 312 height 29
